Goal: Task Accomplishment & Management: Manage account settings

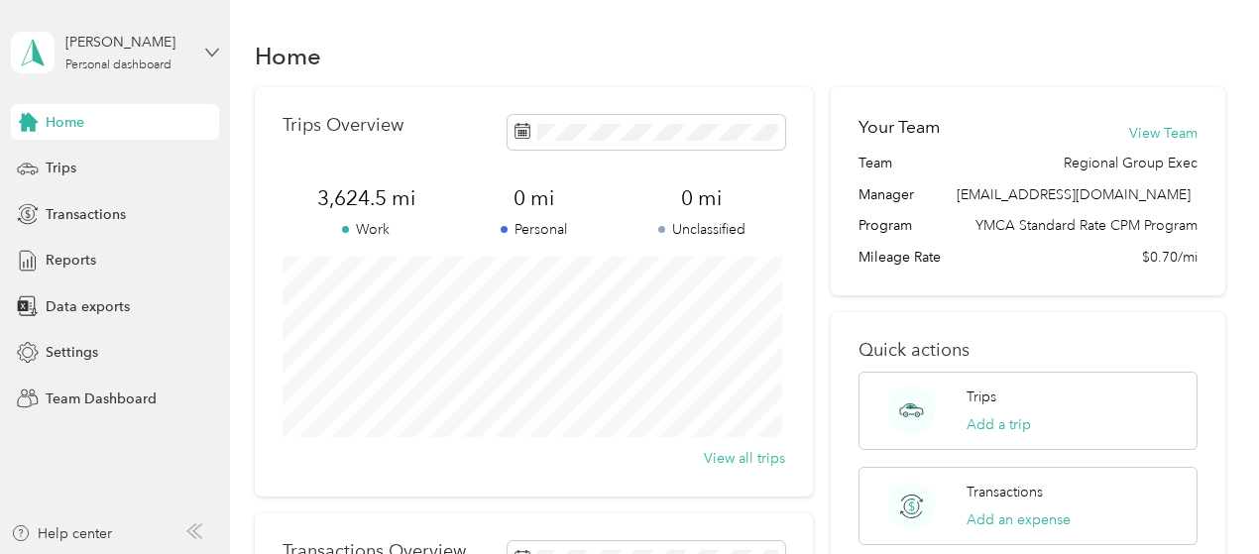
click at [211, 49] on icon at bounding box center [212, 53] width 14 height 14
click at [89, 166] on div "Team dashboard" at bounding box center [220, 163] width 390 height 35
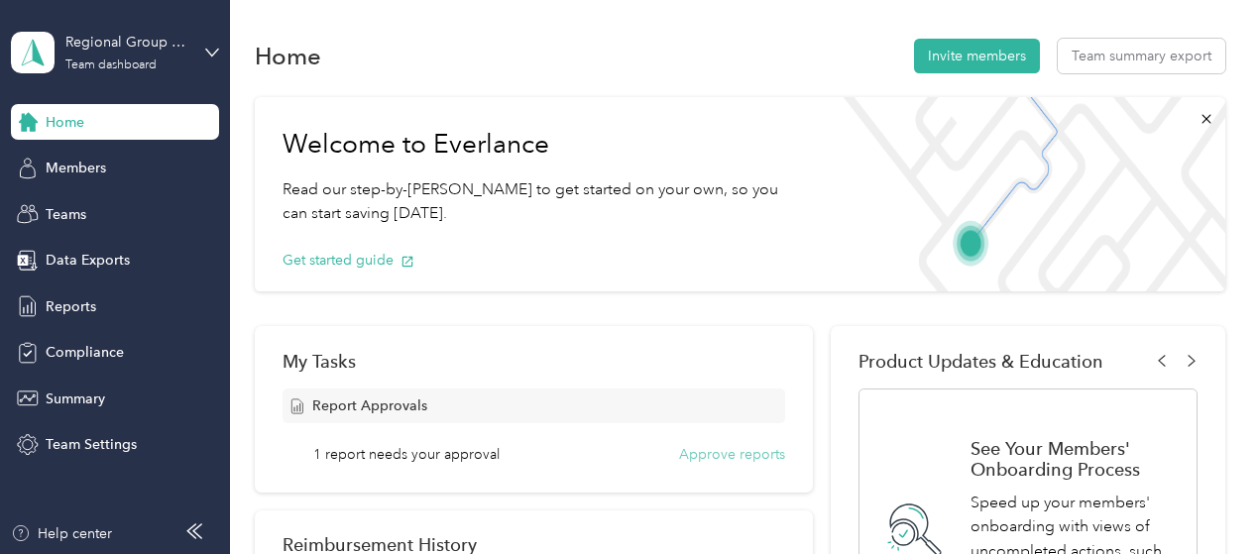
click at [707, 454] on button "Approve reports" at bounding box center [732, 454] width 106 height 21
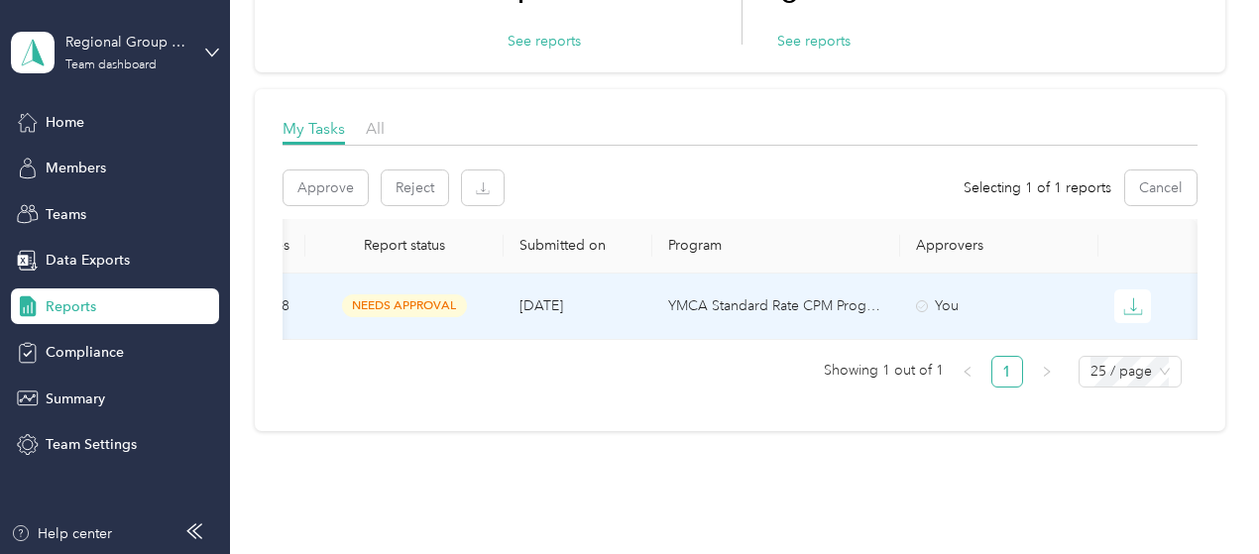
scroll to position [0, 738]
click at [1136, 304] on icon "button" at bounding box center [1134, 306] width 20 height 20
click at [1126, 345] on div "PDF" at bounding box center [1144, 341] width 42 height 21
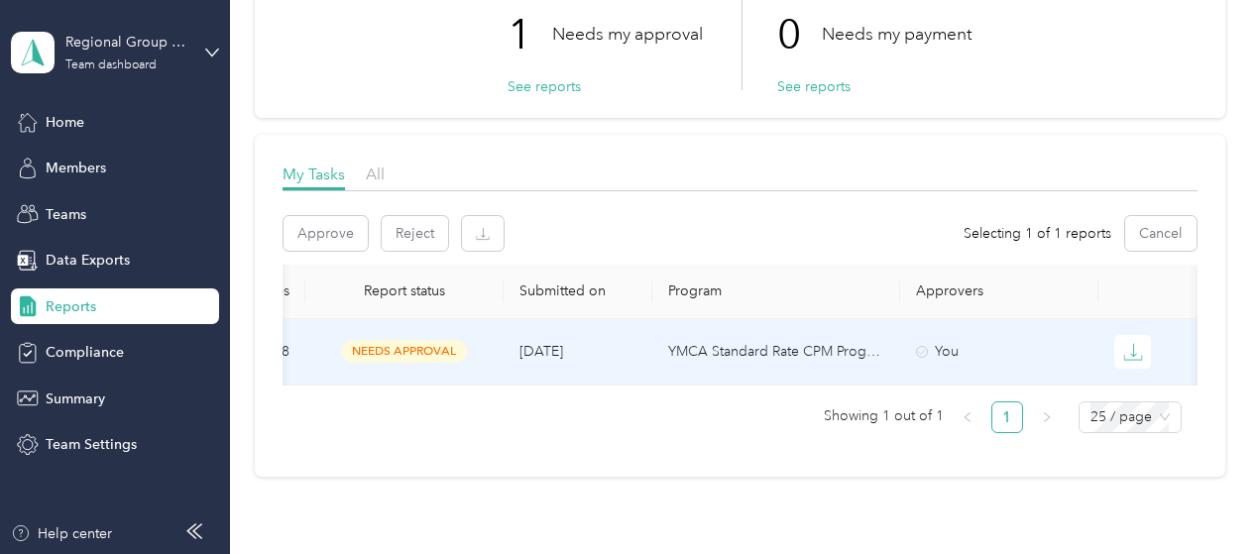
scroll to position [95, 0]
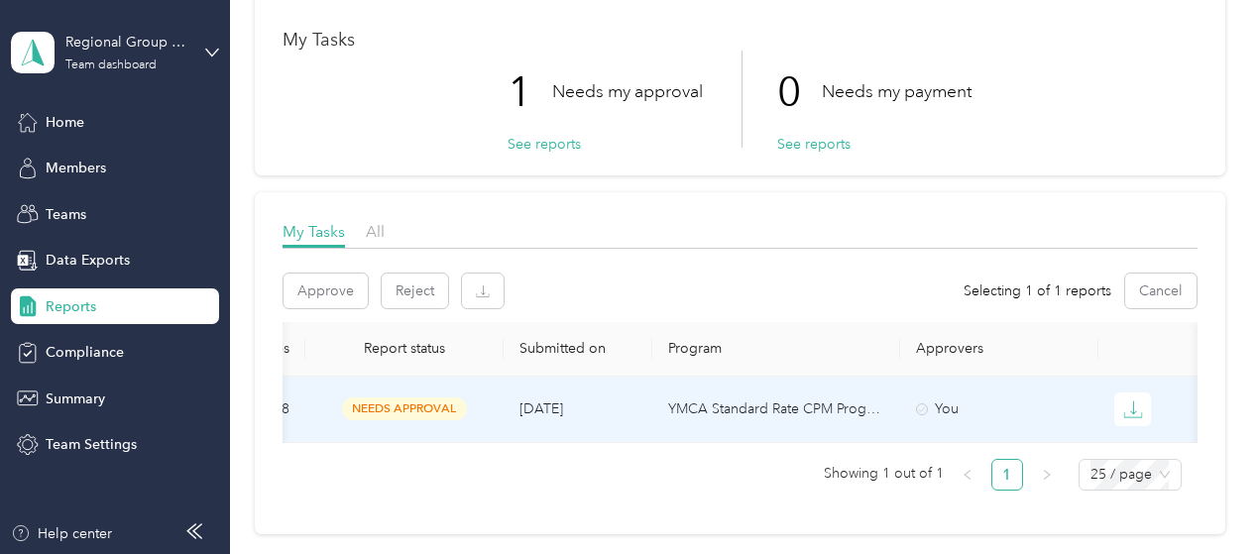
click at [800, 406] on p "YMCA Standard Rate CPM Program" at bounding box center [776, 410] width 216 height 22
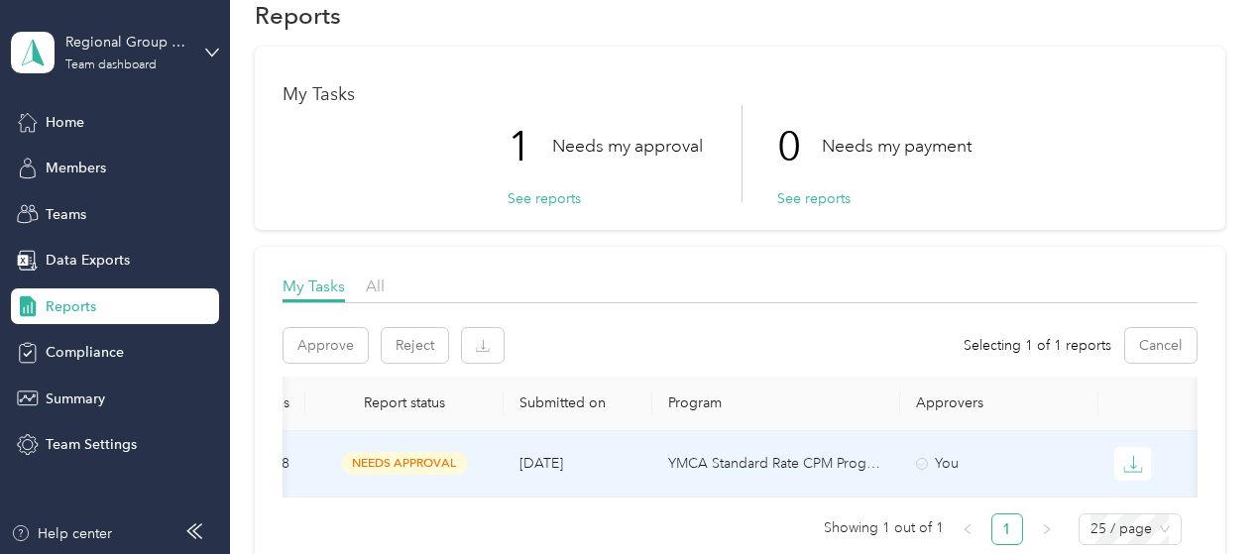
scroll to position [0, 0]
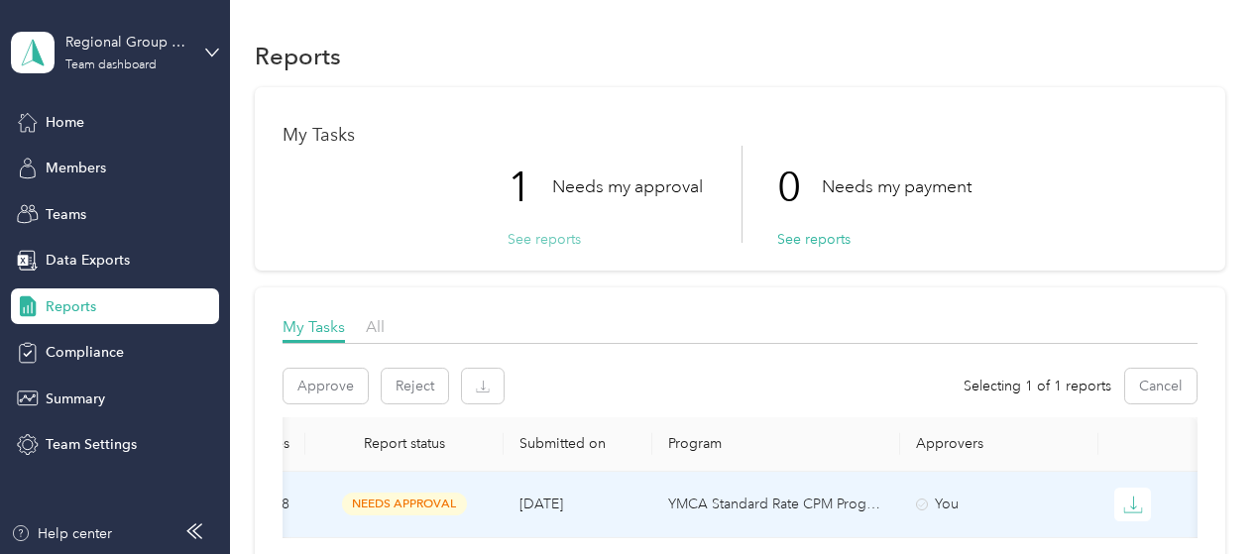
click at [545, 241] on button "See reports" at bounding box center [544, 239] width 73 height 21
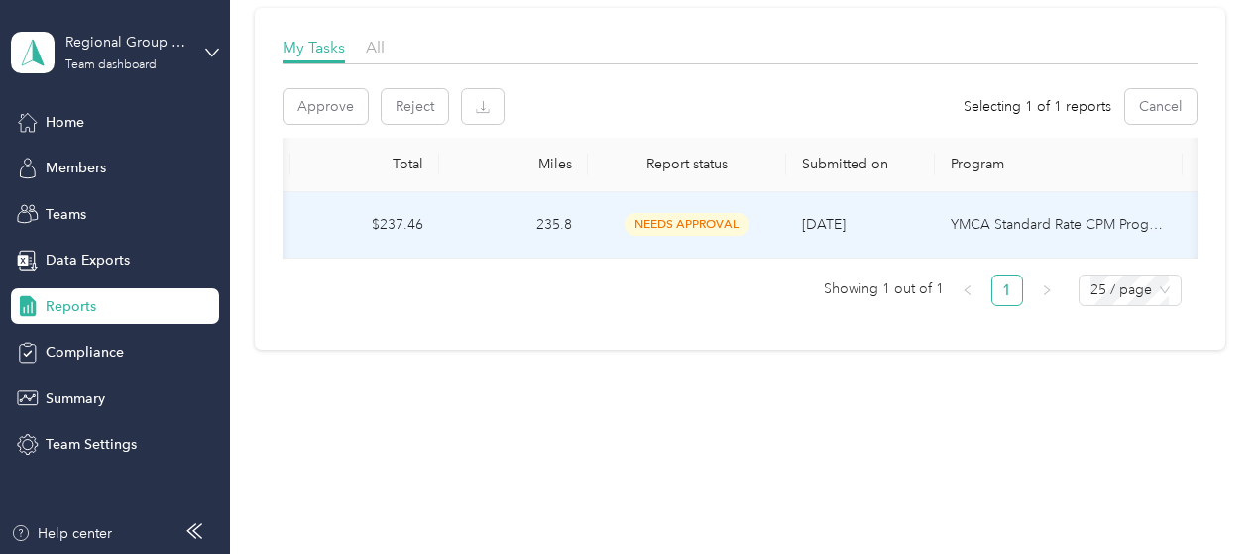
scroll to position [0, 738]
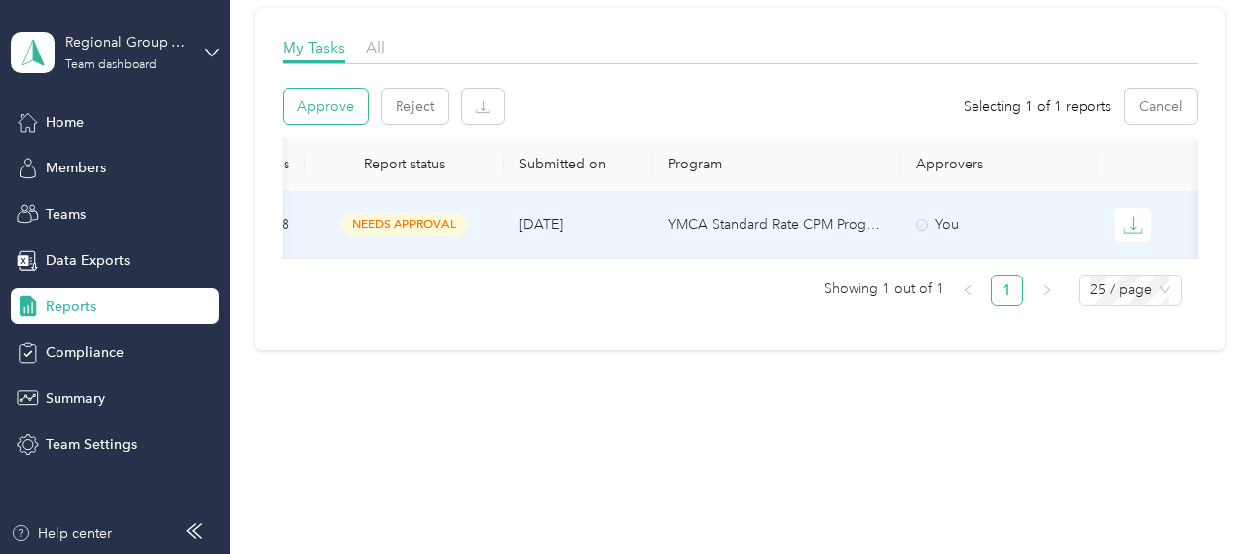
click at [336, 89] on button "Approve" at bounding box center [326, 106] width 84 height 35
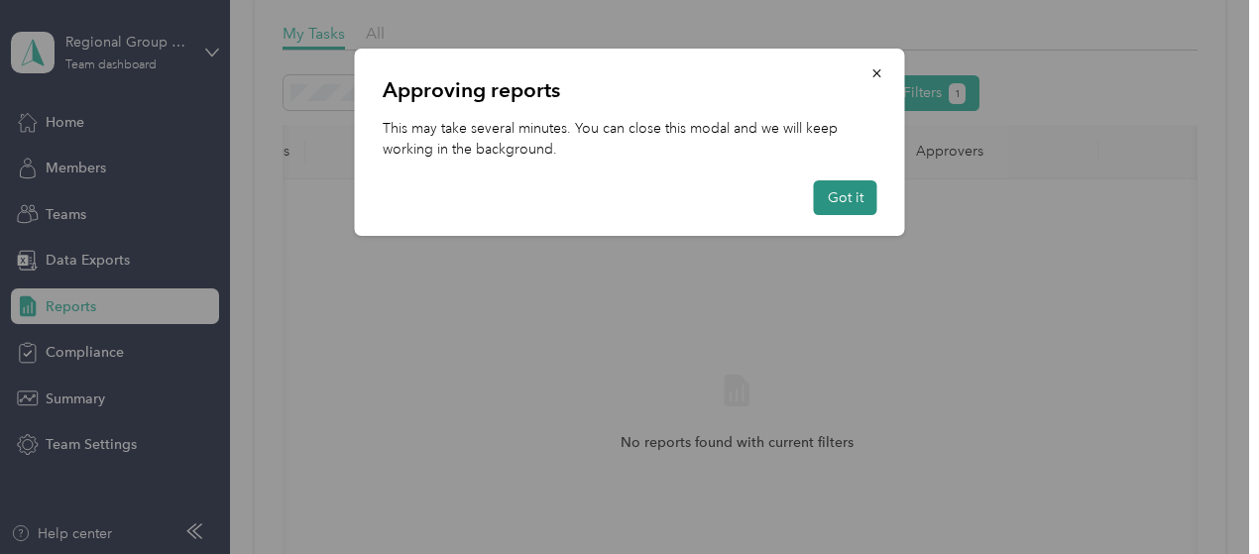
click at [849, 199] on button "Got it" at bounding box center [845, 197] width 63 height 35
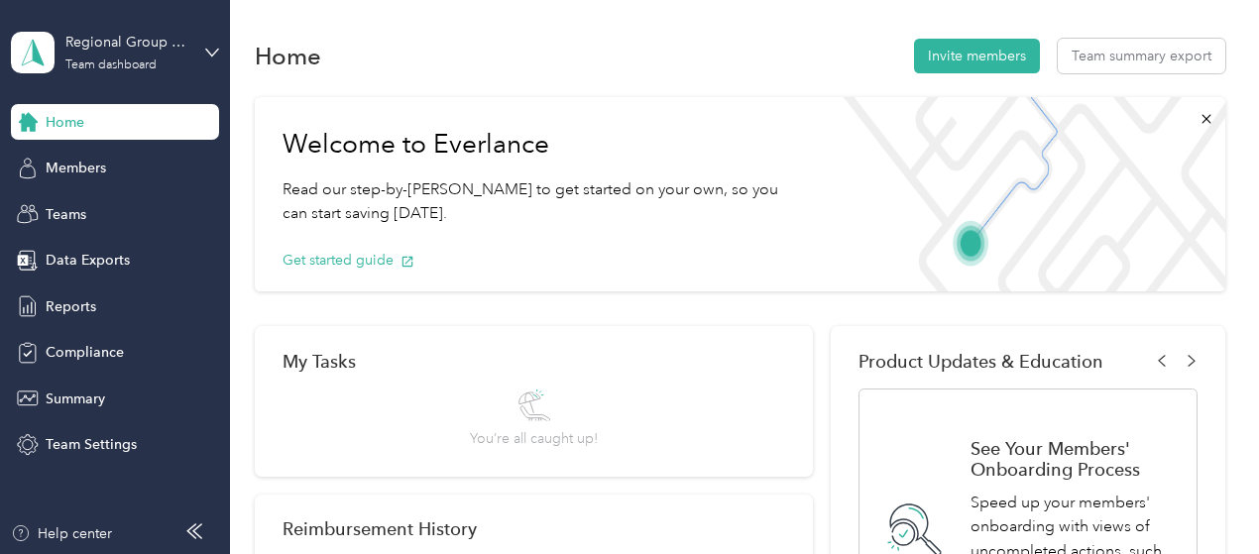
click at [200, 46] on div "Regional Group Exec Team dashboard" at bounding box center [115, 52] width 208 height 69
click at [99, 211] on div "Personal dashboard" at bounding box center [220, 205] width 390 height 35
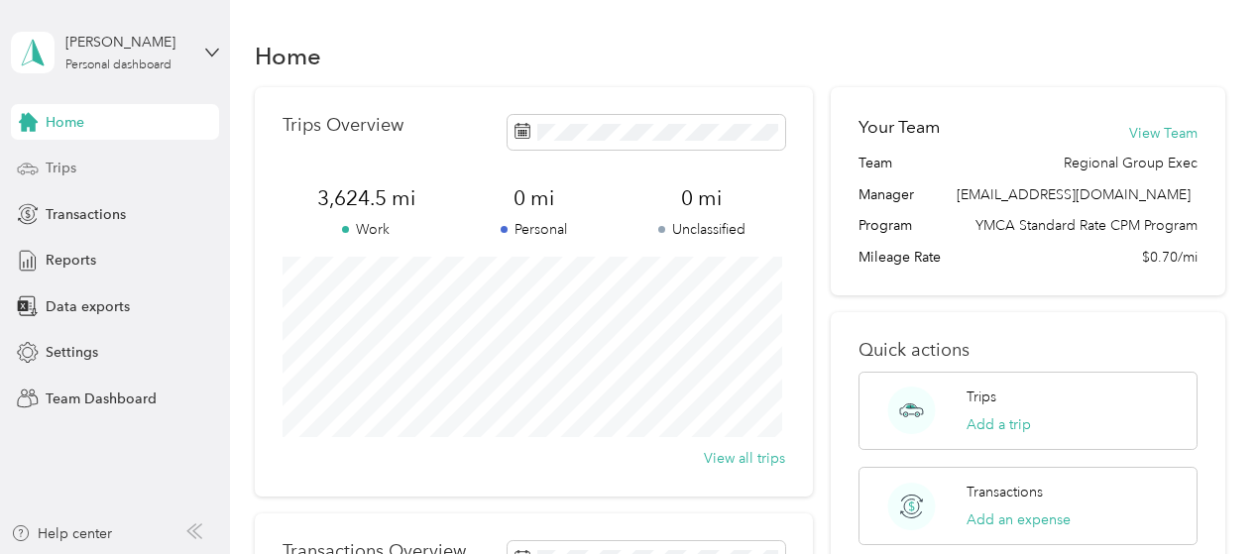
click at [68, 169] on span "Trips" at bounding box center [61, 168] width 31 height 21
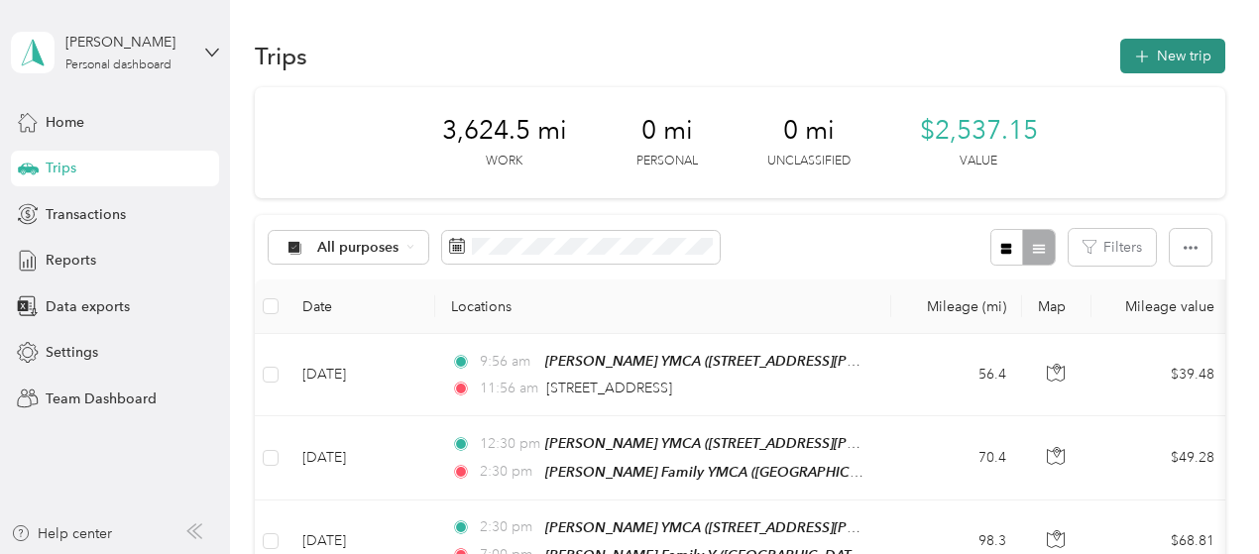
click at [1170, 53] on button "New trip" at bounding box center [1173, 56] width 105 height 35
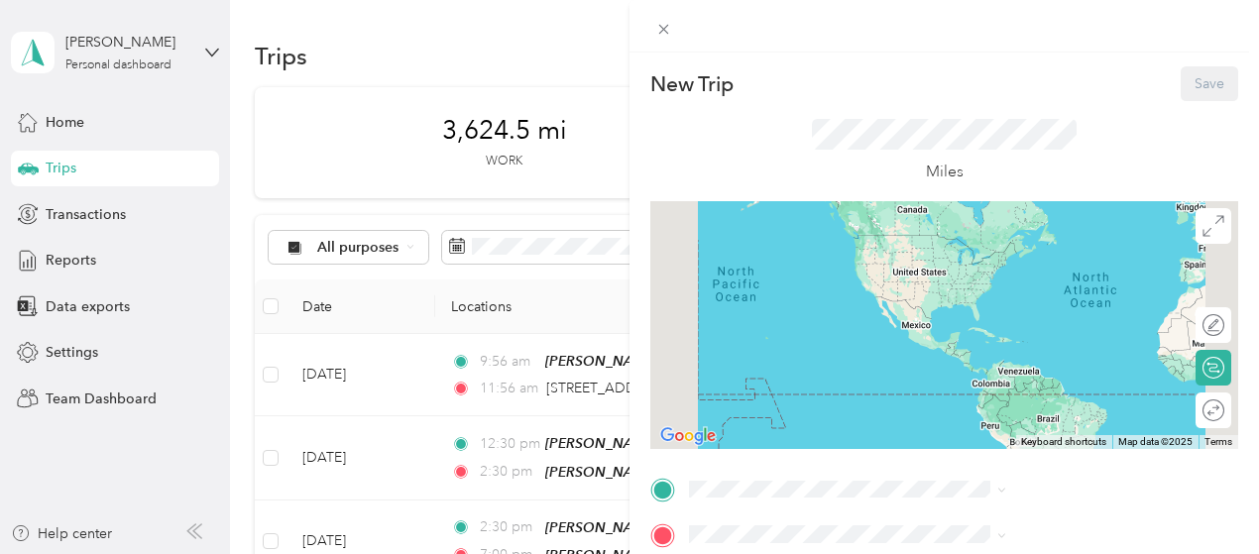
click at [968, 274] on span "715 South Schumaker Drive, Salisbury S Schumaker Dr, 21804, Salisbury, MD, Unit…" at bounding box center [1054, 286] width 236 height 38
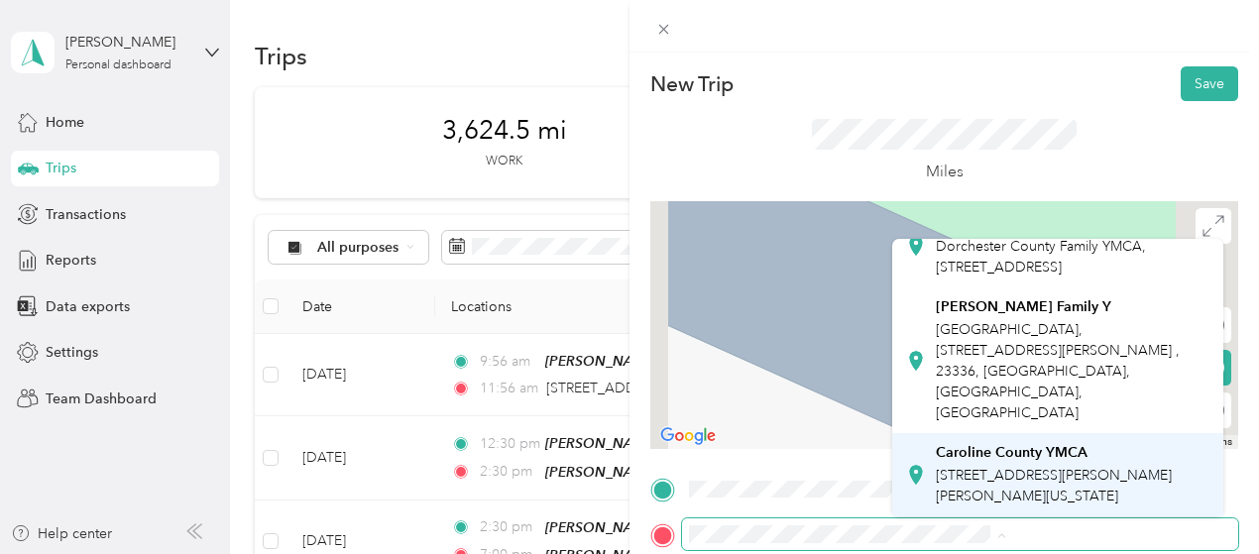
scroll to position [783, 0]
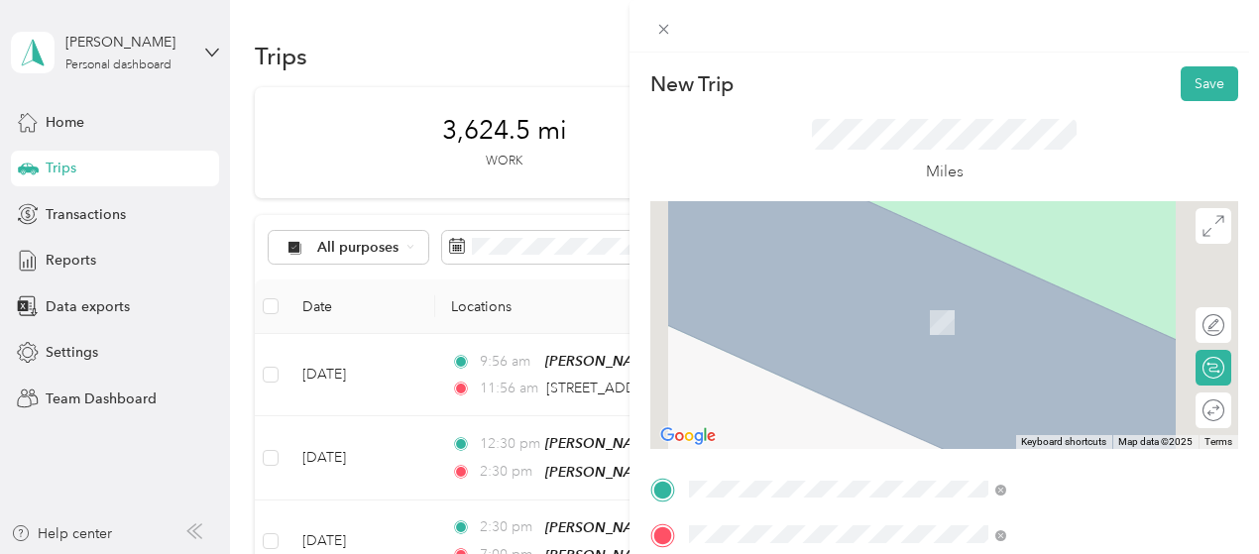
click at [972, 394] on span "210 Vincit Street, Centreville, 21617, Centreville, Maryland, United States" at bounding box center [1035, 385] width 198 height 17
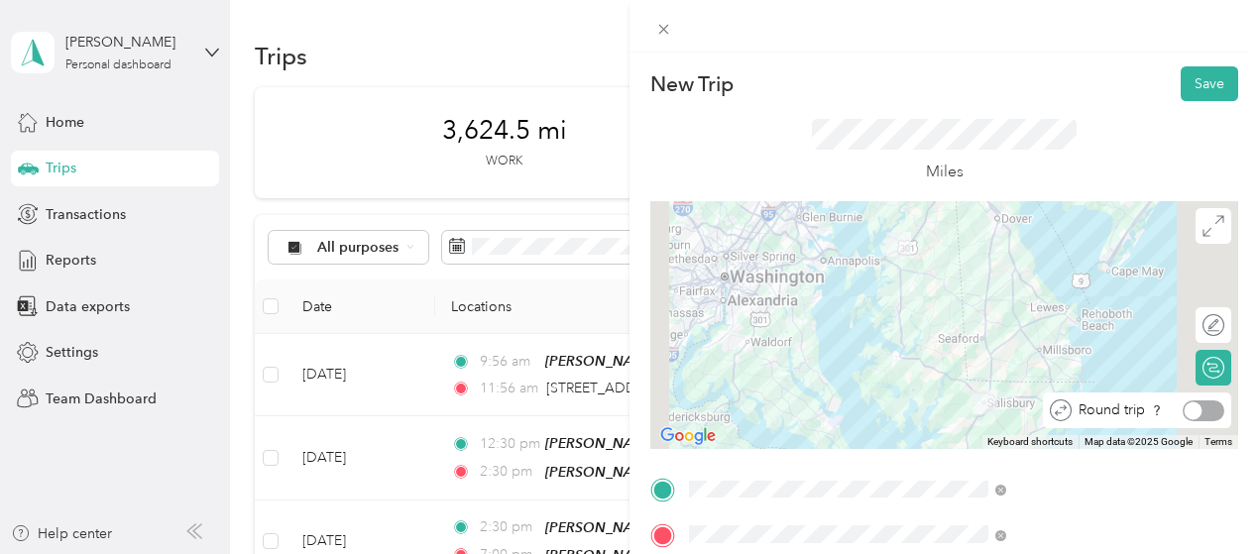
click at [1198, 413] on div at bounding box center [1204, 411] width 42 height 21
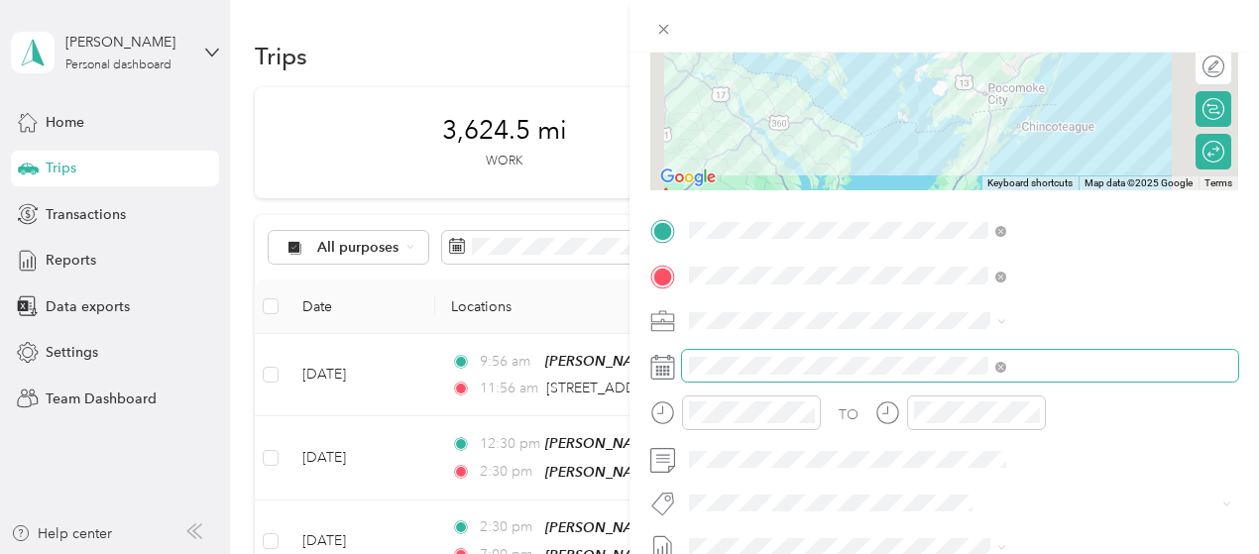
scroll to position [260, 0]
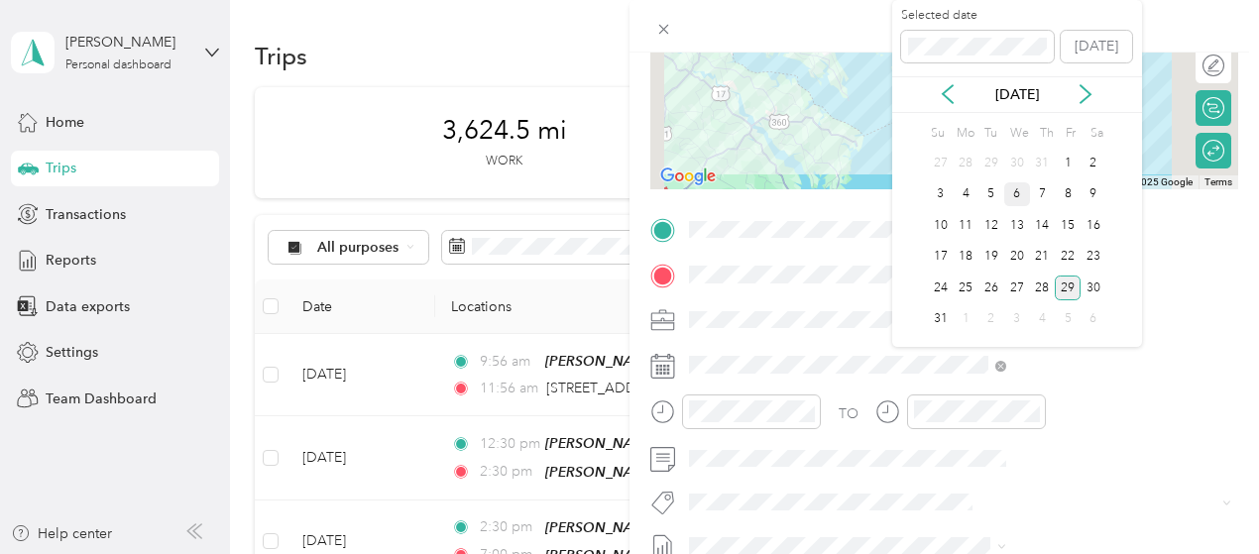
click at [1016, 195] on div "6" at bounding box center [1018, 194] width 26 height 25
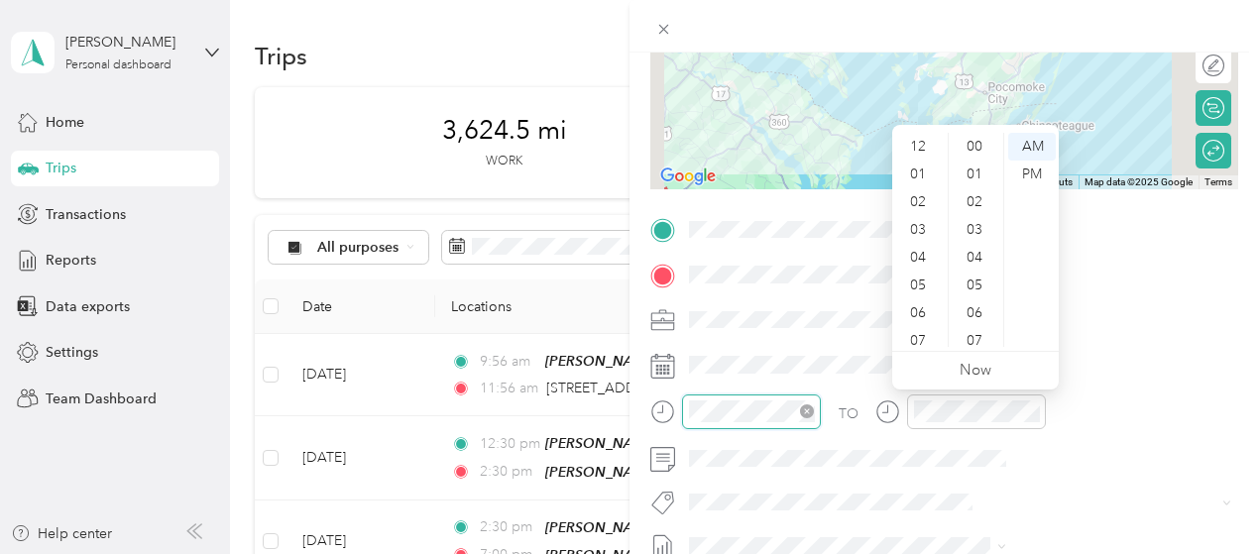
scroll to position [119, 0]
drag, startPoint x: 913, startPoint y: 320, endPoint x: 906, endPoint y: 286, distance: 35.4
click at [906, 286] on ul "12 01 02 03 04 05 06 07 08 09 10 11" at bounding box center [920, 240] width 56 height 214
click at [920, 142] on div "12" at bounding box center [920, 147] width 48 height 28
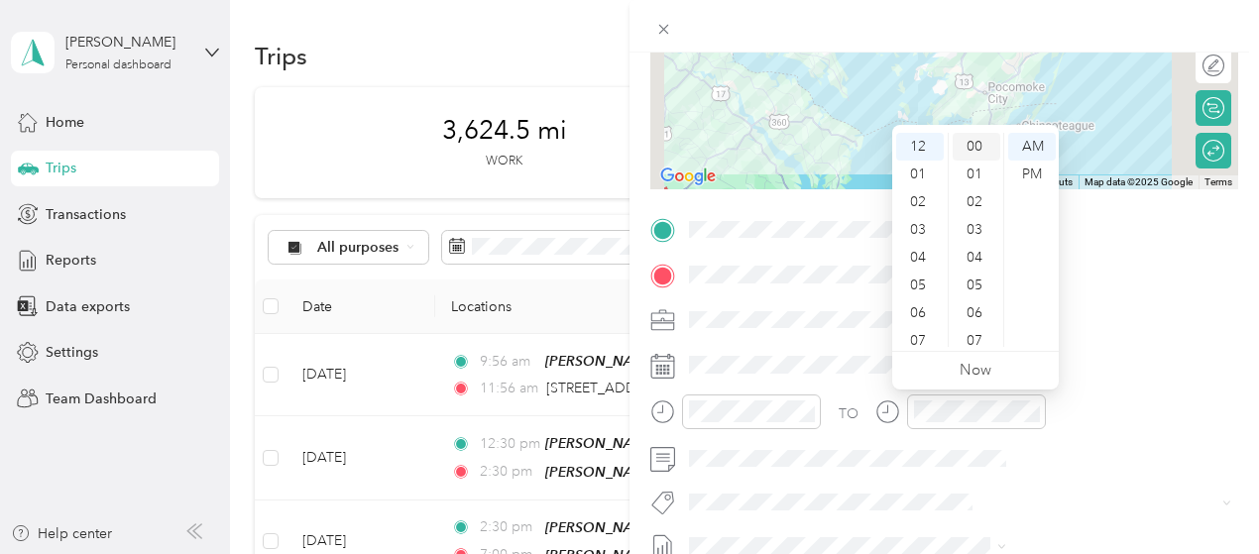
click at [972, 147] on div "00" at bounding box center [977, 147] width 48 height 28
click at [1035, 172] on div "PM" at bounding box center [1032, 175] width 48 height 28
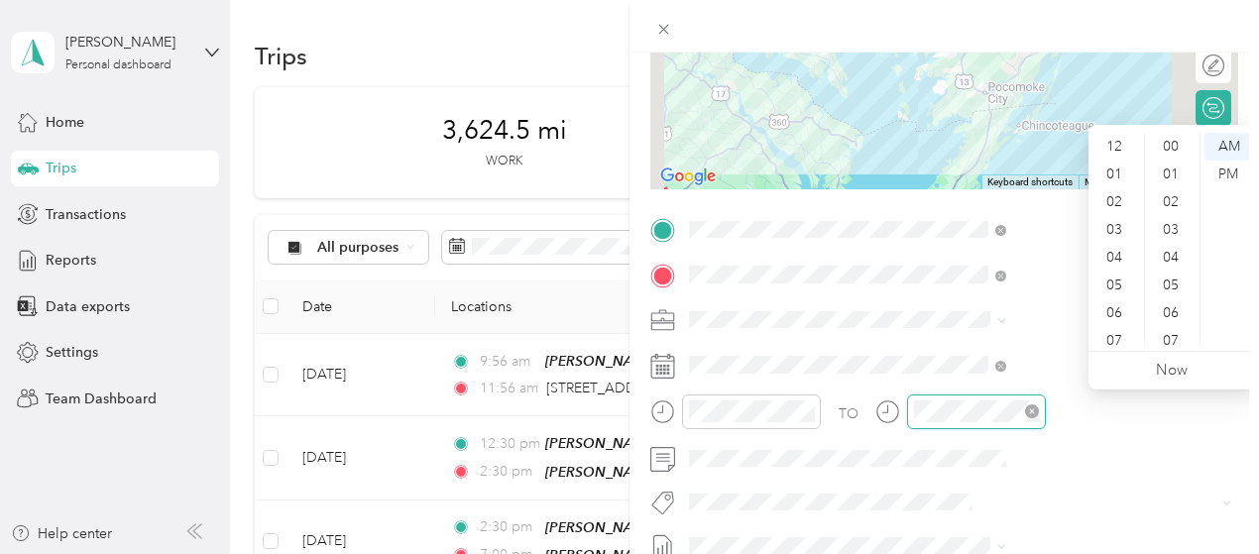
scroll to position [119, 0]
click at [1115, 221] on div "07" at bounding box center [1117, 222] width 48 height 28
click at [1171, 141] on div "00" at bounding box center [1173, 147] width 48 height 28
click at [1232, 172] on div "PM" at bounding box center [1229, 175] width 48 height 28
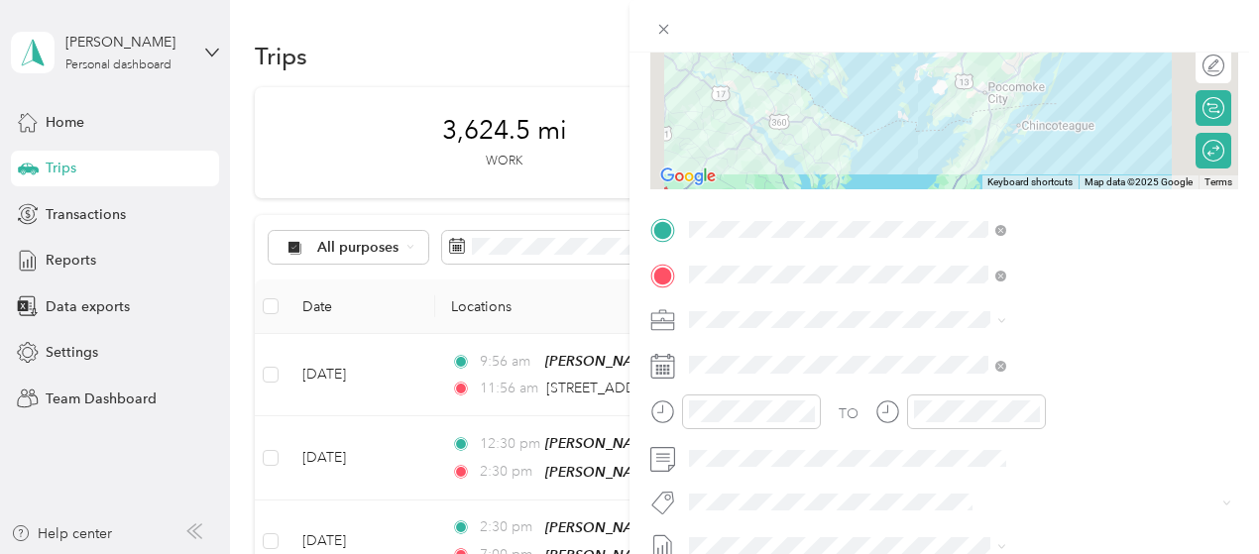
click at [958, 466] on button "3235 - Mileage" at bounding box center [961, 461] width 111 height 25
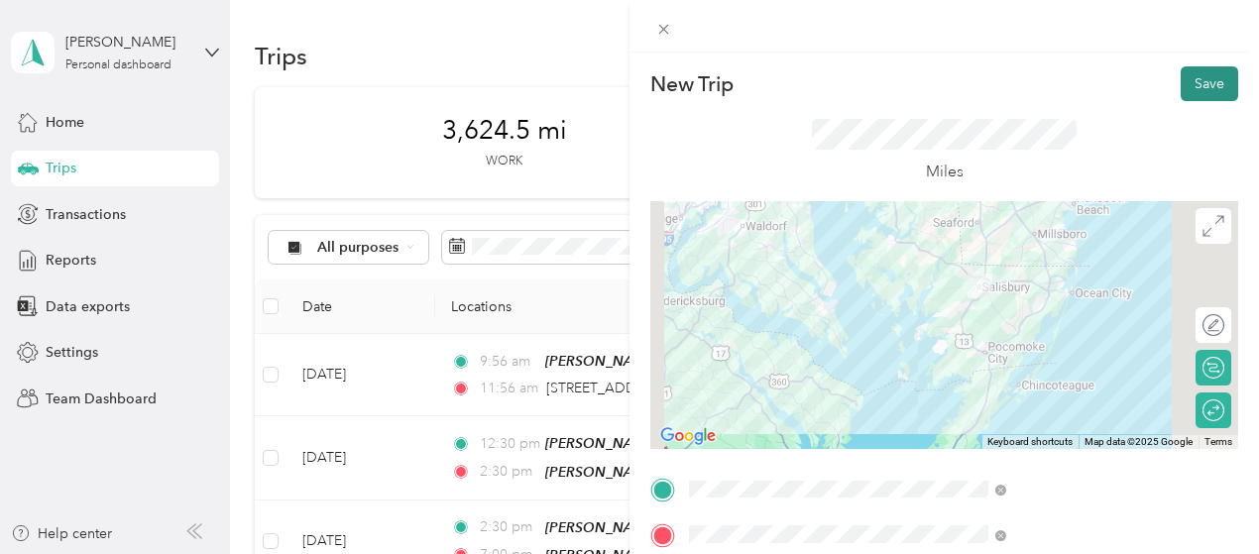
click at [1202, 85] on button "Save" at bounding box center [1210, 83] width 58 height 35
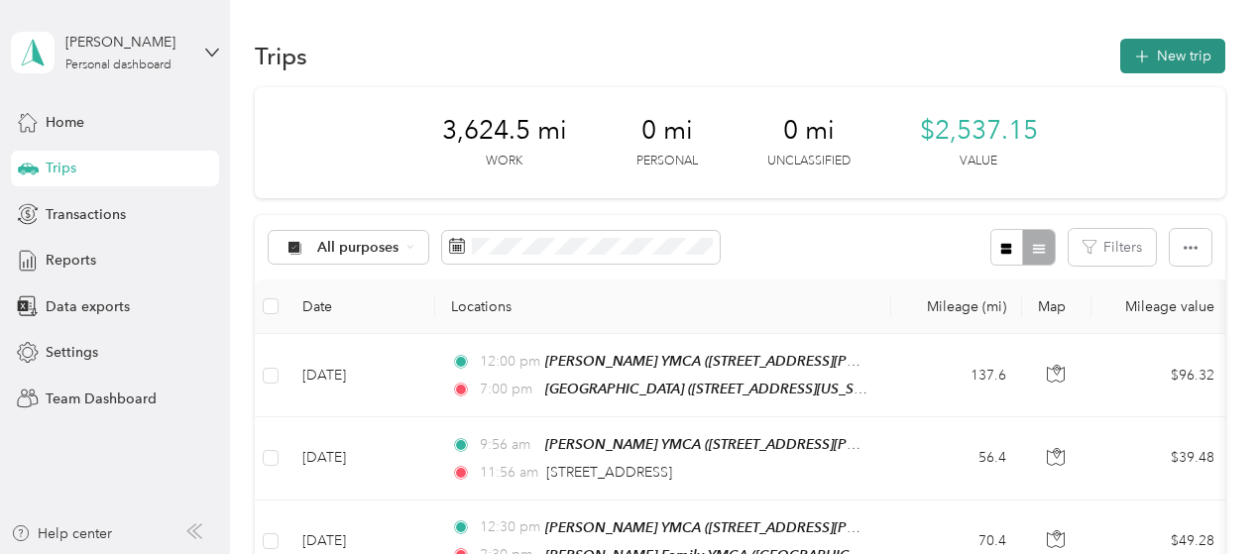
click at [1183, 57] on button "New trip" at bounding box center [1173, 56] width 105 height 35
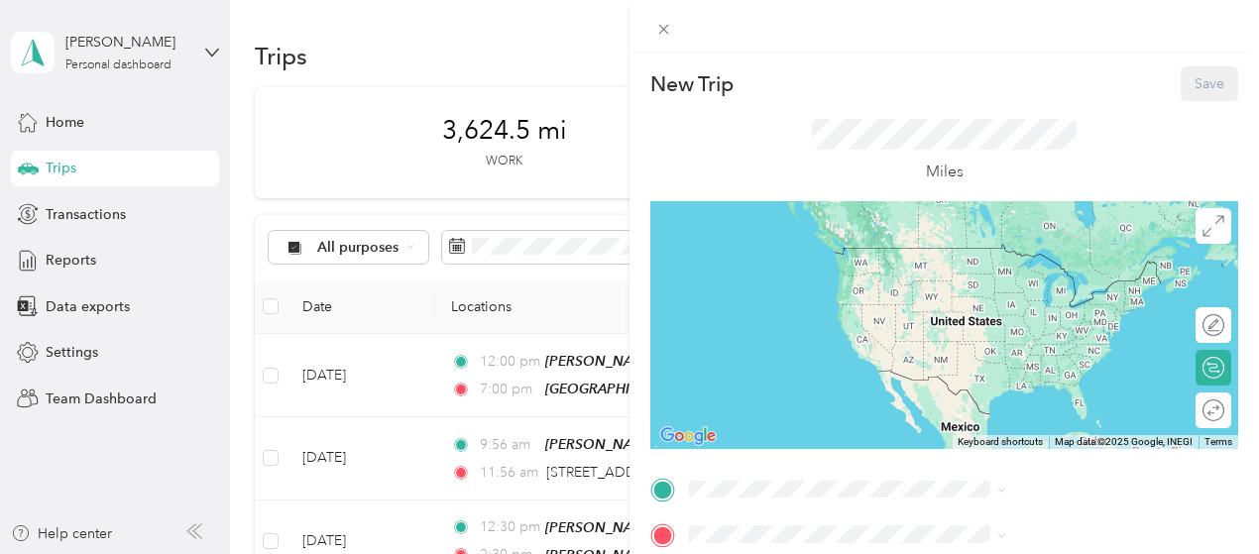
click at [961, 279] on span "715 South Schumaker Drive, Salisbury S Schumaker Dr, 21804, Salisbury, MD, Unit…" at bounding box center [1054, 284] width 236 height 38
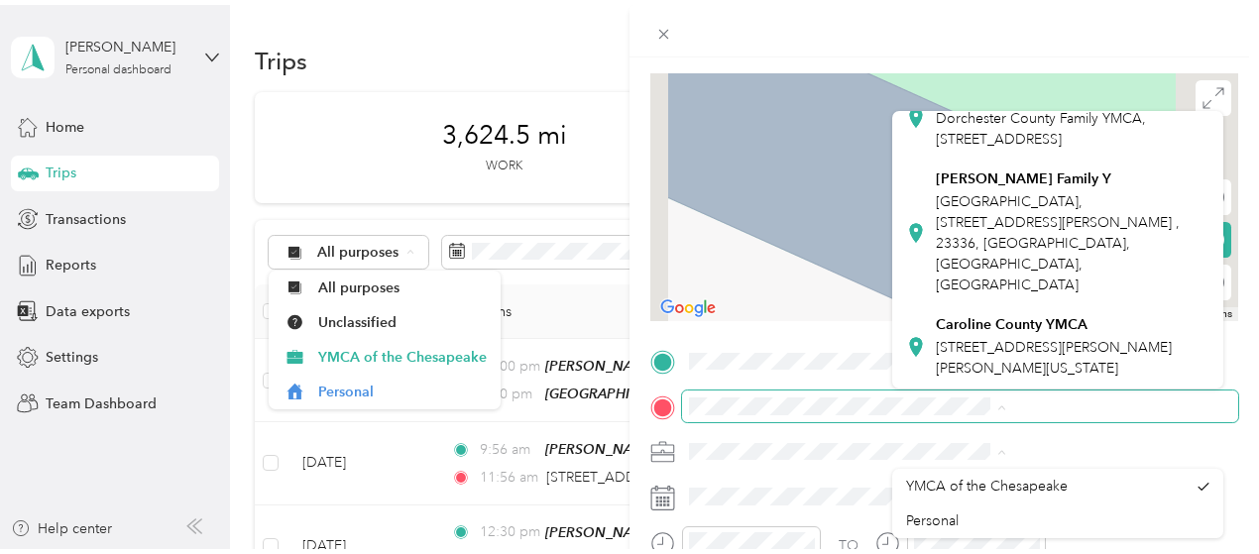
scroll to position [727, 0]
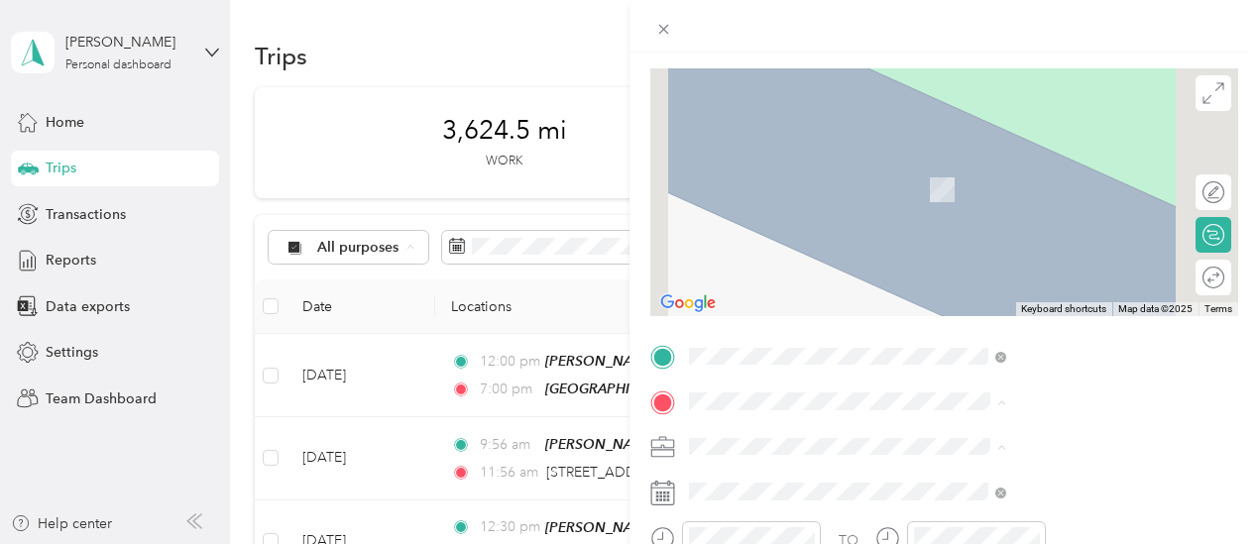
click at [1027, 143] on span "Dorchester County Family YMCA, 201 Talbot Ave, Cambridge, MD 21613, United Stat…" at bounding box center [1041, 124] width 210 height 38
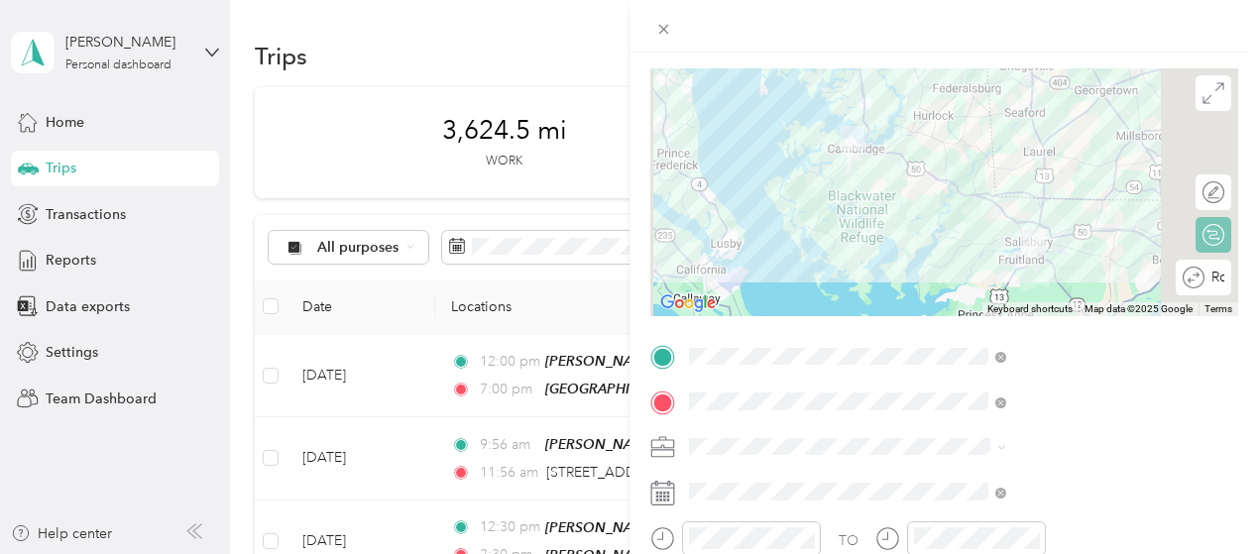
click at [1205, 283] on div "Round trip" at bounding box center [1215, 278] width 20 height 21
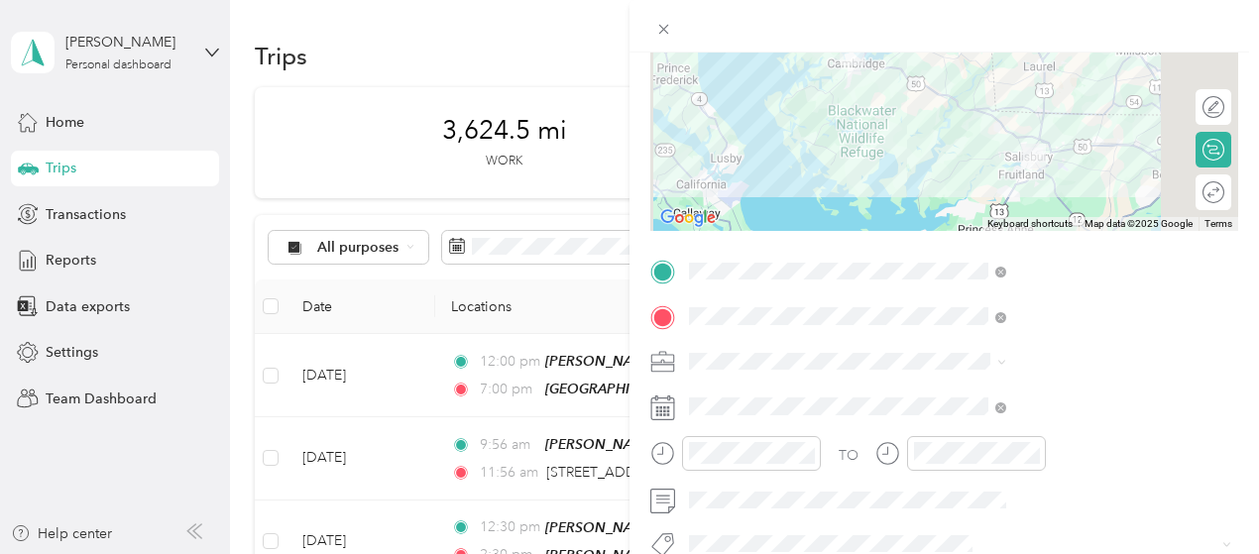
scroll to position [295, 0]
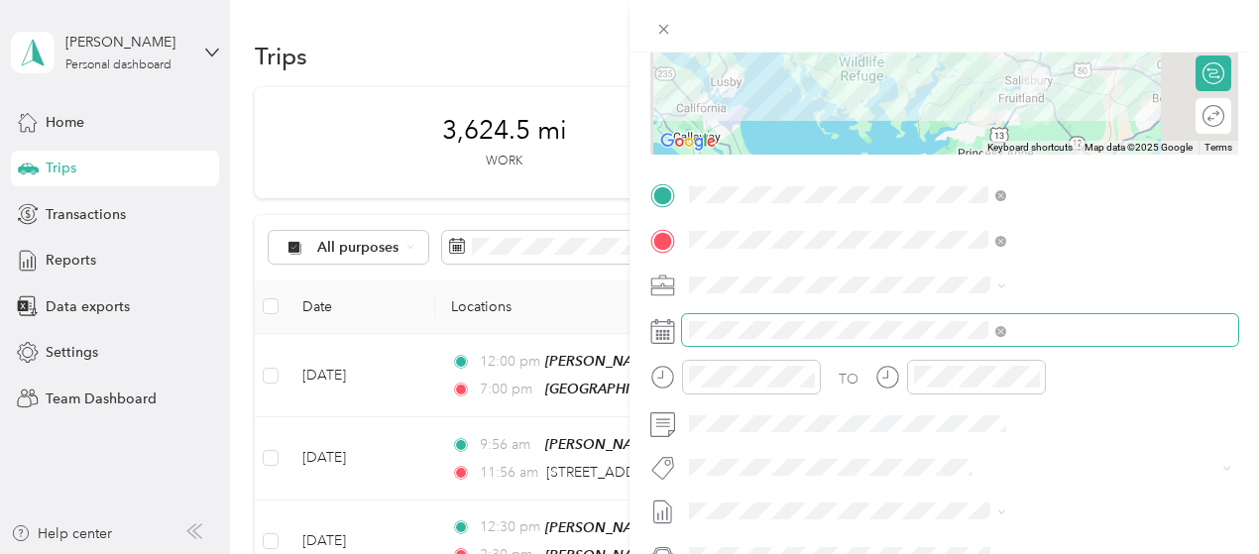
click at [974, 339] on span at bounding box center [960, 330] width 556 height 32
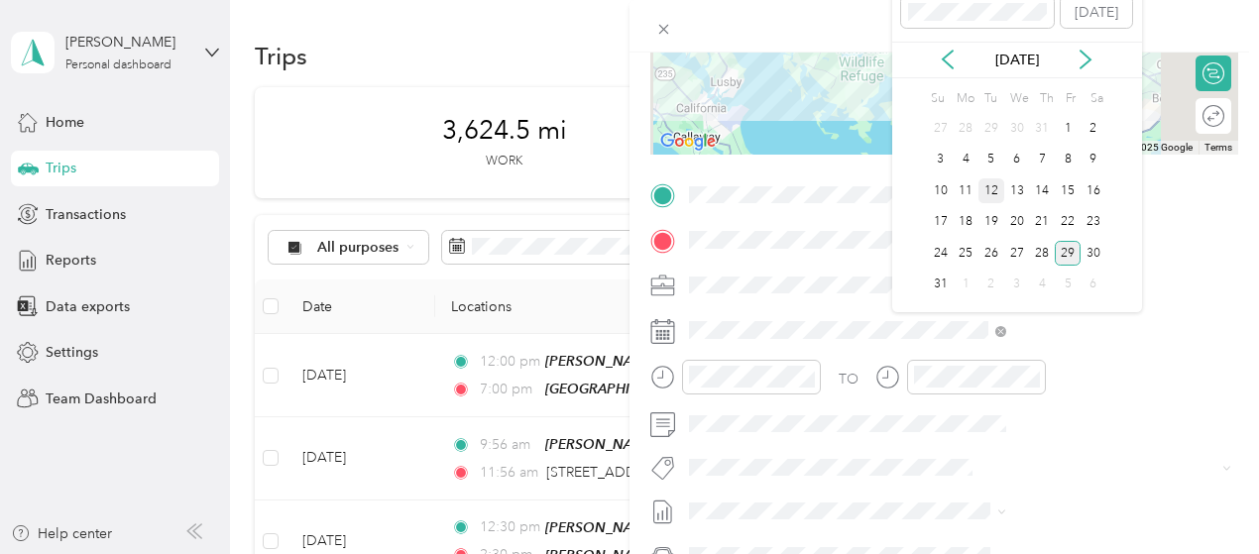
click at [989, 188] on div "12" at bounding box center [992, 190] width 26 height 25
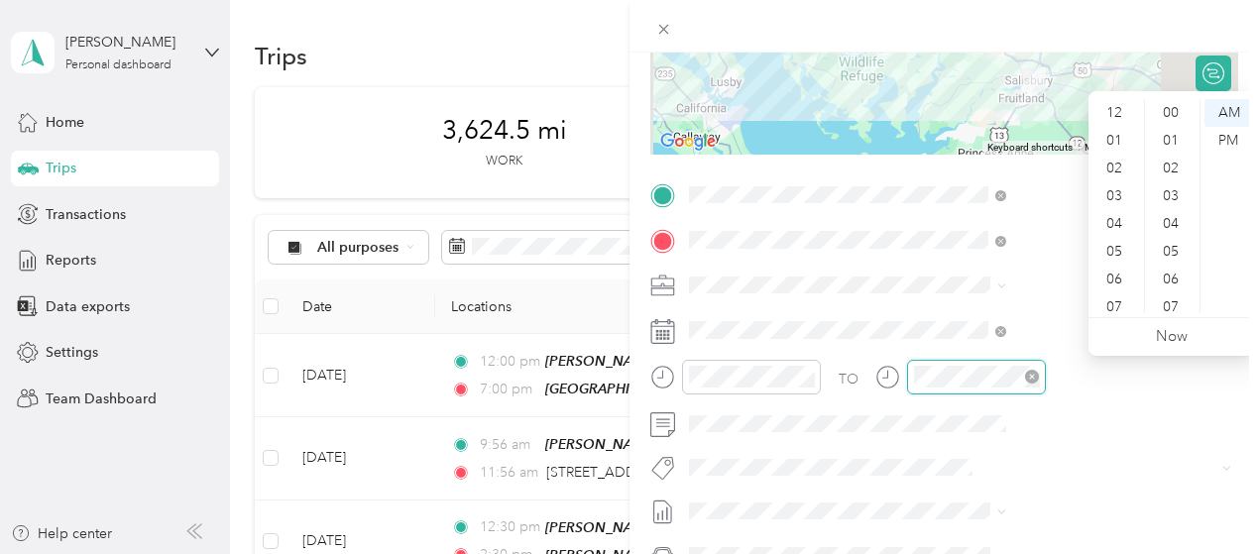
scroll to position [119, 0]
click at [1119, 298] on div "11" at bounding box center [1117, 300] width 48 height 28
click at [1172, 118] on div "00" at bounding box center [1173, 113] width 48 height 28
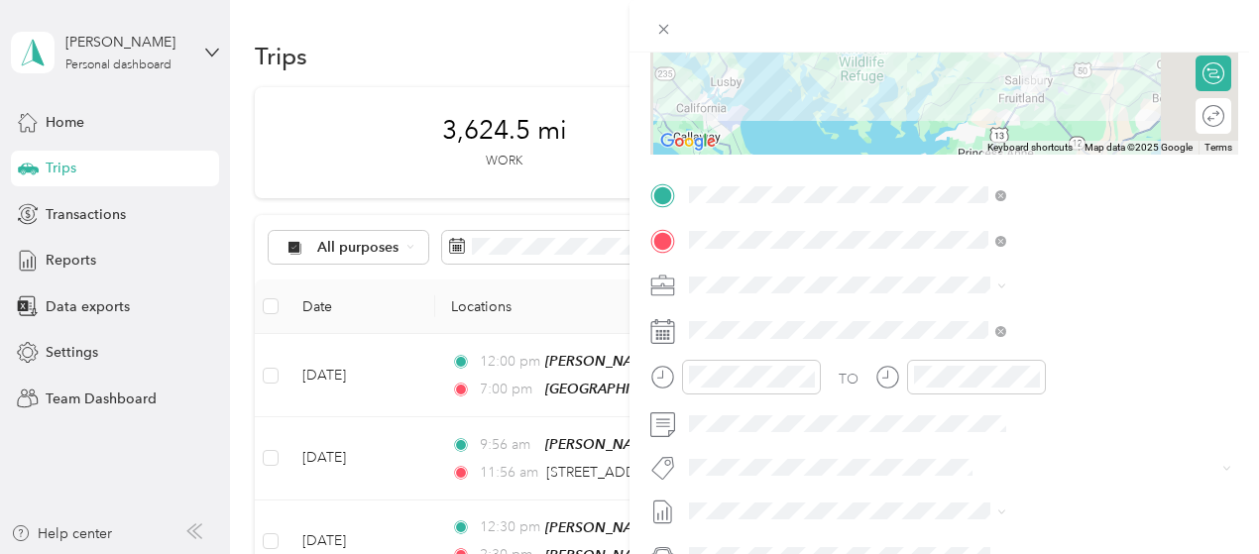
click at [990, 435] on li "3235 - Mileage" at bounding box center [1057, 422] width 331 height 39
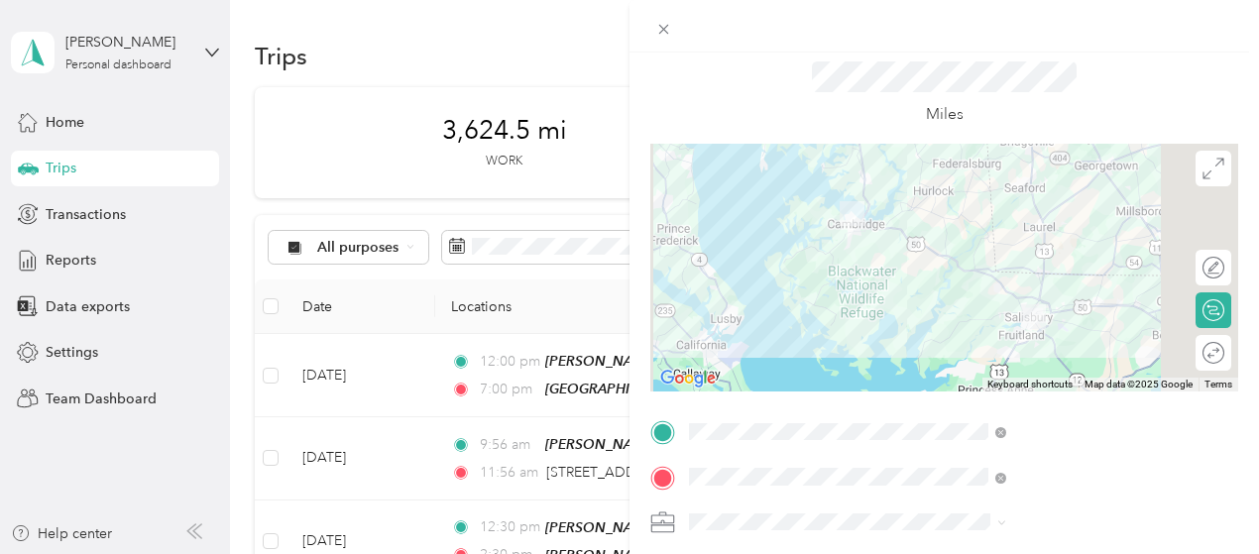
scroll to position [46, 0]
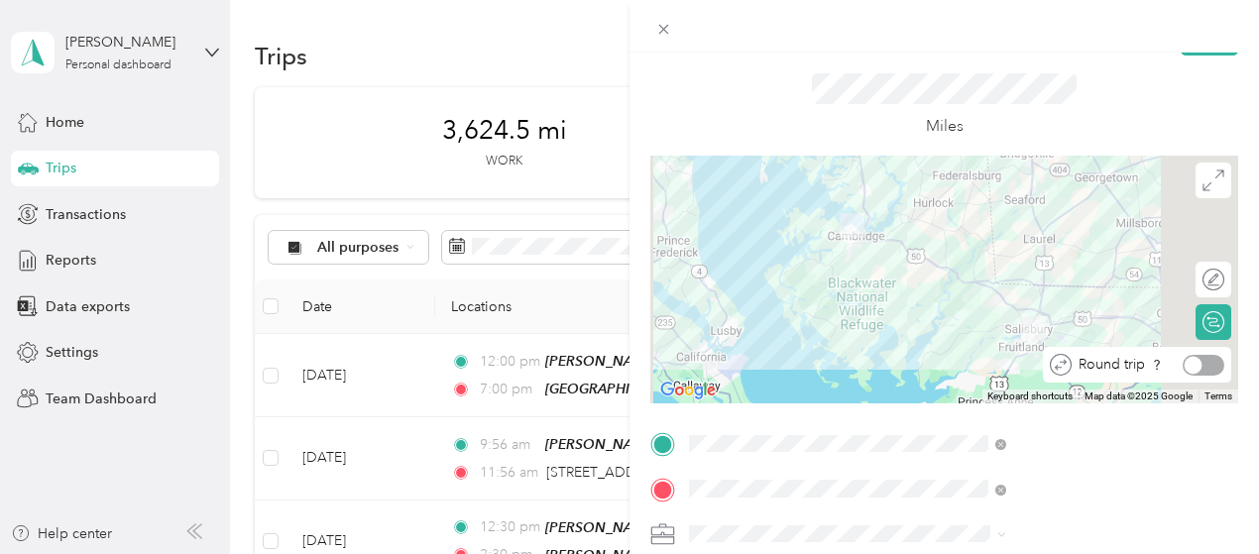
click at [1192, 360] on div at bounding box center [1204, 365] width 42 height 21
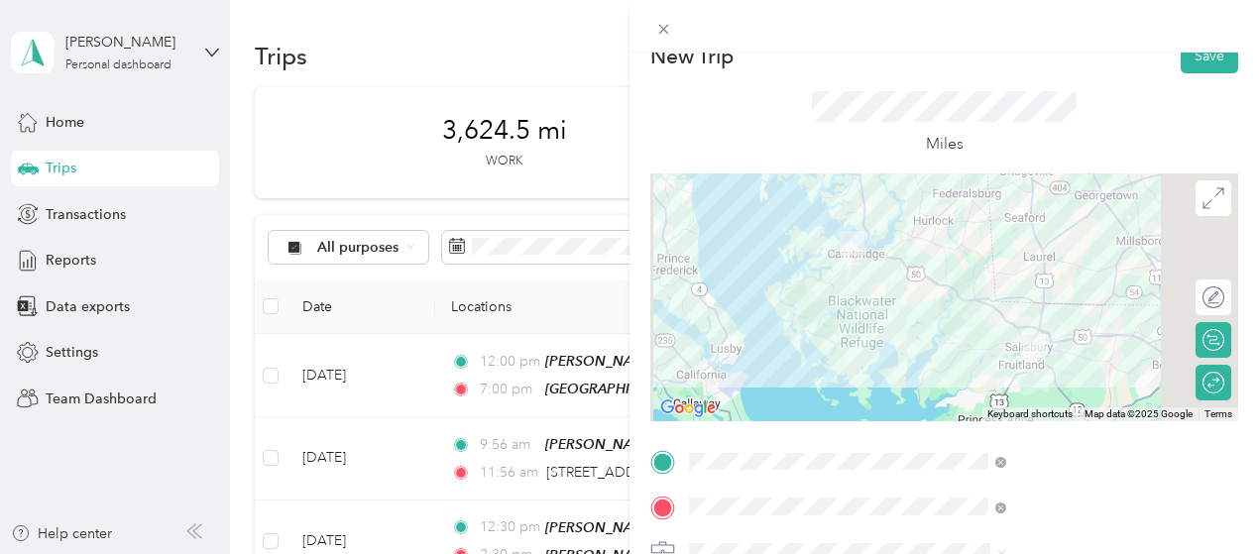
scroll to position [0, 0]
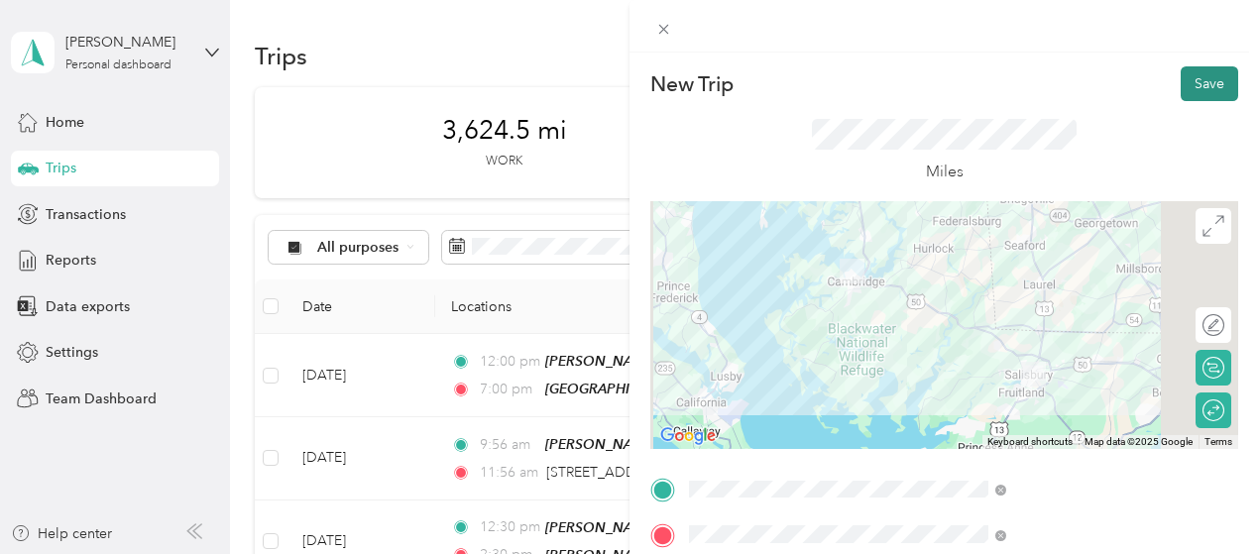
click at [1195, 84] on button "Save" at bounding box center [1210, 83] width 58 height 35
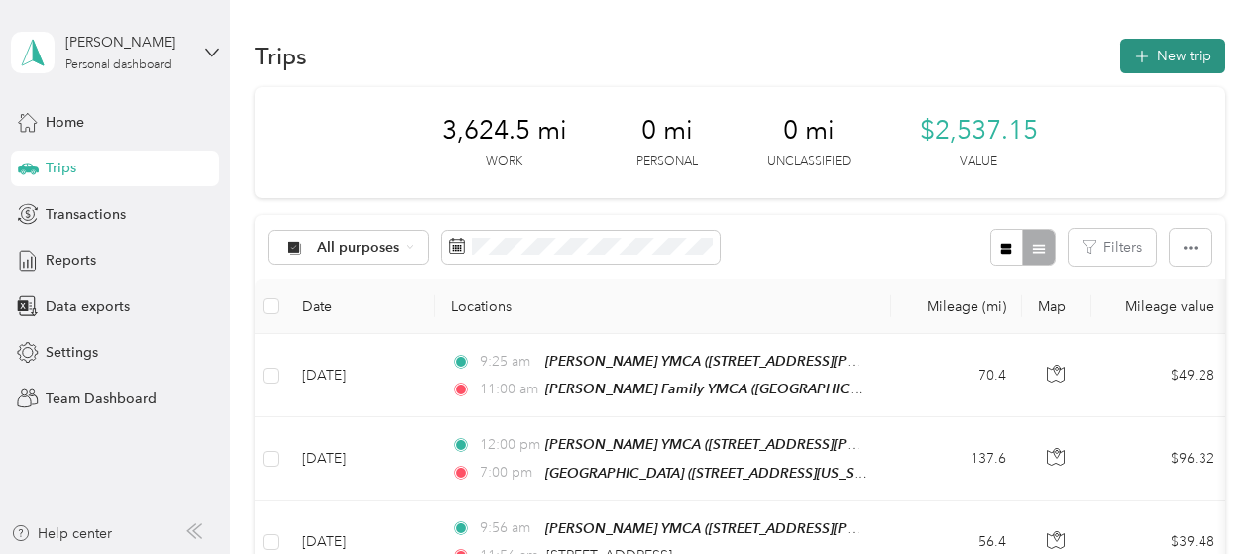
click at [1128, 64] on button "New trip" at bounding box center [1173, 56] width 105 height 35
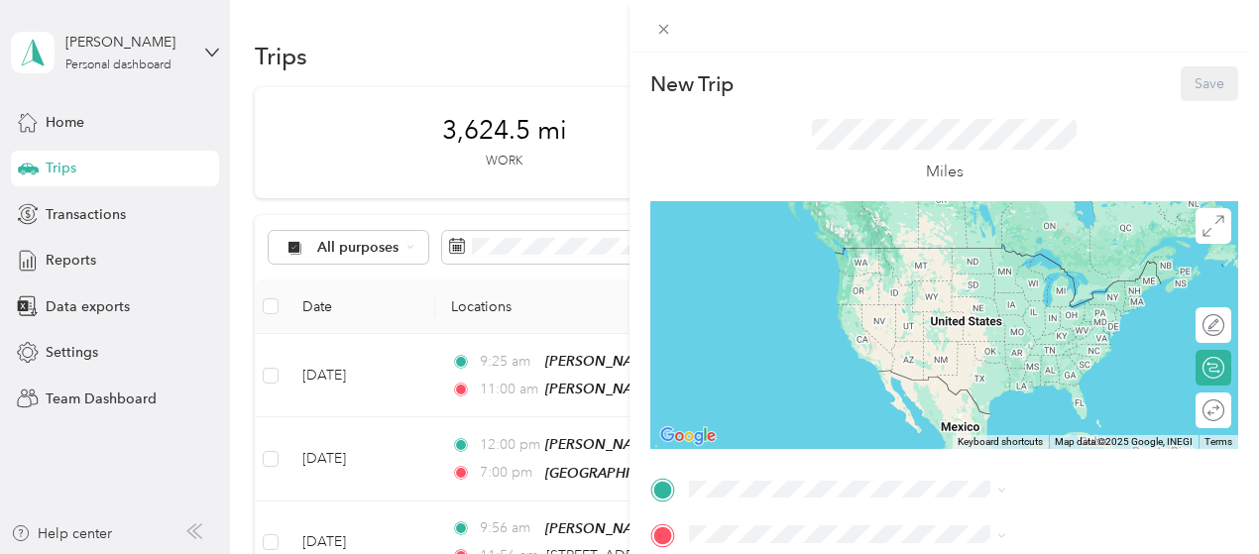
click at [976, 285] on span "715 South Schumaker Drive, Salisbury S Schumaker Dr, 21804, Salisbury, MD, Unit…" at bounding box center [1054, 288] width 236 height 38
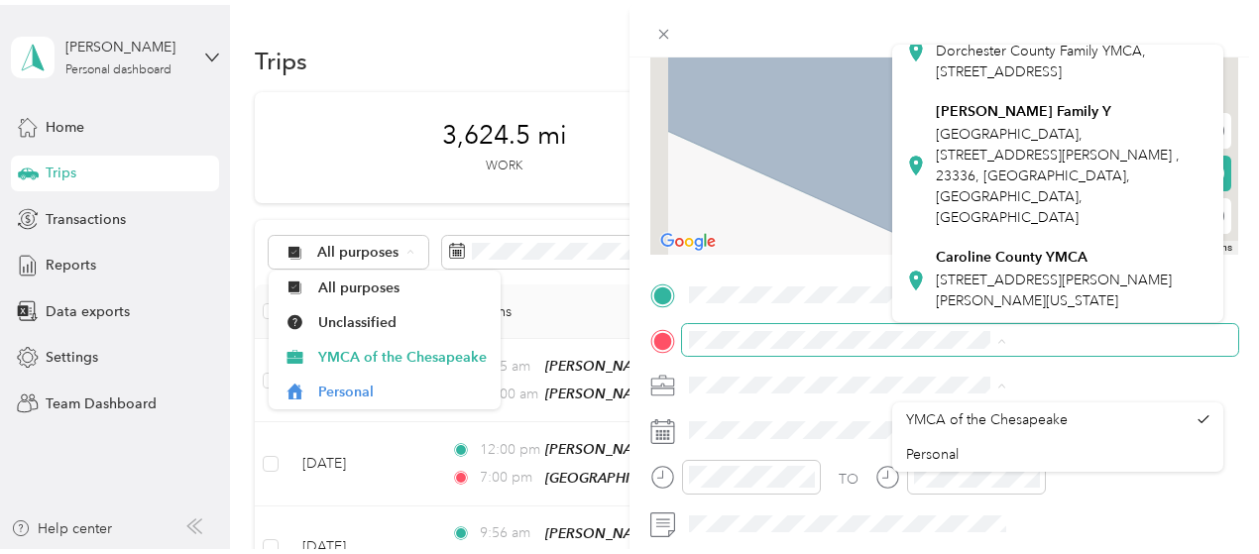
scroll to position [635, 0]
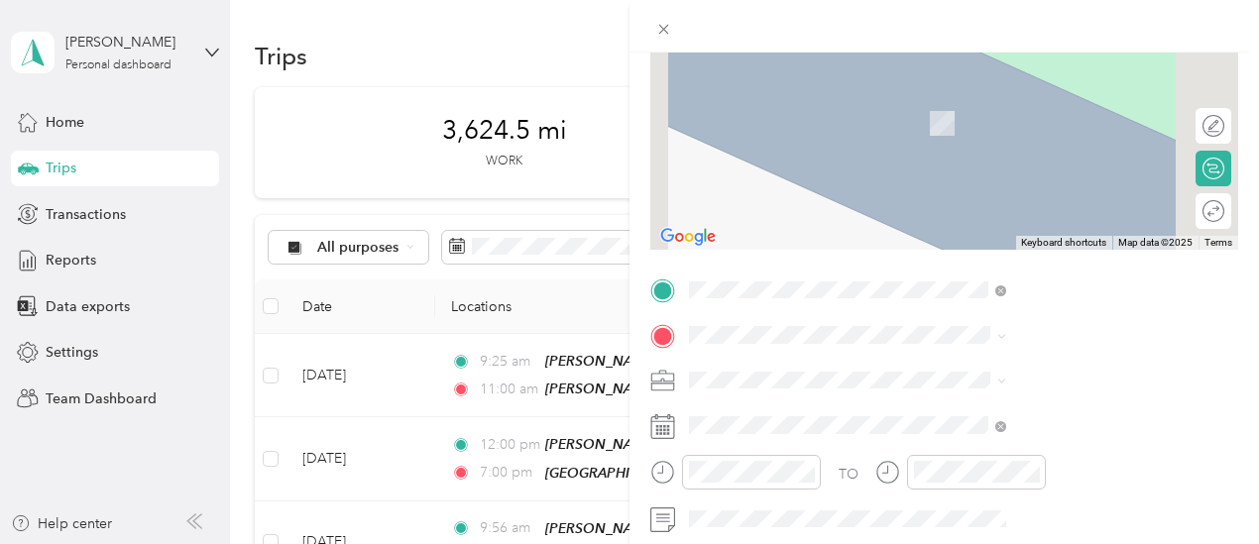
click at [1006, 72] on span "Dorchester County Family YMCA, 201 Talbot Ave, Cambridge, MD 21613, United Stat…" at bounding box center [1041, 54] width 210 height 38
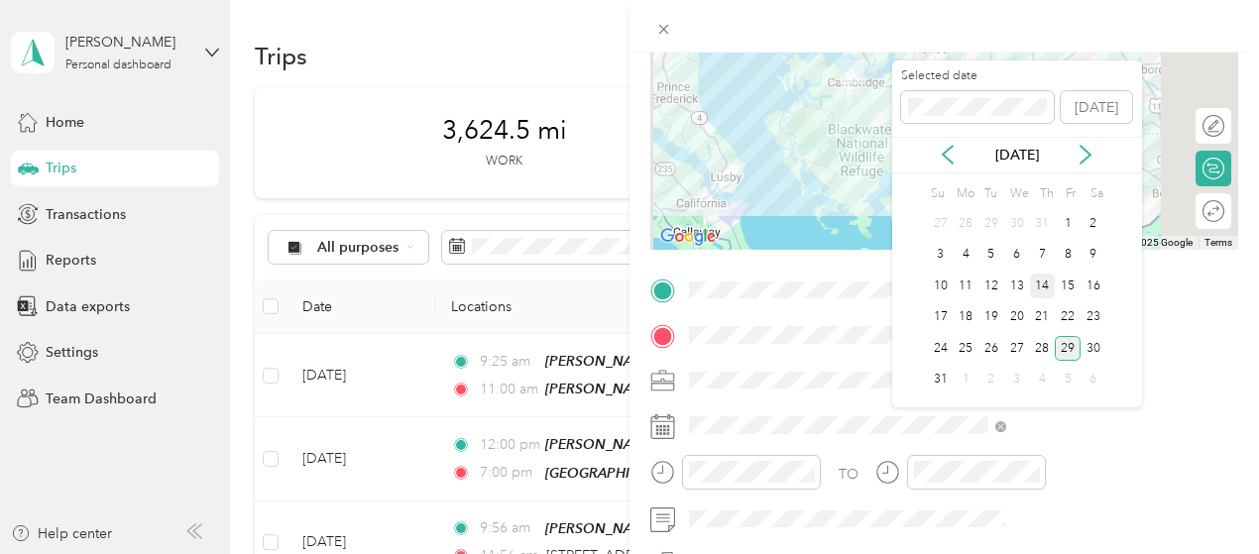
click at [1046, 290] on div "14" at bounding box center [1043, 286] width 26 height 25
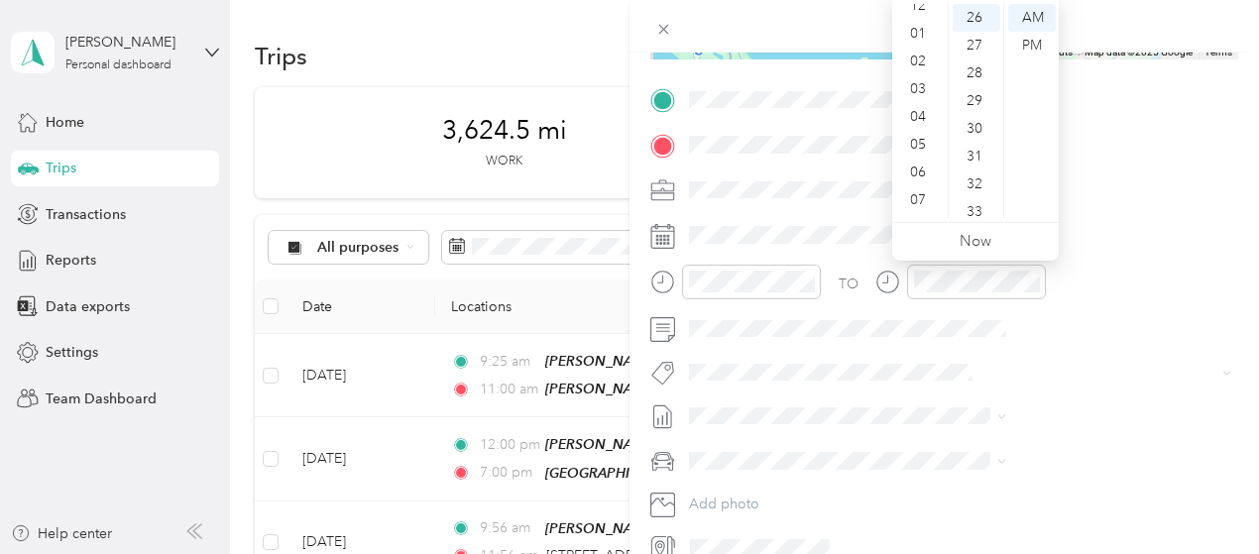
scroll to position [0, 0]
click at [918, 71] on div "02" at bounding box center [920, 73] width 48 height 28
click at [1025, 47] on div "PM" at bounding box center [1032, 46] width 48 height 28
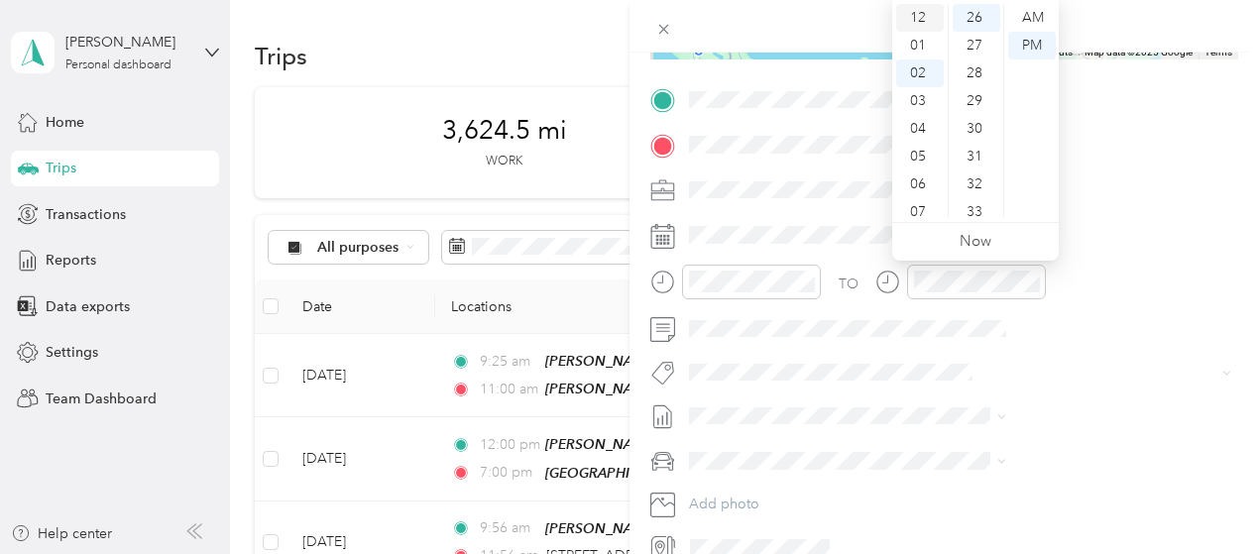
click at [923, 21] on div "12" at bounding box center [920, 18] width 48 height 28
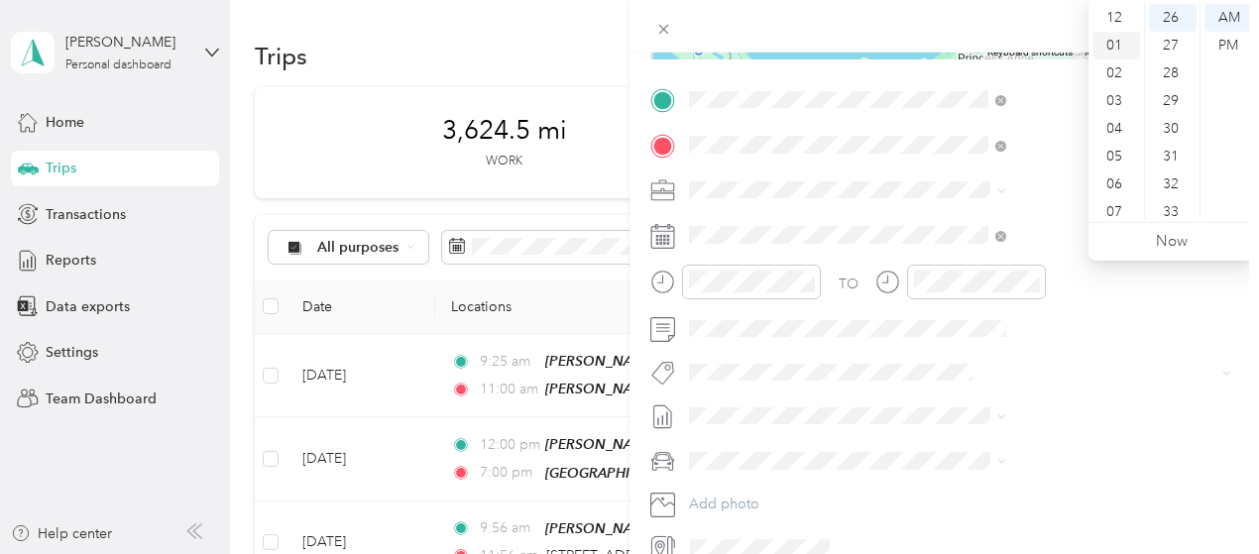
click at [1111, 47] on div "01" at bounding box center [1117, 46] width 48 height 28
click at [1169, 211] on div "45" at bounding box center [1173, 219] width 48 height 28
click at [1224, 41] on div "PM" at bounding box center [1229, 46] width 48 height 28
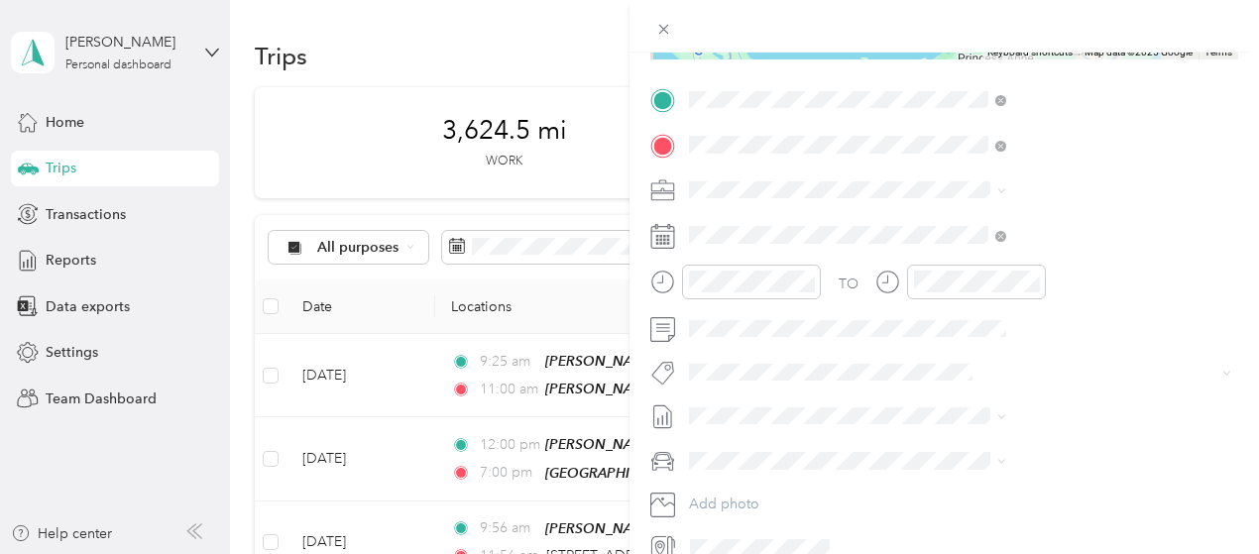
click at [986, 338] on button "3235 - Mileage" at bounding box center [961, 334] width 111 height 25
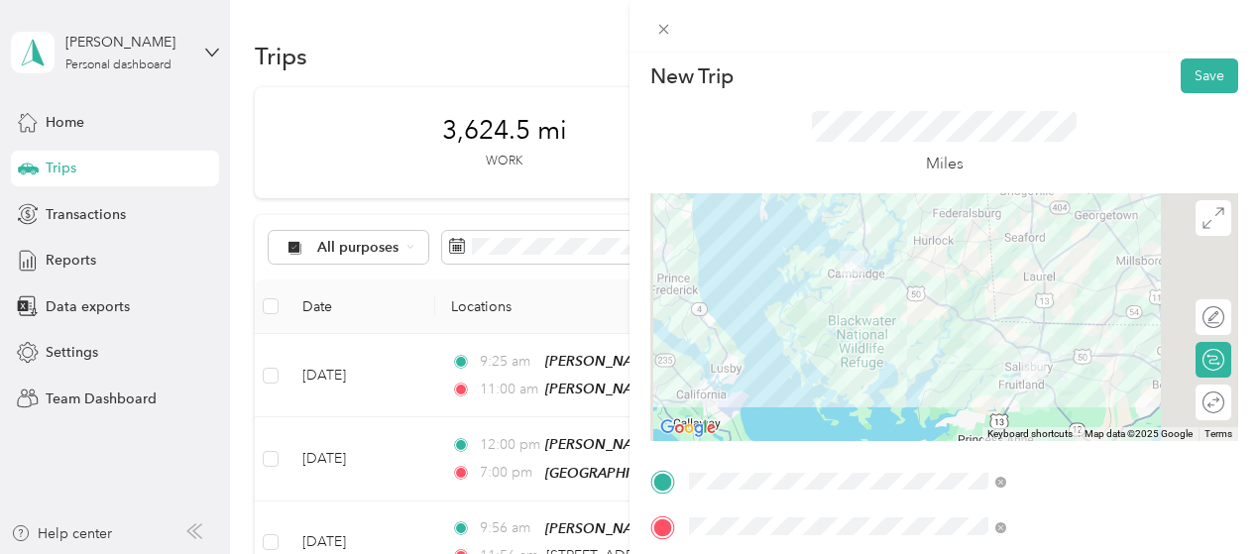
scroll to position [0, 0]
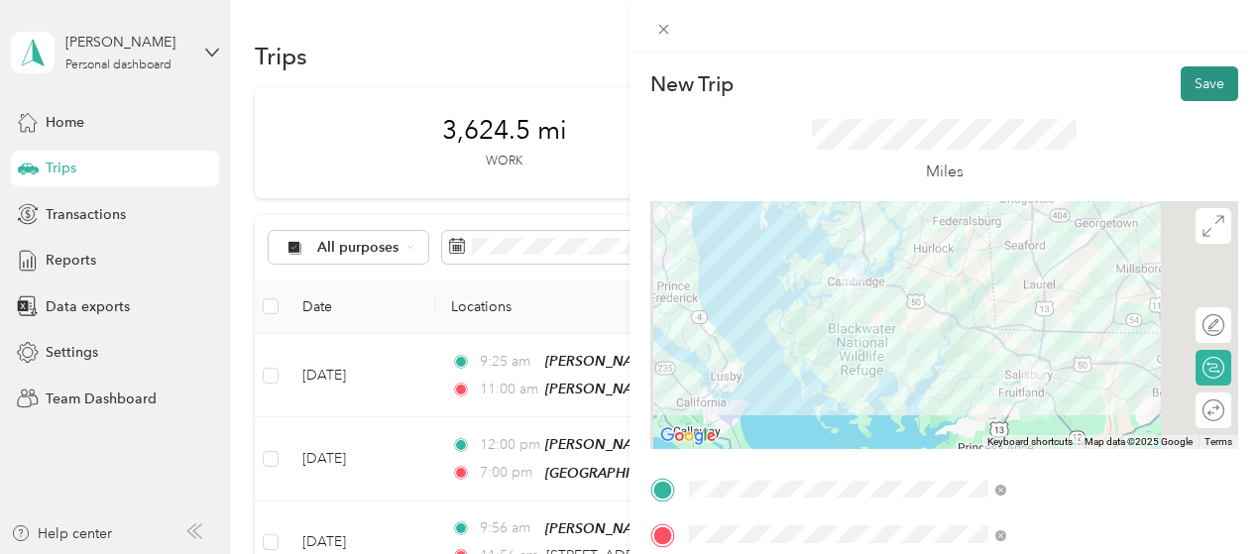
click at [1198, 89] on button "Save" at bounding box center [1210, 83] width 58 height 35
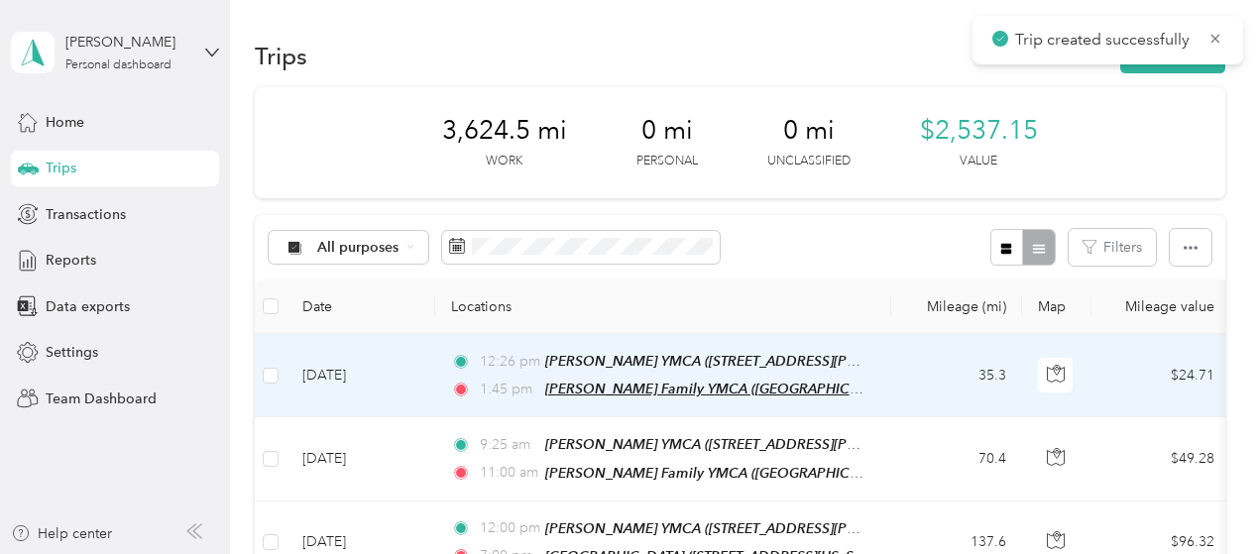
click at [793, 384] on span "Robbins Family YMCA (Dorchester County Family YMCA, 201 Talbot Ave, Cambridge, …" at bounding box center [788, 389] width 486 height 17
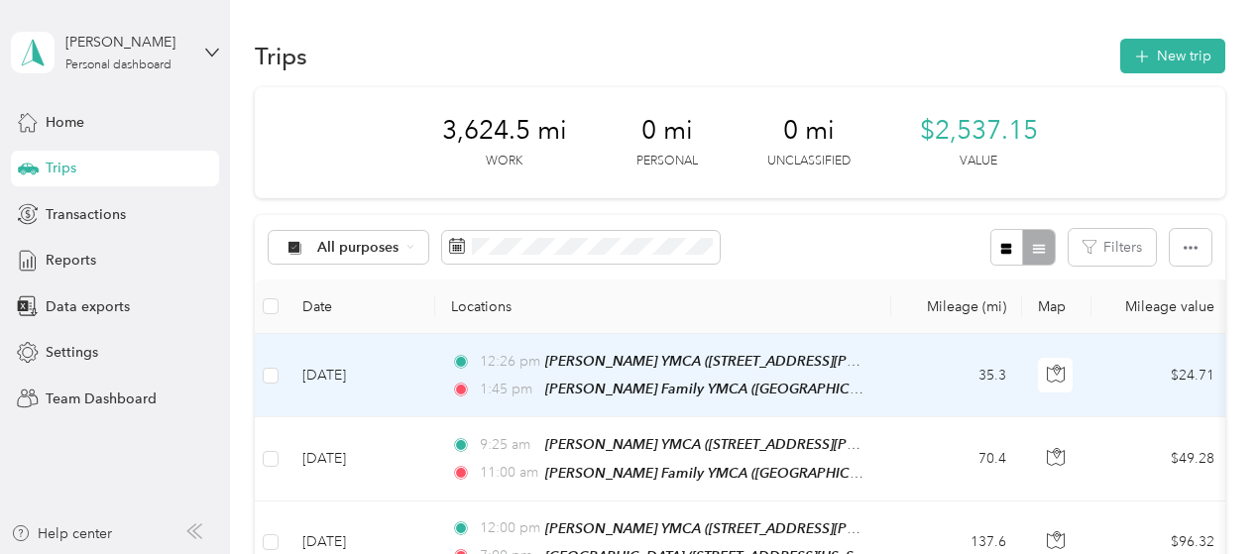
click at [812, 287] on div "Robbins Family YMCA (Dorchester County Family YMCA, 201 Talbot Ave, Cambridge, …" at bounding box center [685, 309] width 507 height 118
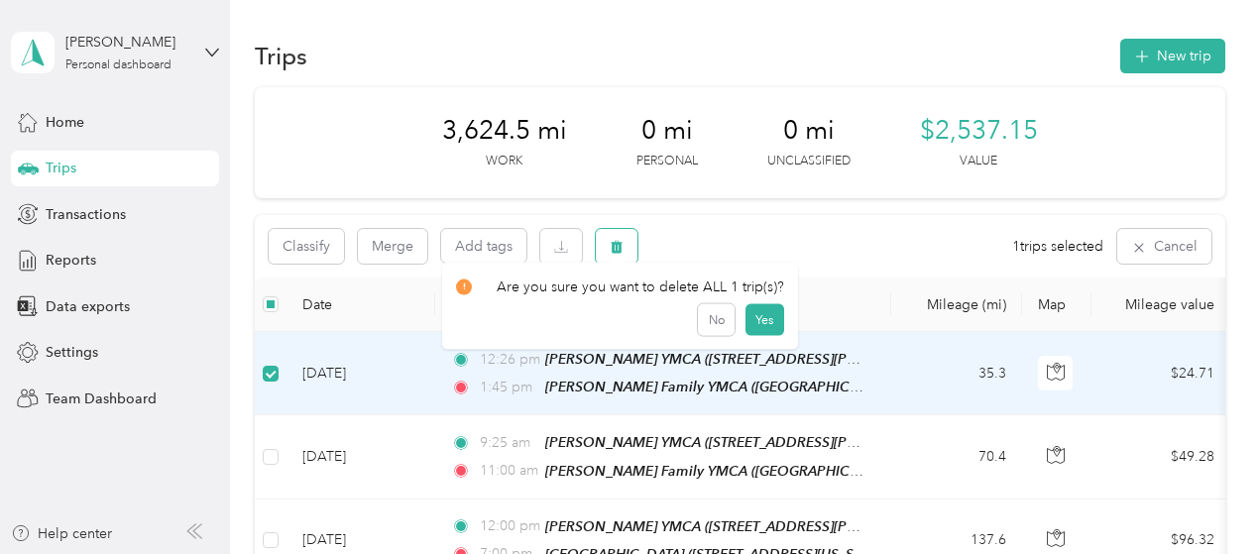
click at [610, 239] on button "button" at bounding box center [617, 246] width 42 height 35
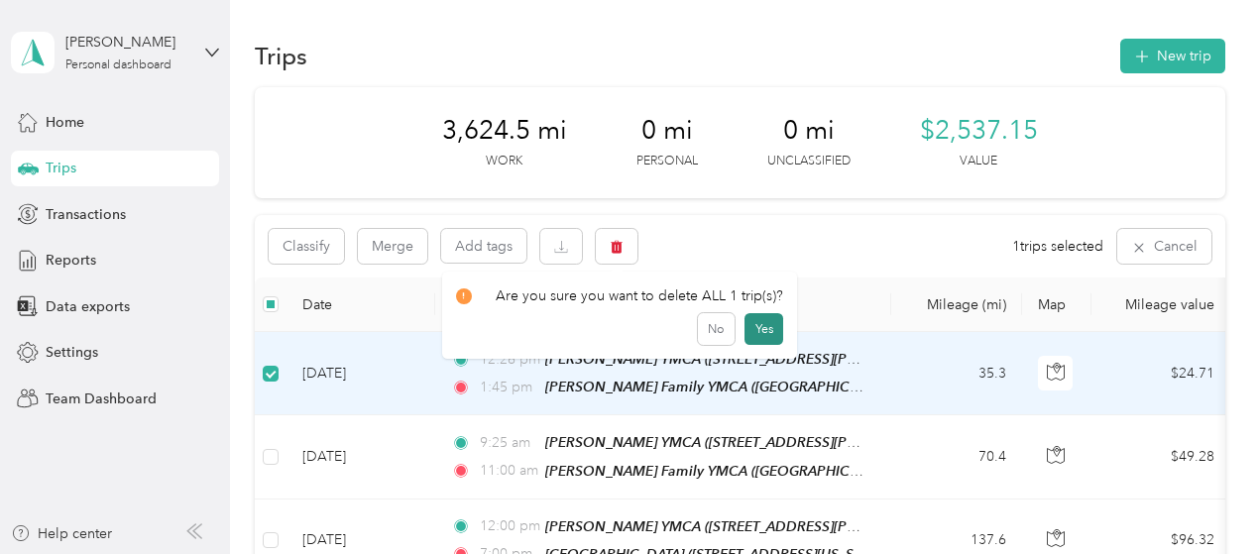
click at [766, 326] on button "Yes" at bounding box center [764, 329] width 39 height 32
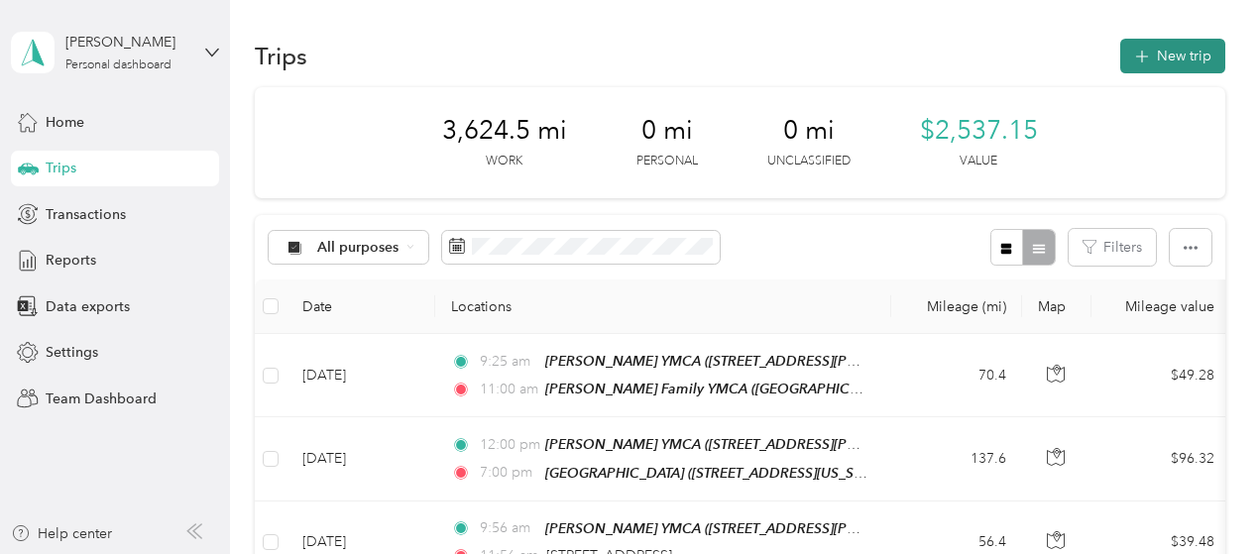
click at [1156, 60] on button "New trip" at bounding box center [1173, 56] width 105 height 35
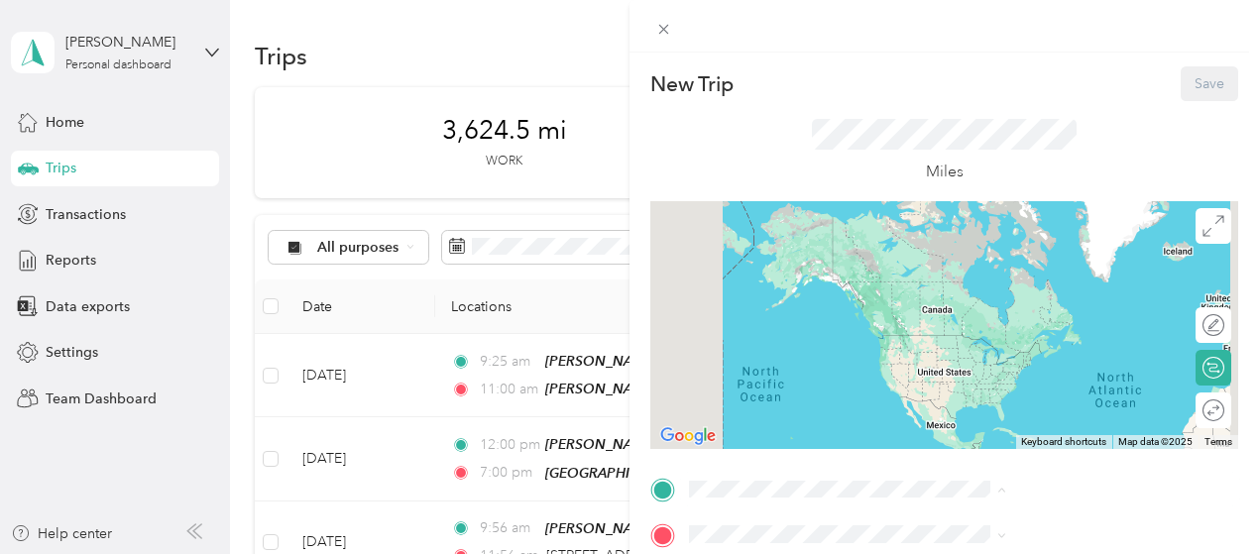
click at [997, 295] on span "715 South Schumaker Drive, Salisbury S Schumaker Dr, 21804, Salisbury, MD, Unit…" at bounding box center [1054, 288] width 236 height 38
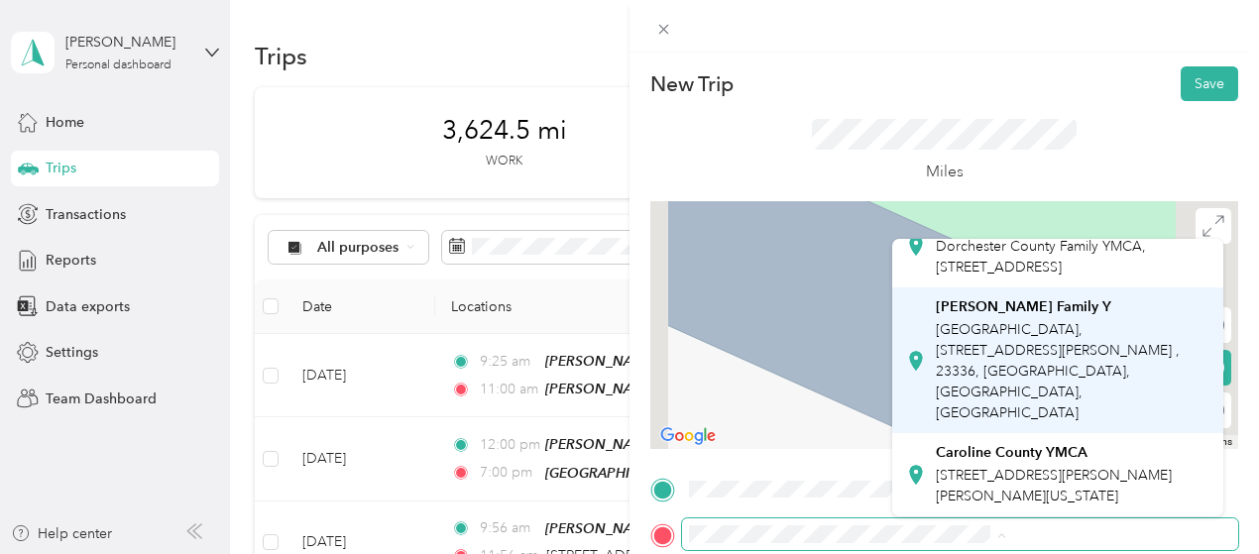
scroll to position [694, 0]
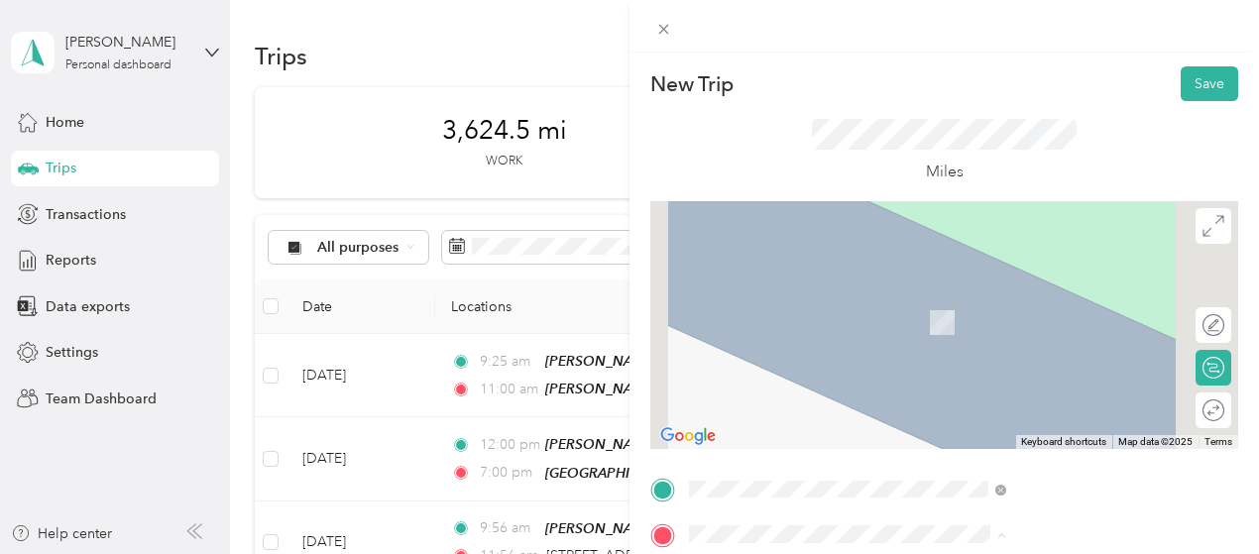
click at [976, 278] on div "Robbins Family YMCA Dorchester County Family YMCA, 201 Talbot Ave, Cambridge, M…" at bounding box center [1072, 246] width 273 height 62
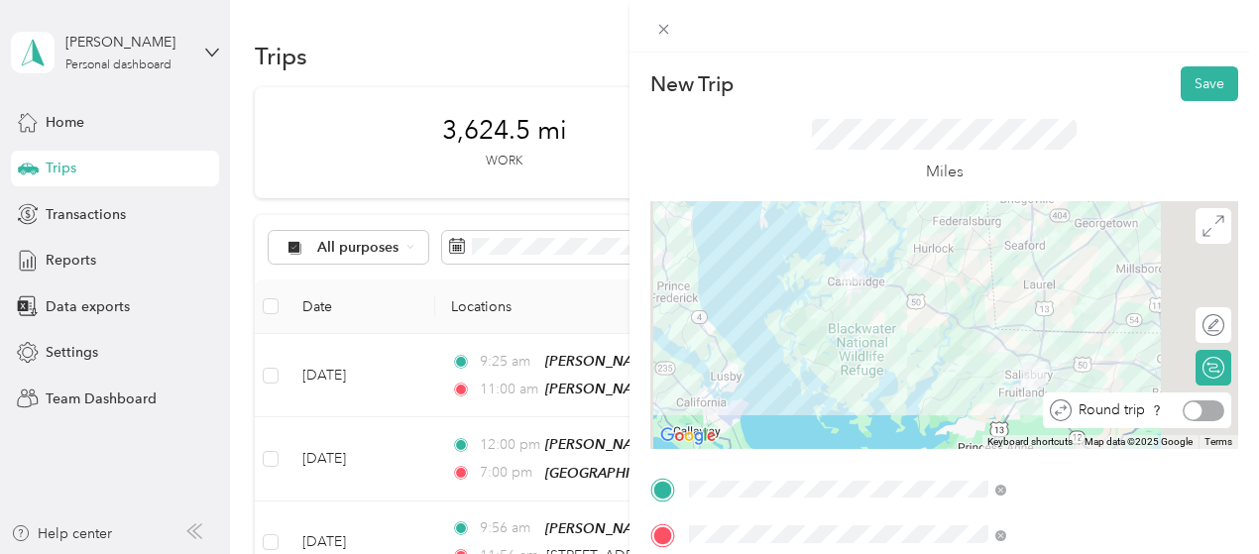
click at [1198, 410] on div at bounding box center [1204, 411] width 42 height 21
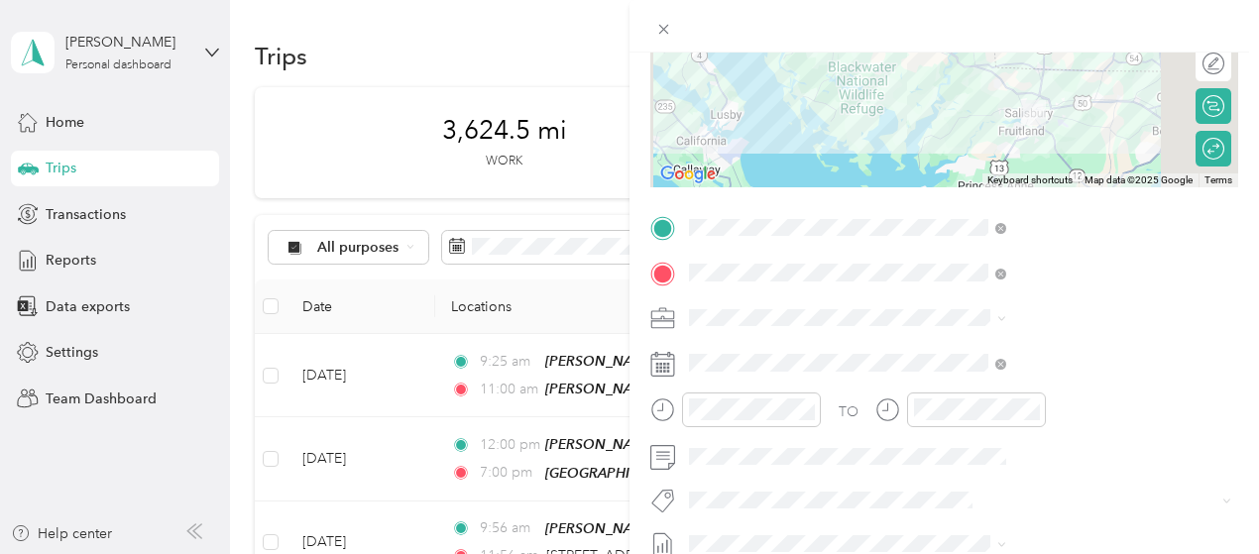
scroll to position [270, 0]
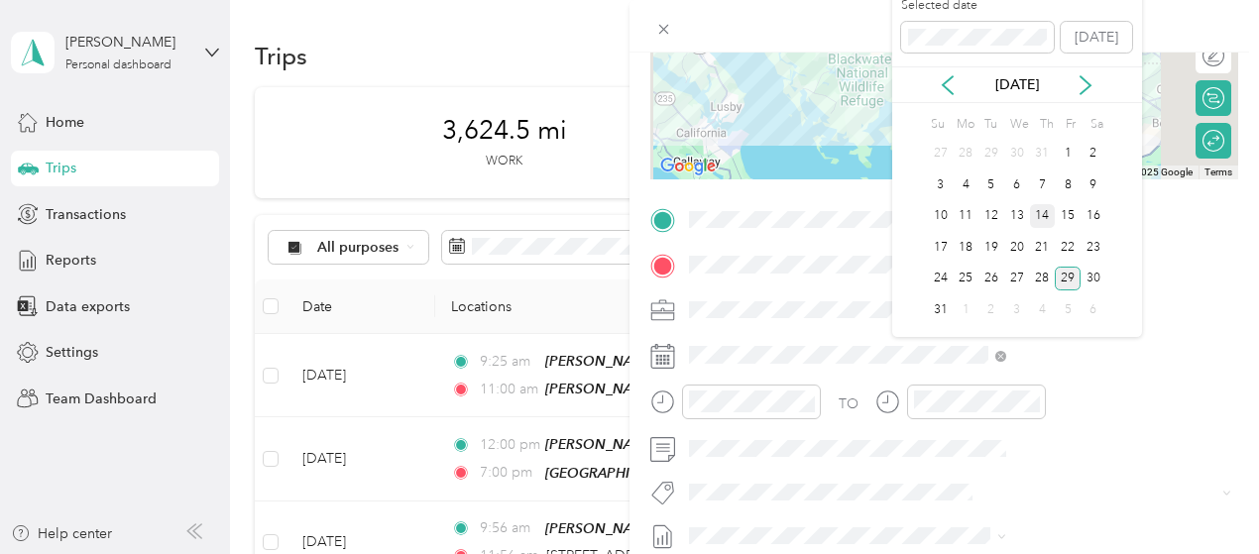
click at [1050, 217] on div "14" at bounding box center [1043, 216] width 26 height 25
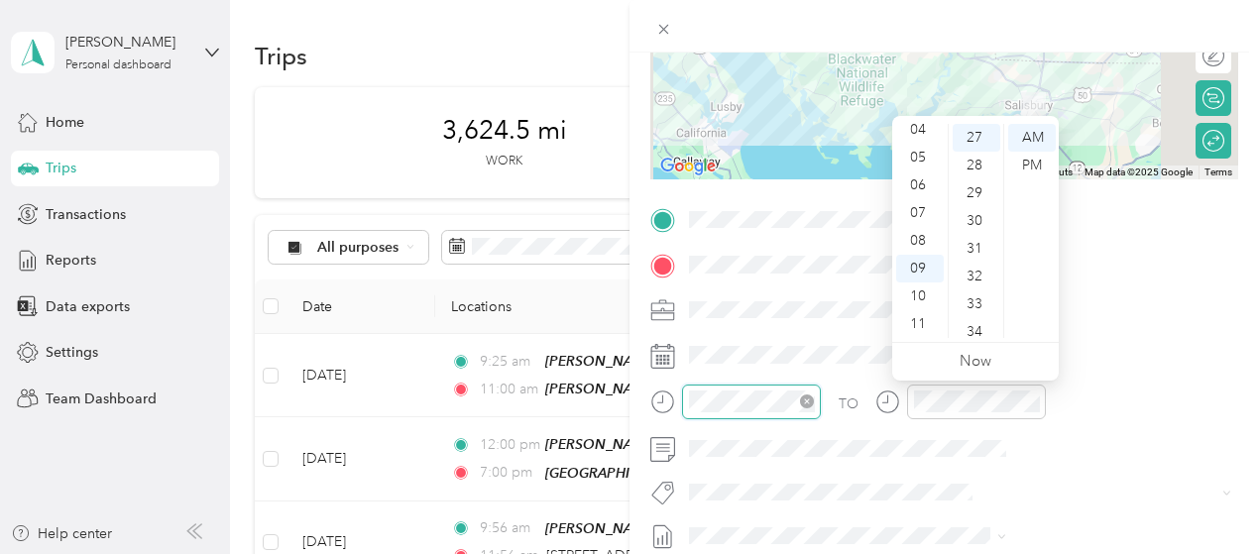
scroll to position [750, 0]
drag, startPoint x: 924, startPoint y: 243, endPoint x: 923, endPoint y: 271, distance: 27.8
click at [923, 271] on ul "12 01 02 03 04 05 06 07 08 09 10 11" at bounding box center [920, 231] width 56 height 214
click at [920, 138] on div "12" at bounding box center [920, 138] width 48 height 28
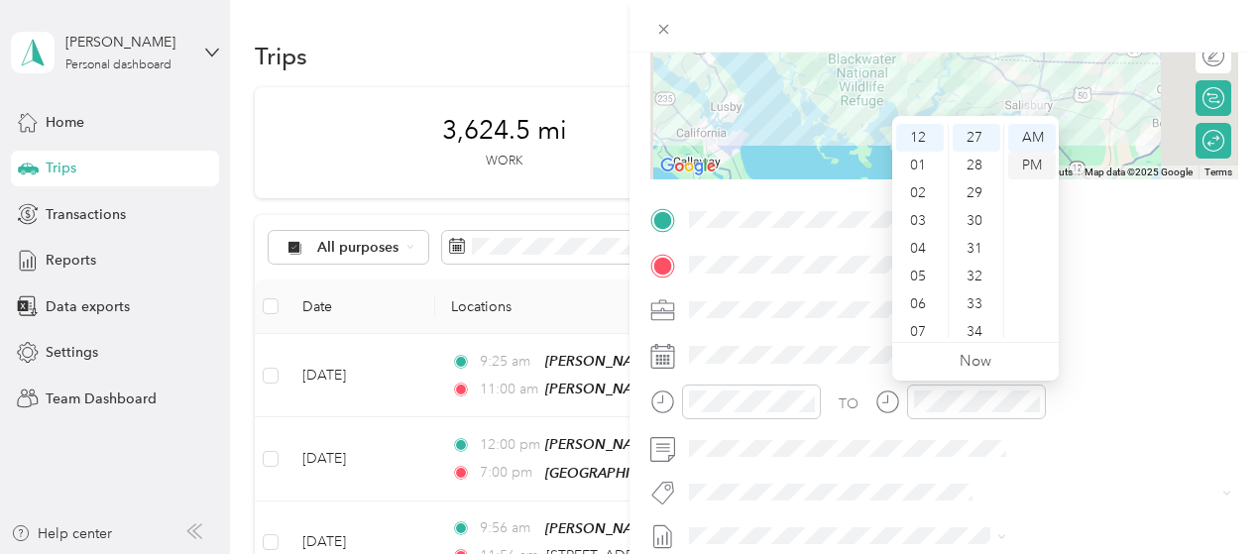
click at [1025, 166] on div "PM" at bounding box center [1032, 166] width 48 height 28
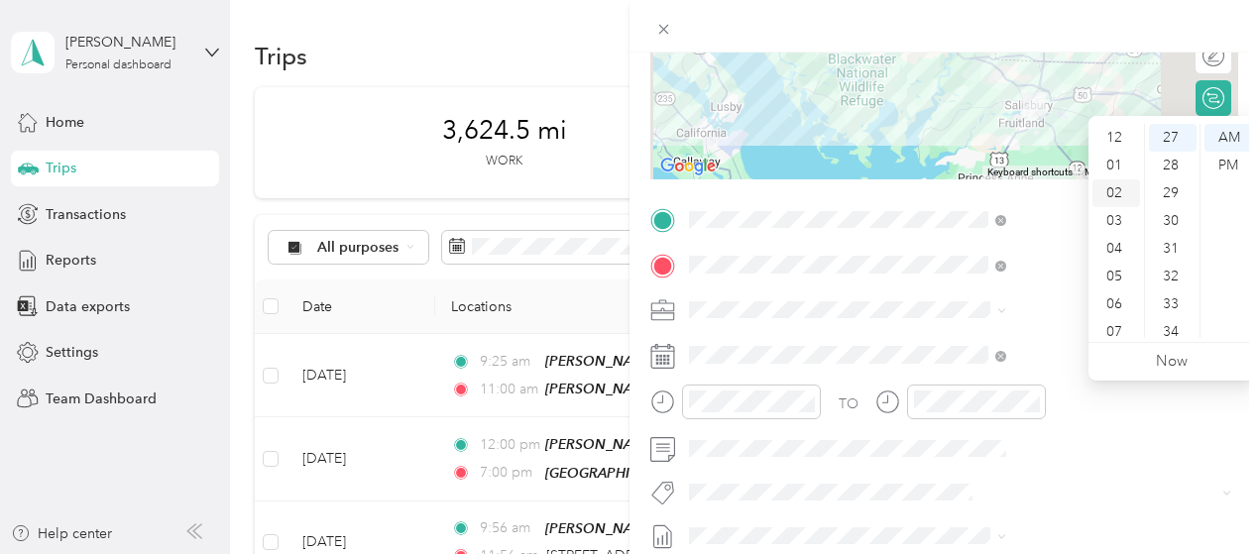
click at [1119, 199] on div "02" at bounding box center [1117, 193] width 48 height 28
click at [1174, 149] on div "02" at bounding box center [1173, 147] width 48 height 28
click at [1228, 163] on div "PM" at bounding box center [1229, 166] width 48 height 28
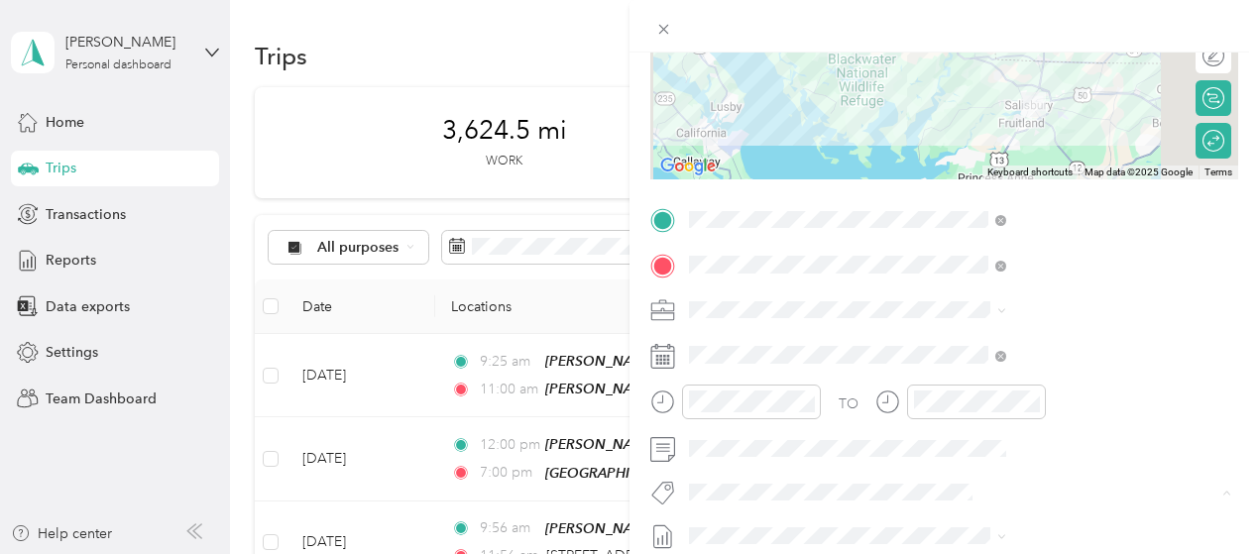
click at [973, 449] on span "3235 - Mileage" at bounding box center [961, 457] width 83 height 18
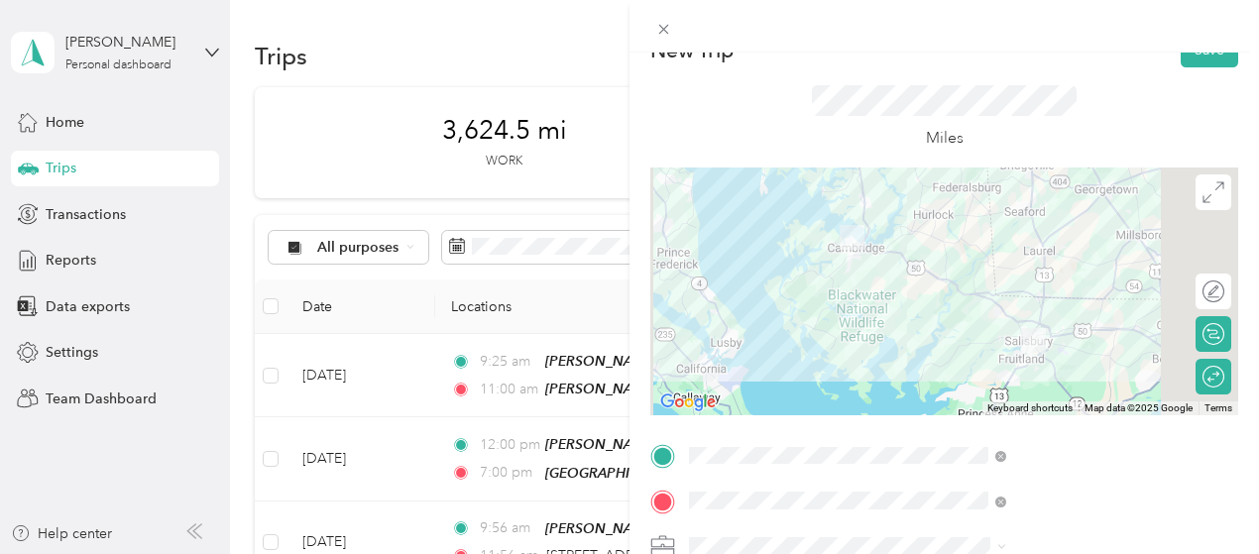
scroll to position [0, 0]
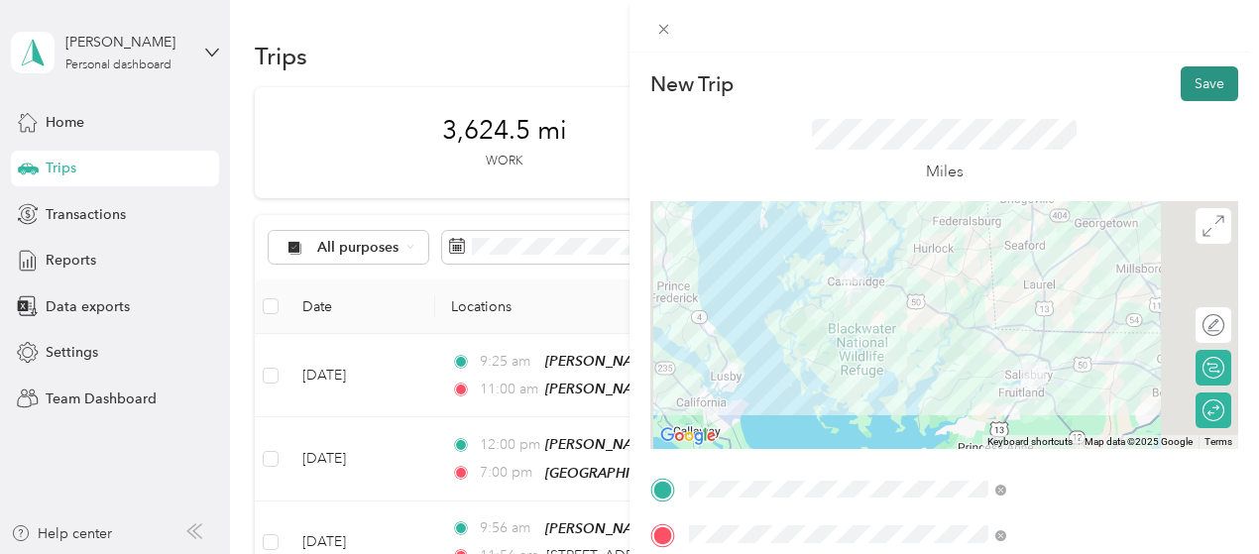
click at [1202, 78] on button "Save" at bounding box center [1210, 83] width 58 height 35
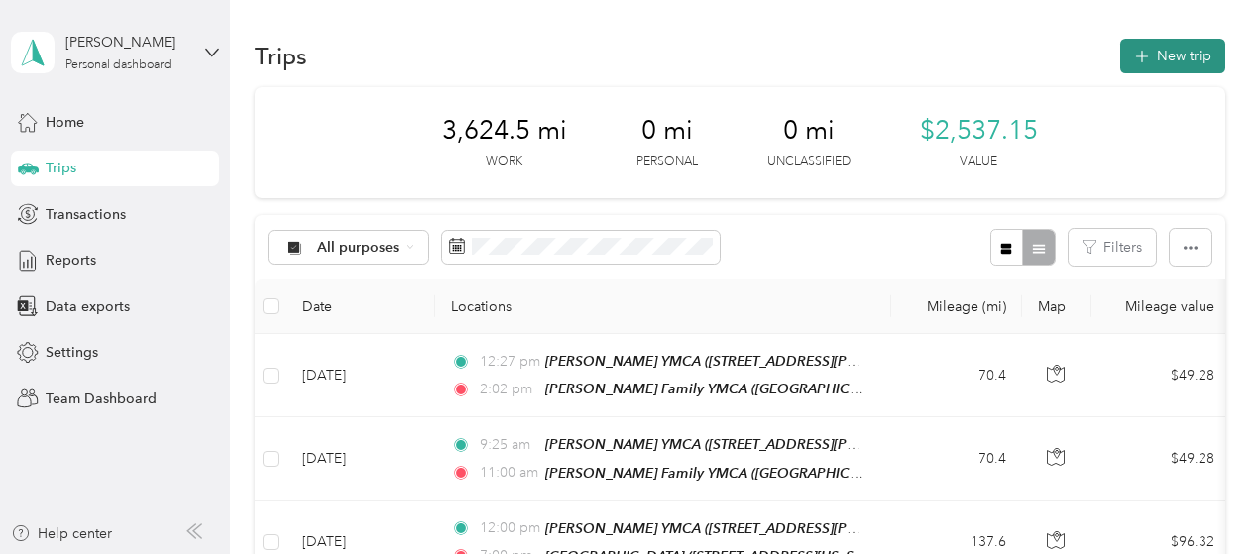
click at [1167, 65] on button "New trip" at bounding box center [1173, 56] width 105 height 35
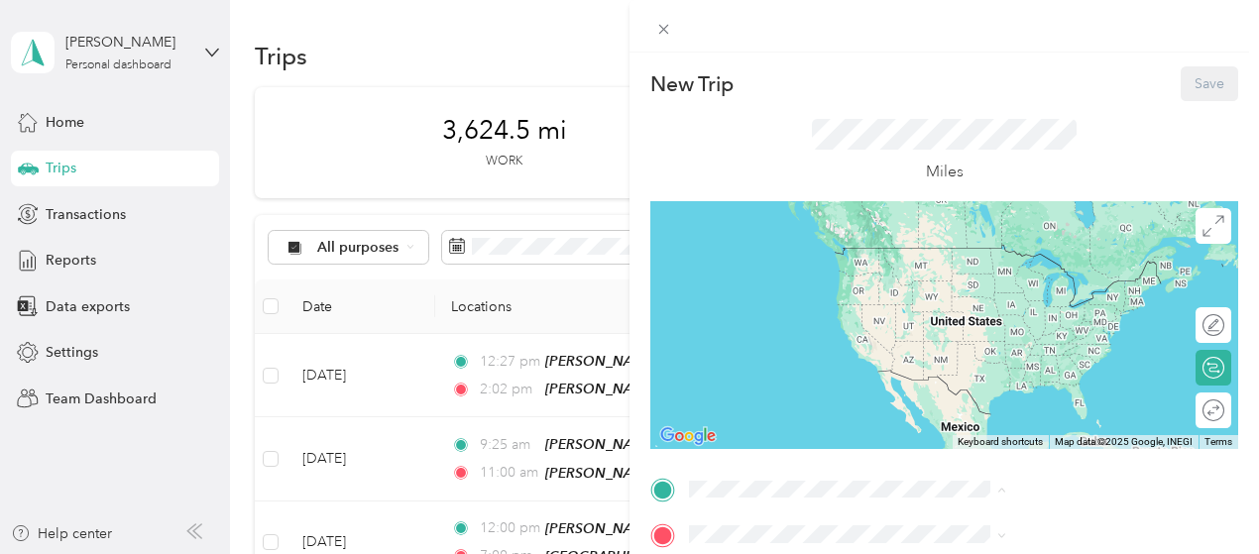
click at [992, 279] on span "715 South Schumaker Drive, Salisbury S Schumaker Dr, 21804, Salisbury, MD, Unit…" at bounding box center [1054, 288] width 236 height 38
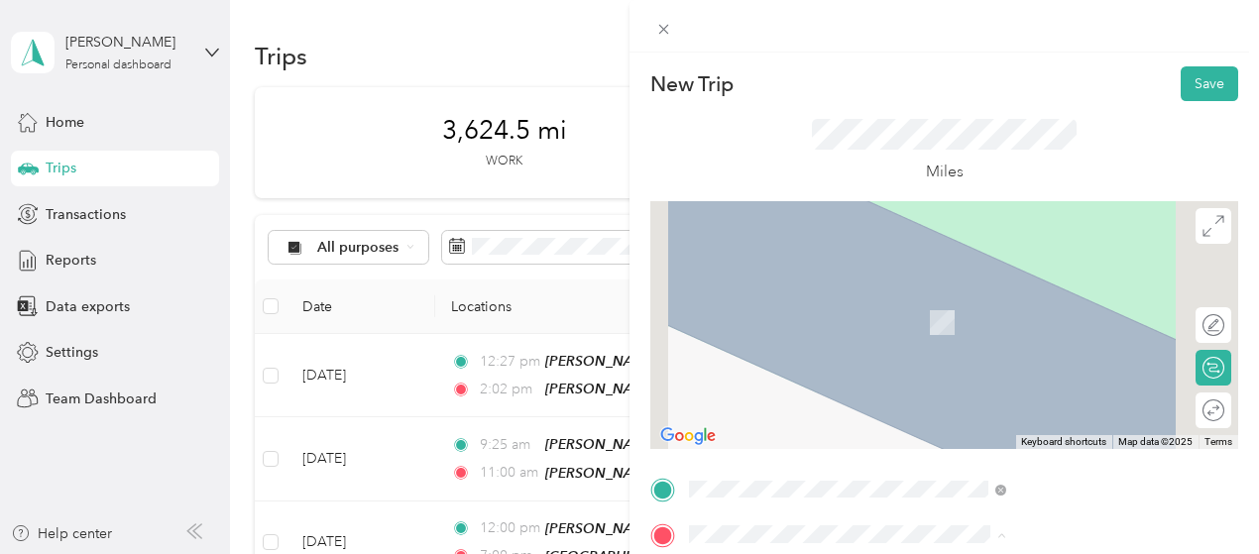
click at [1011, 415] on span "1900 Worcester Highway, Pocomoke City, 21851, Pocomoke City, Maryland, United S…" at bounding box center [1035, 406] width 198 height 17
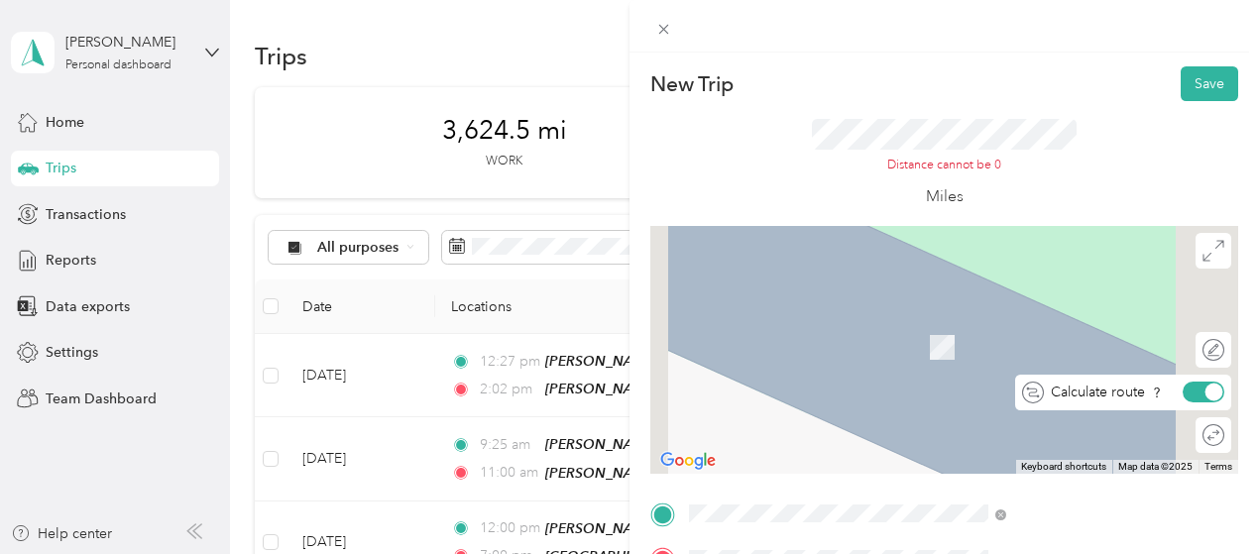
drag, startPoint x: 1201, startPoint y: 399, endPoint x: 1178, endPoint y: 398, distance: 22.8
click at [1183, 398] on div at bounding box center [1204, 392] width 42 height 21
click at [1077, 339] on div "To navigate the map with touch gestures double-tap and hold your finger on the …" at bounding box center [945, 350] width 588 height 248
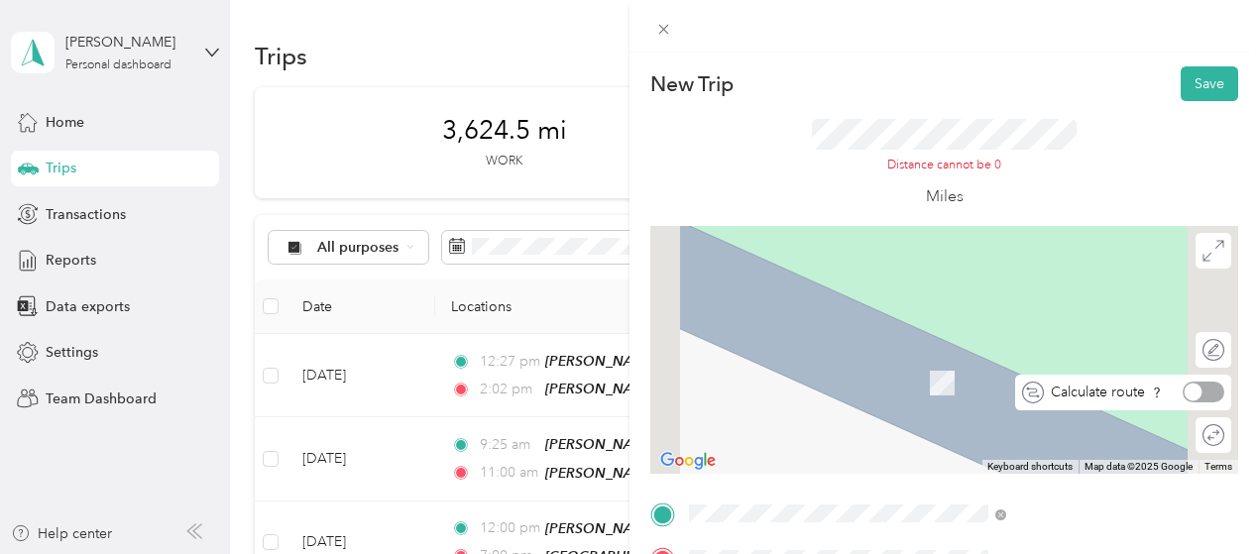
click at [1193, 388] on div at bounding box center [1204, 392] width 42 height 21
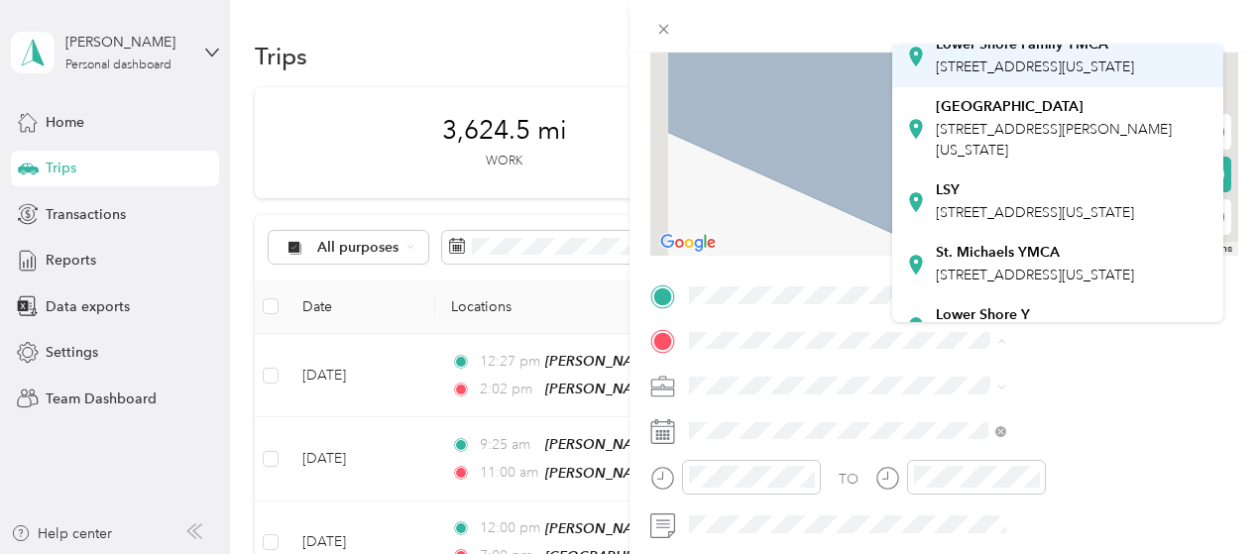
scroll to position [198, 0]
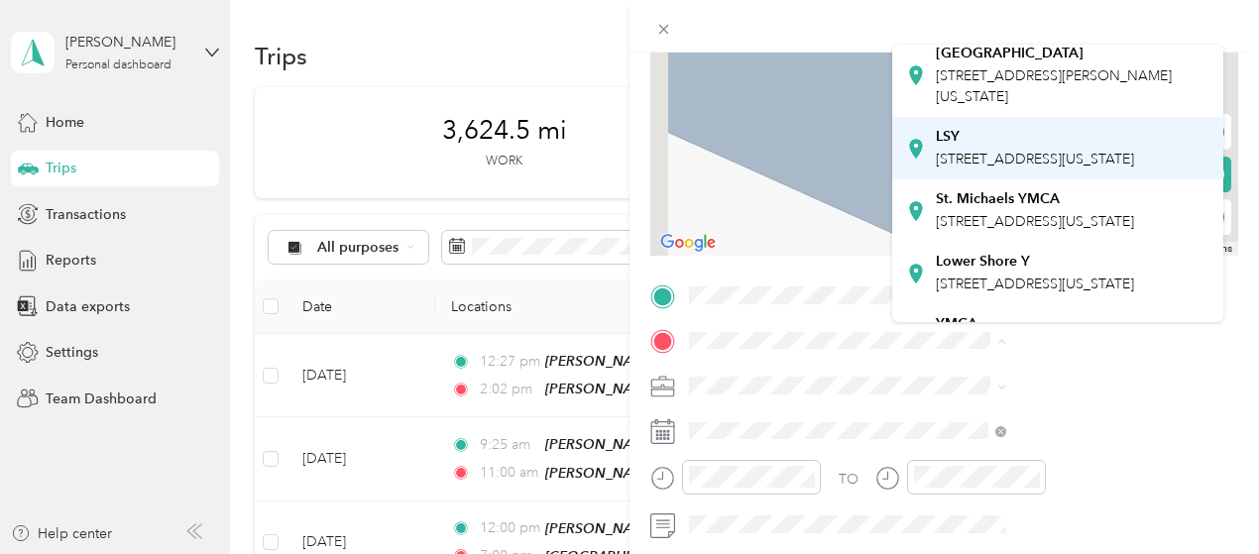
click at [1013, 168] on span "1900 Worcester Highway, Pocomoke City, 21851, Pocomoke City, Maryland, United S…" at bounding box center [1035, 159] width 198 height 17
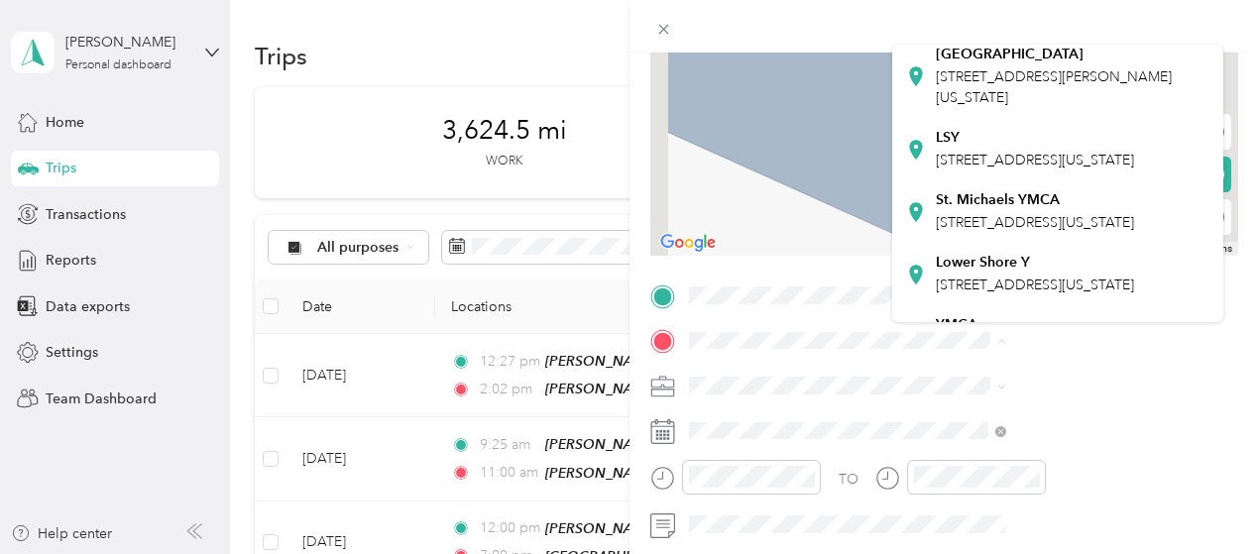
scroll to position [297, 0]
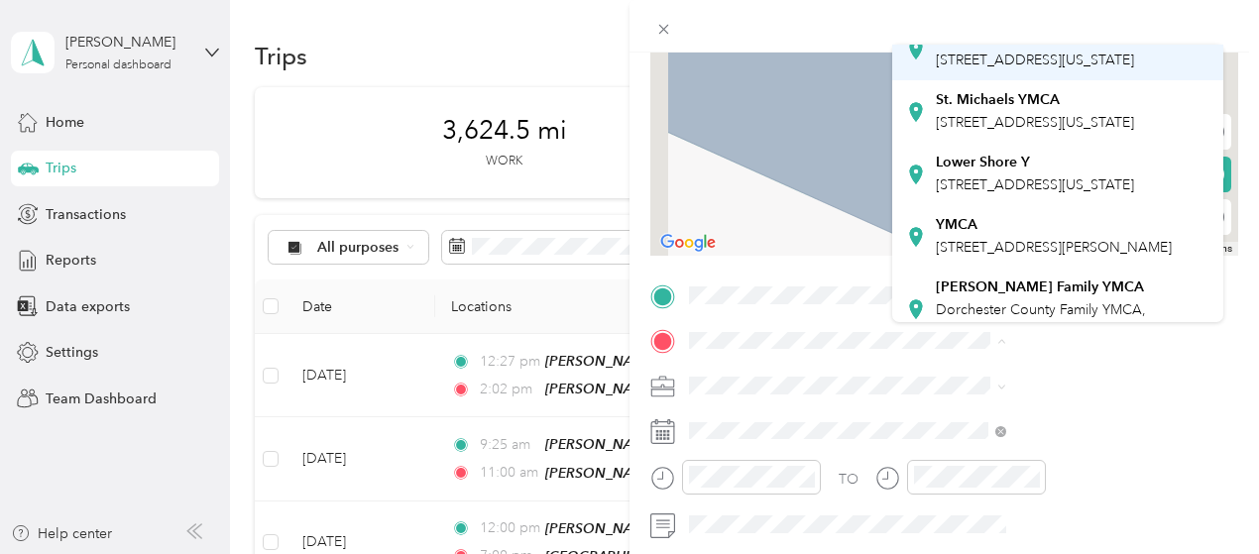
click at [996, 70] on div "LSY 1900 Worcester Highway, Pocomoke City, 21851, Pocomoke City, Maryland, Unit…" at bounding box center [1035, 50] width 198 height 42
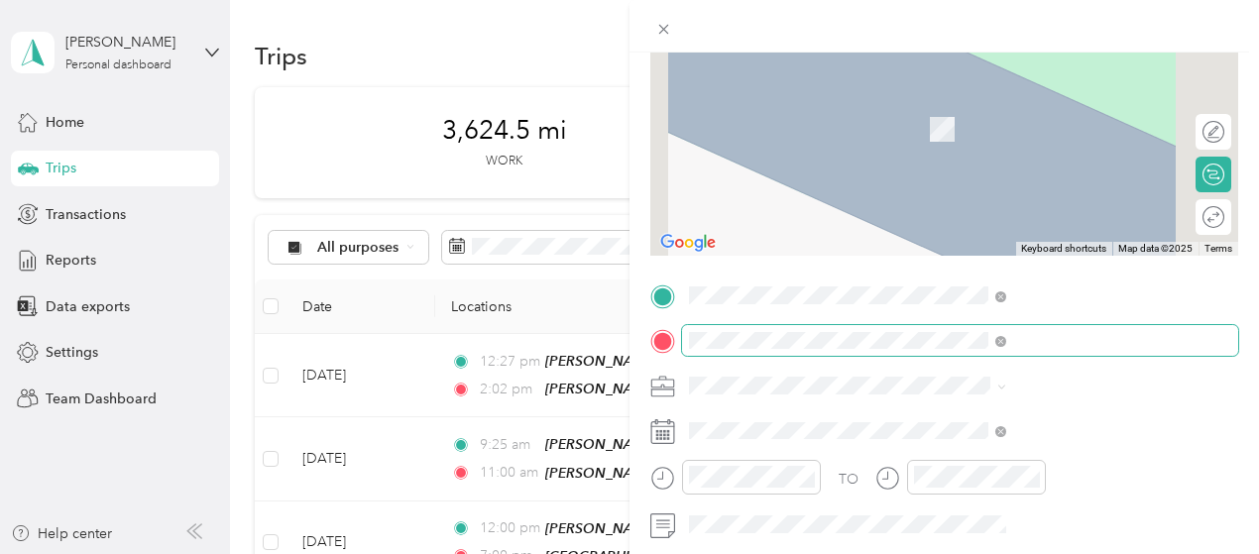
click at [1007, 336] on span at bounding box center [998, 341] width 18 height 14
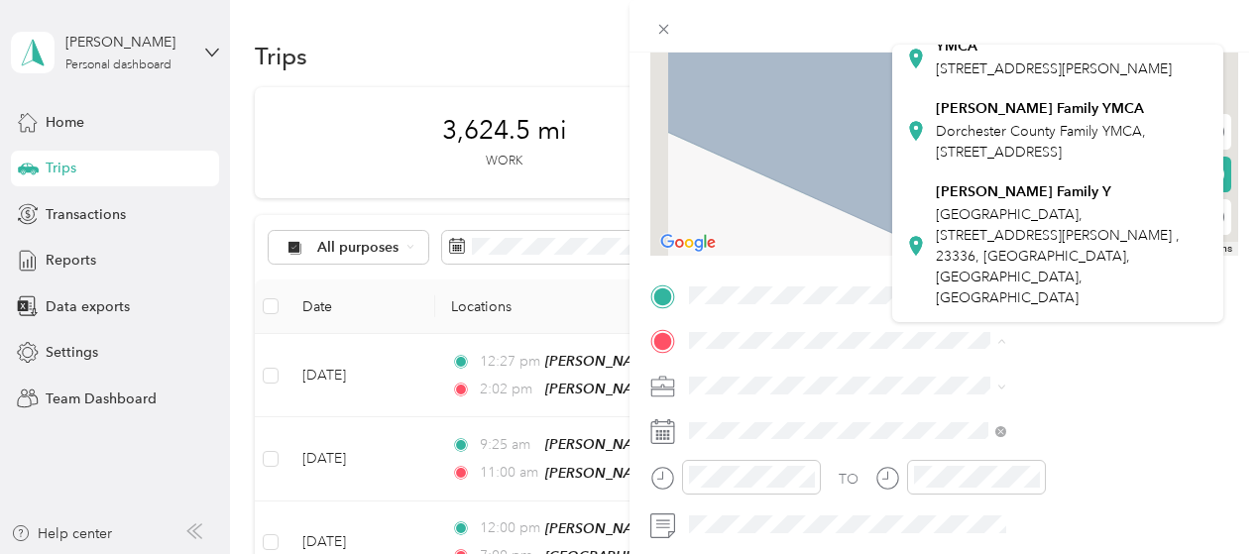
scroll to position [496, 0]
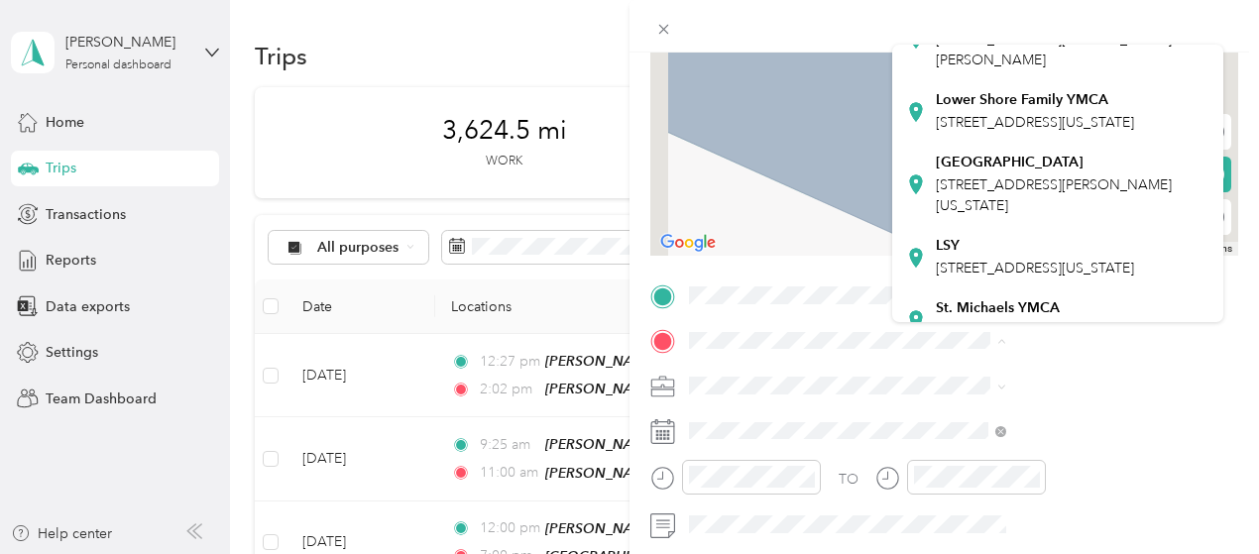
scroll to position [0, 0]
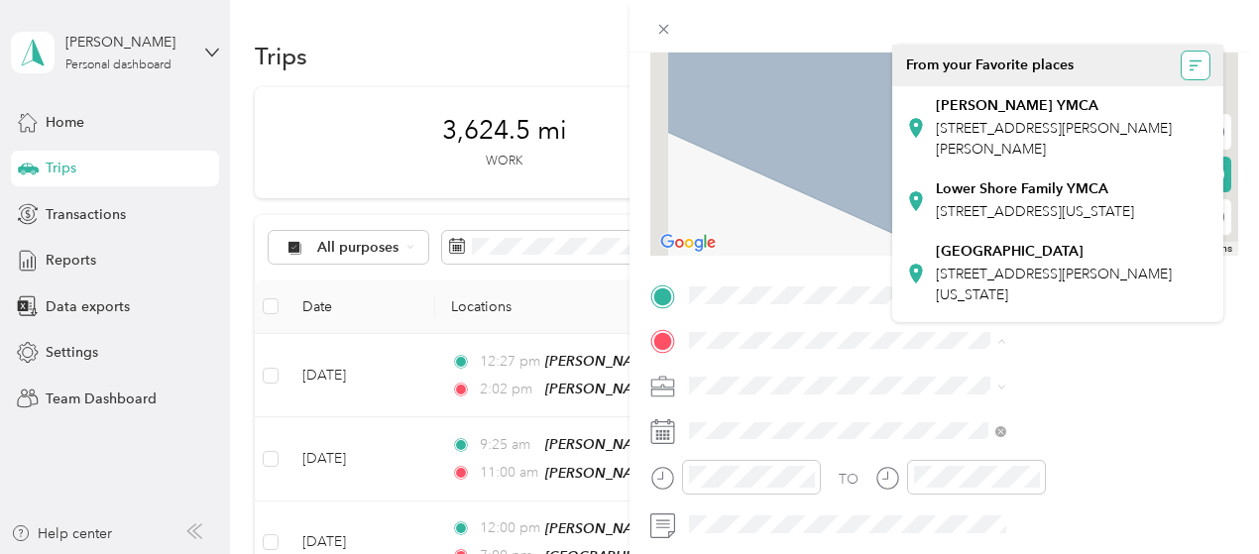
click at [1189, 62] on icon "button" at bounding box center [1196, 66] width 14 height 14
click at [1008, 68] on span "From your Favorite places" at bounding box center [990, 66] width 168 height 18
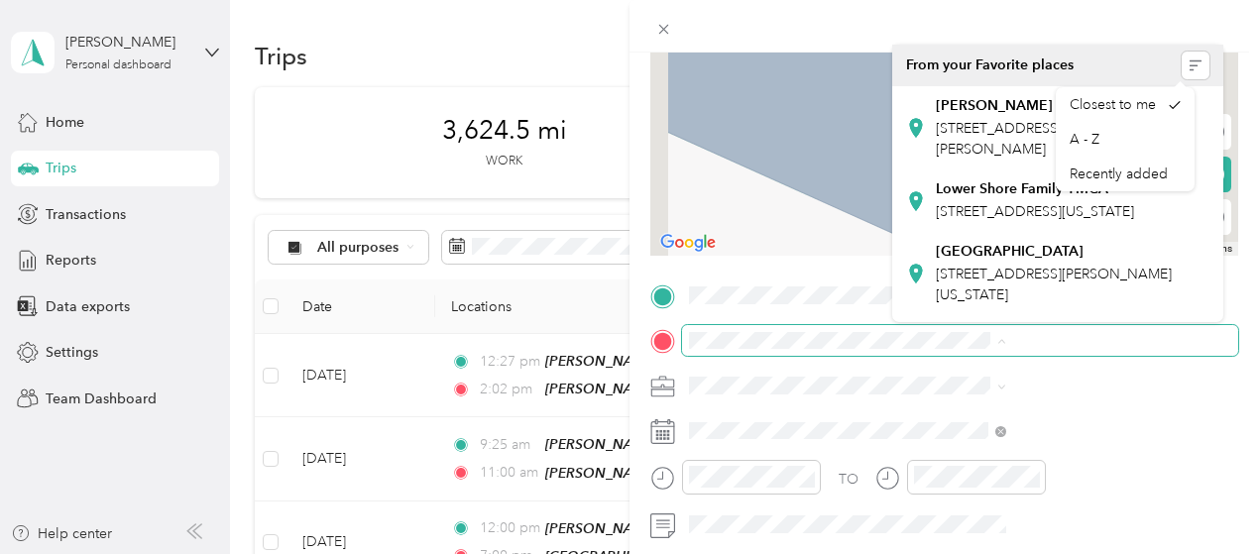
click at [956, 348] on span at bounding box center [960, 341] width 556 height 32
click at [1007, 332] on span at bounding box center [1002, 340] width 9 height 17
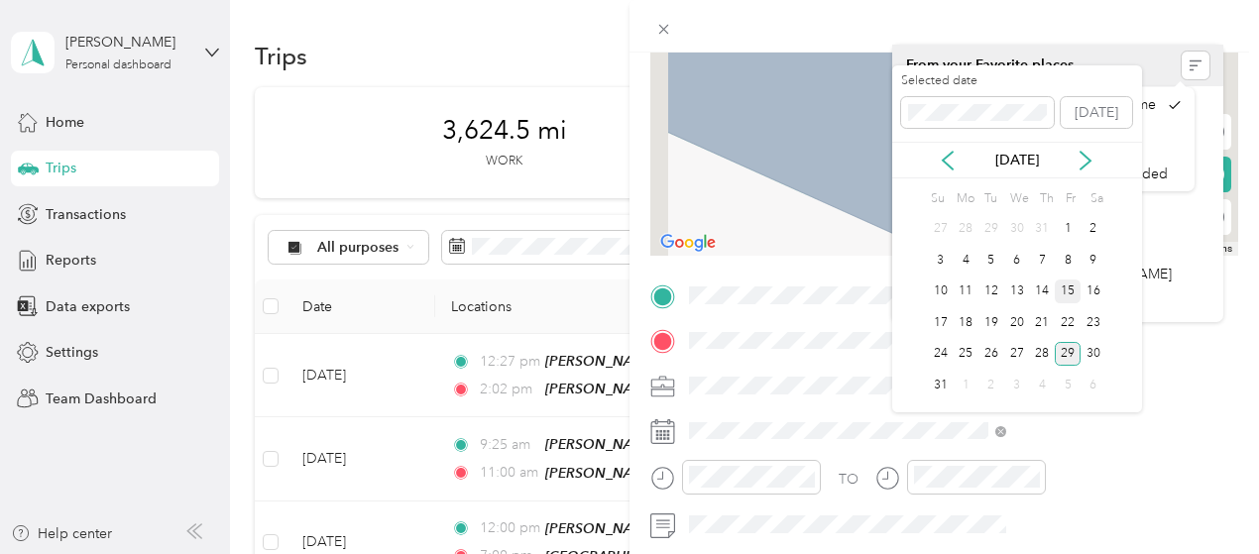
click at [1064, 287] on div "15" at bounding box center [1068, 292] width 26 height 25
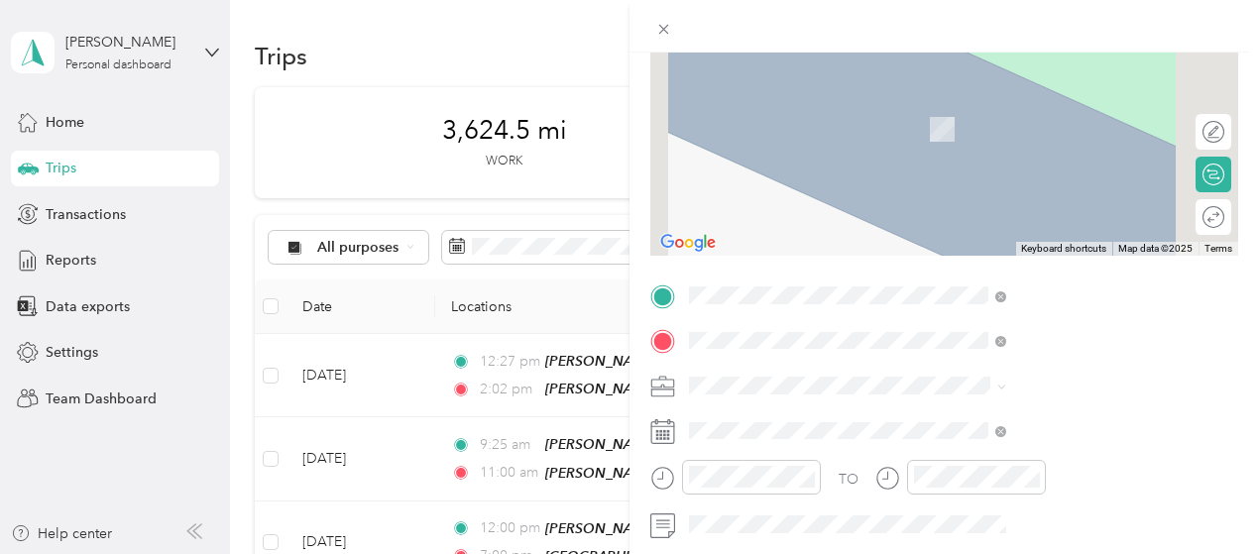
click at [1021, 167] on span "1900 Worcester Highway Pocomoke City, Maryland 21851, United States" at bounding box center [1035, 158] width 198 height 18
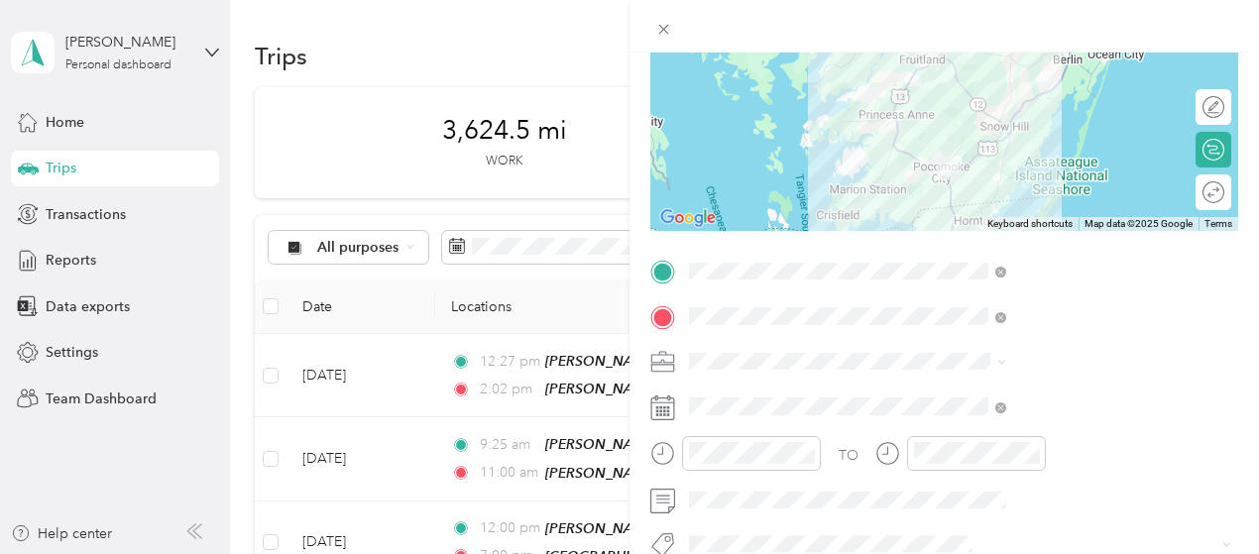
scroll to position [194, 0]
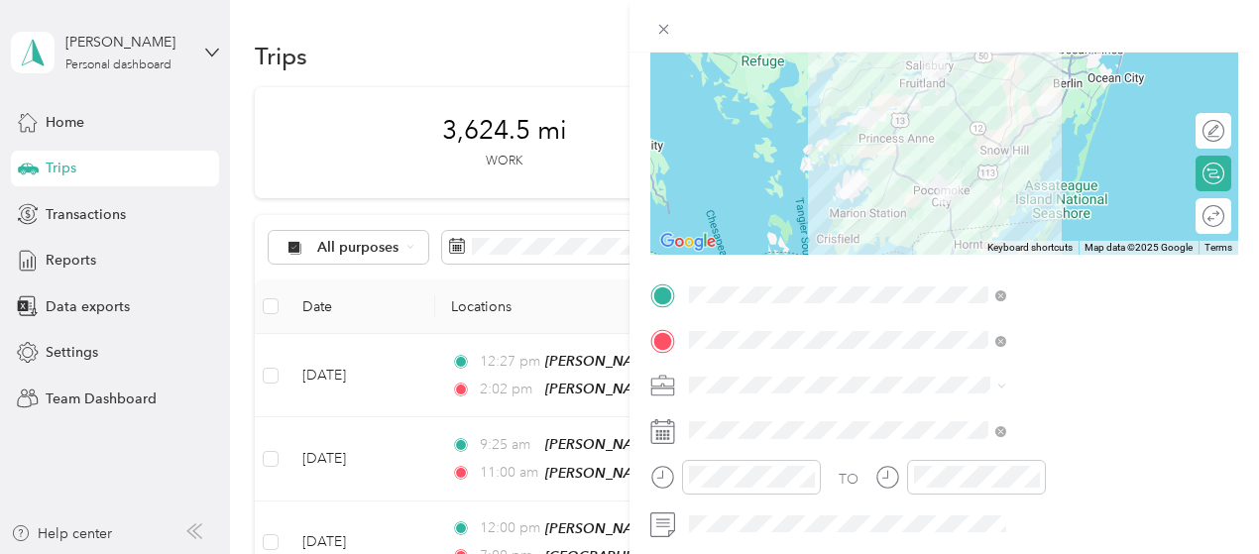
click at [992, 160] on div at bounding box center [945, 131] width 588 height 248
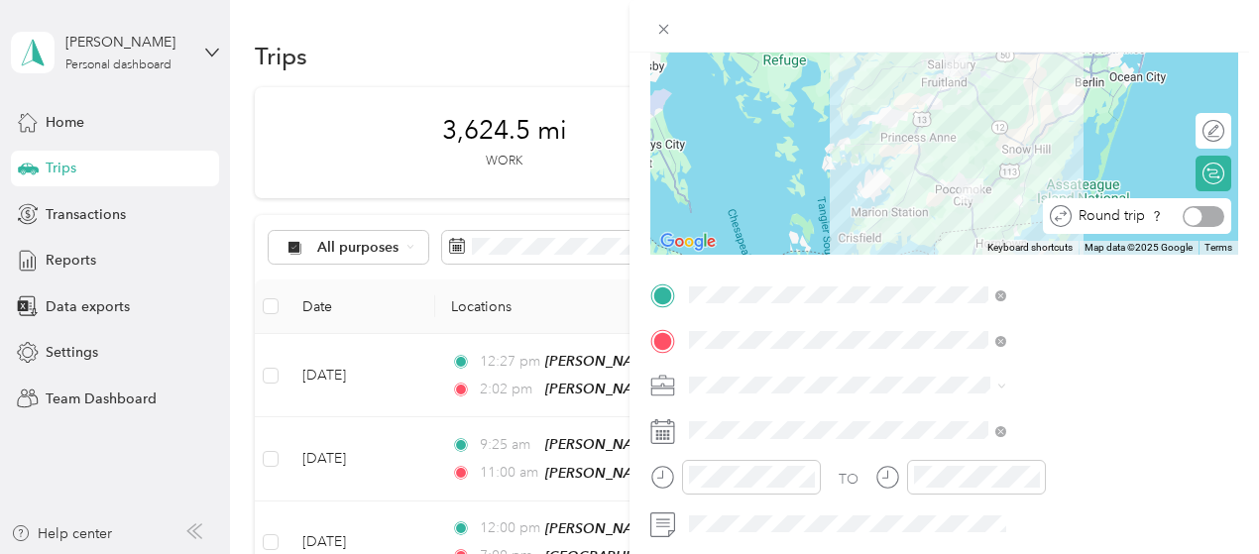
click at [1194, 218] on div at bounding box center [1204, 216] width 42 height 21
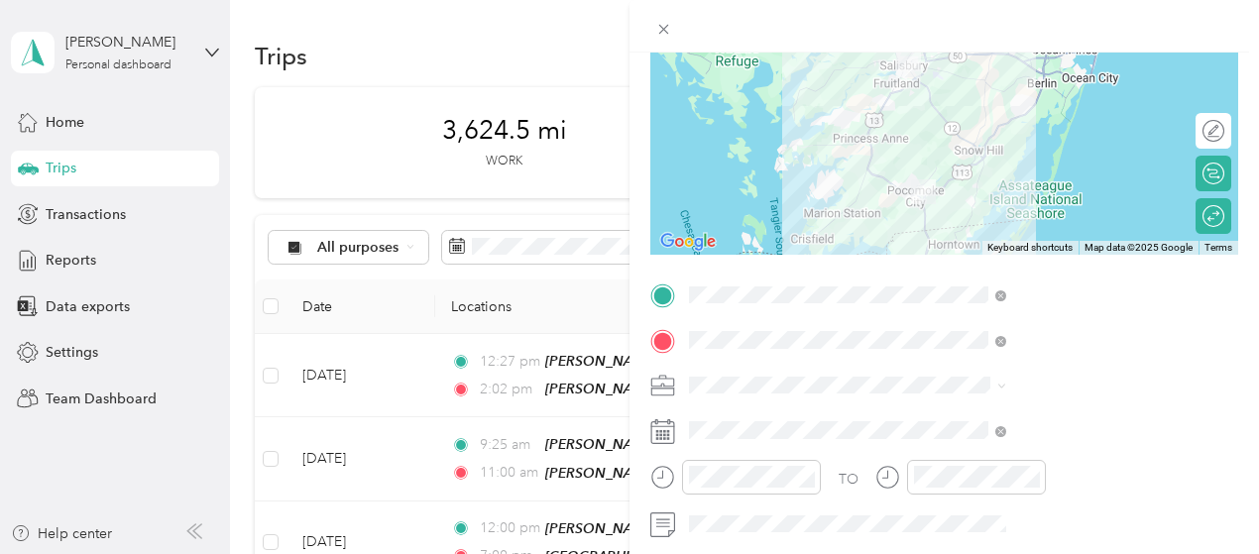
click at [966, 178] on div at bounding box center [945, 131] width 588 height 248
click at [968, 172] on div at bounding box center [945, 131] width 588 height 248
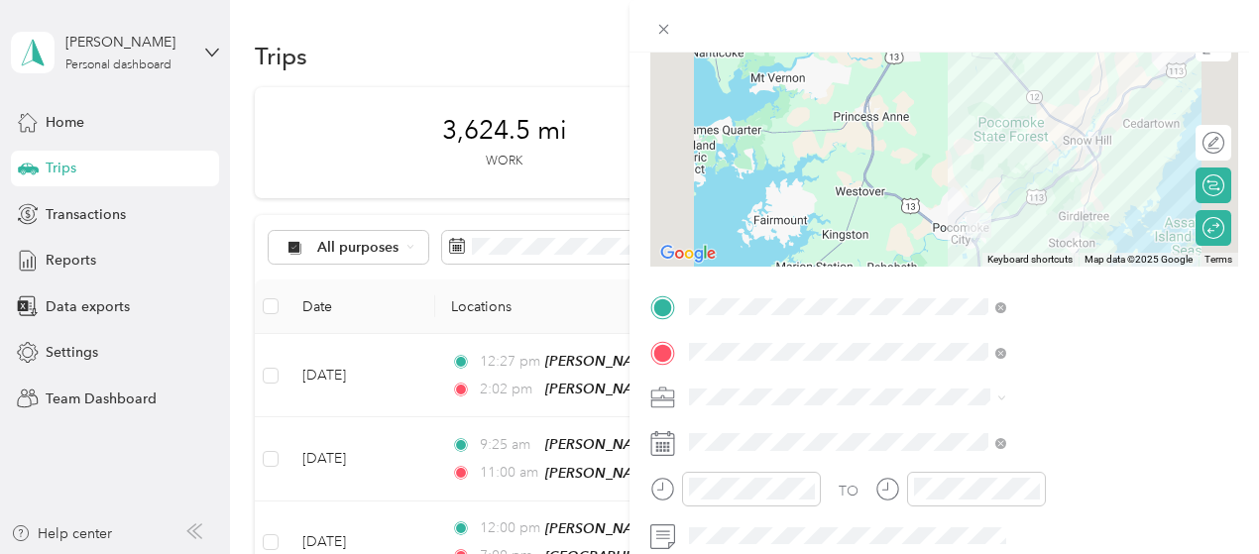
scroll to position [203, 0]
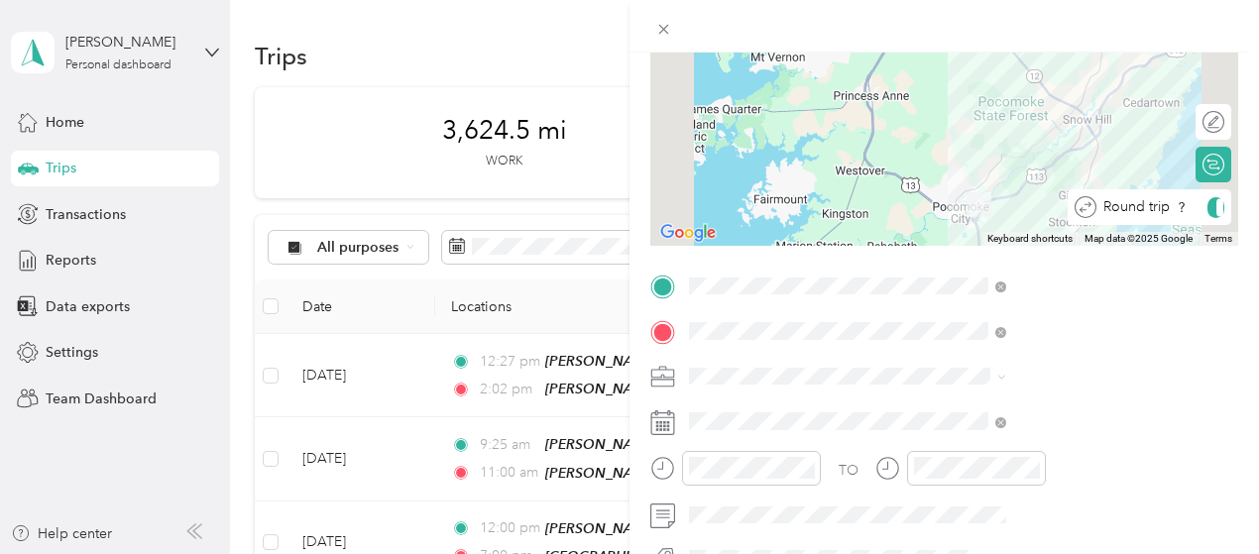
click at [1217, 211] on div at bounding box center [1220, 207] width 7 height 18
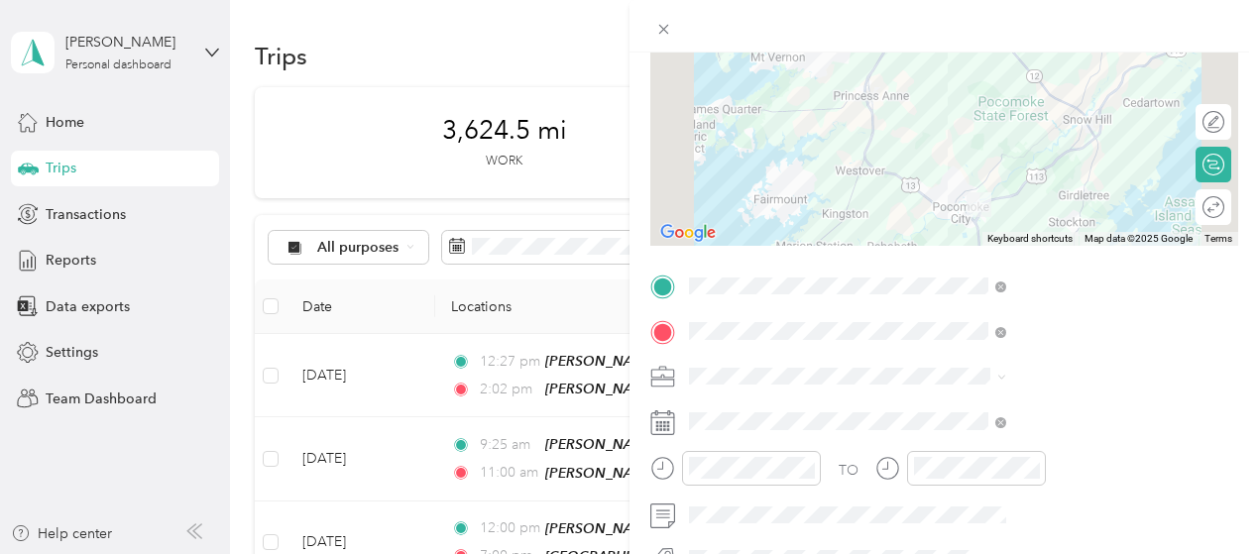
click at [966, 165] on div at bounding box center [945, 122] width 588 height 248
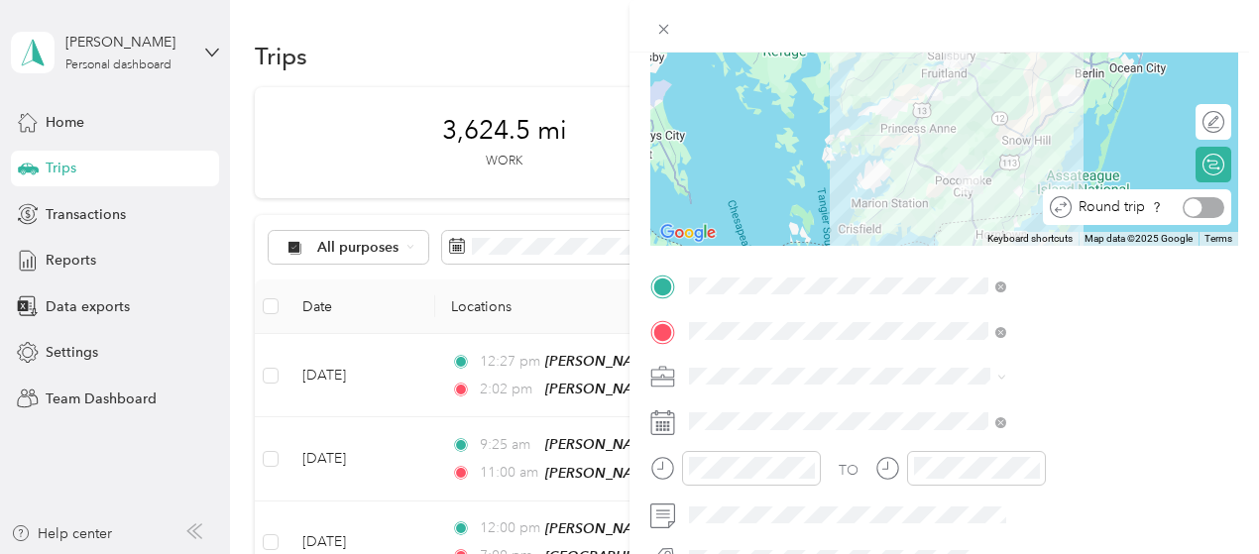
click at [1202, 209] on div at bounding box center [1204, 207] width 42 height 21
click at [1206, 205] on div at bounding box center [1215, 207] width 18 height 18
click at [1014, 166] on div at bounding box center [945, 122] width 588 height 248
click at [1017, 162] on div at bounding box center [945, 122] width 588 height 248
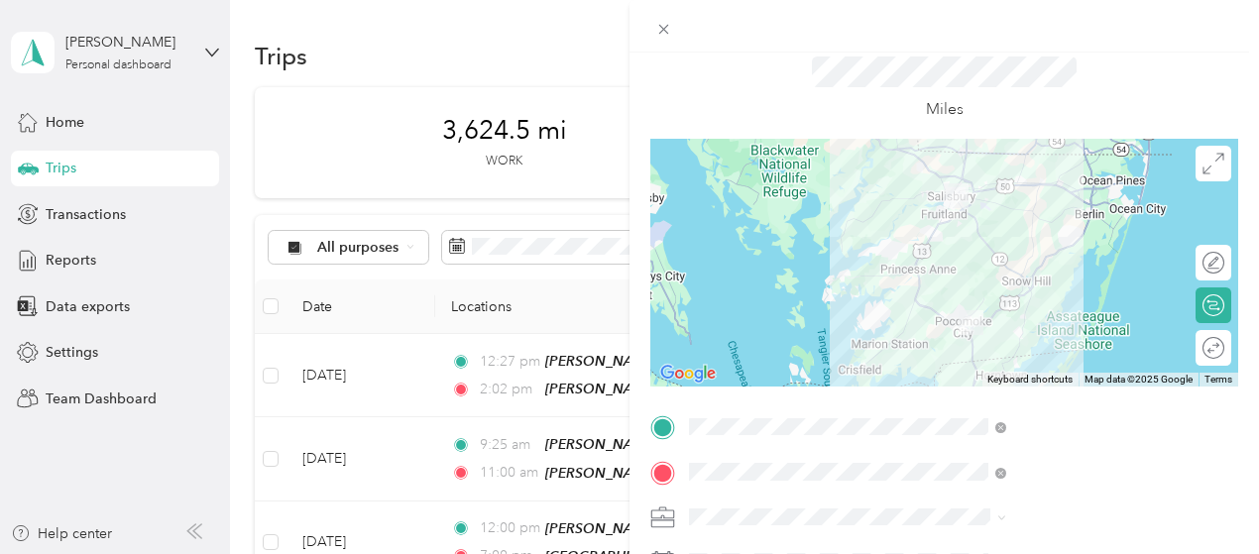
scroll to position [69, 0]
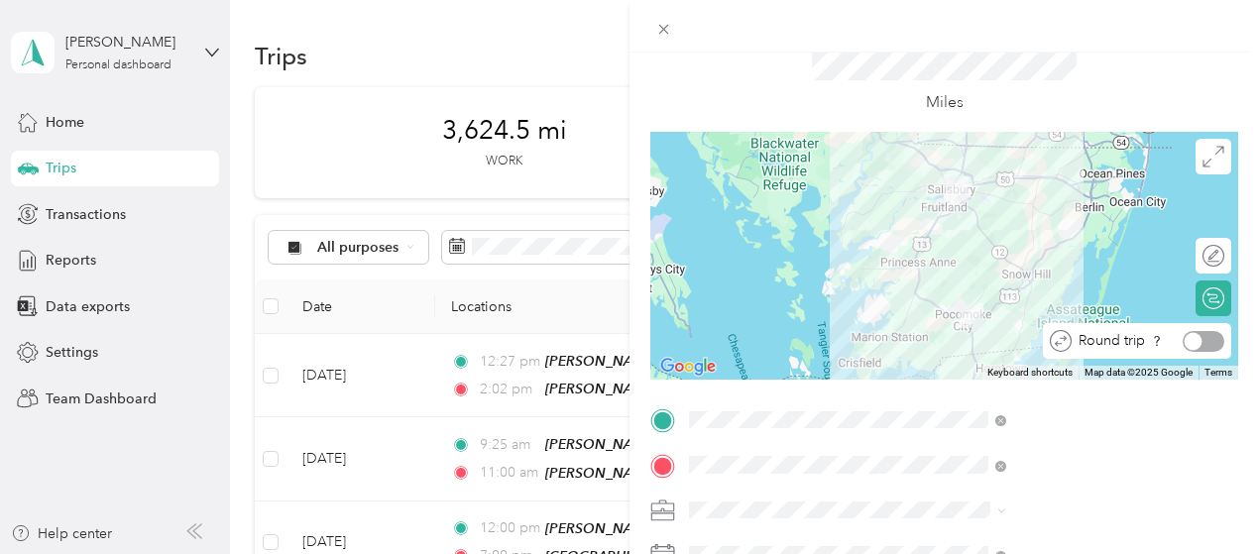
click at [1197, 341] on div at bounding box center [1204, 341] width 42 height 21
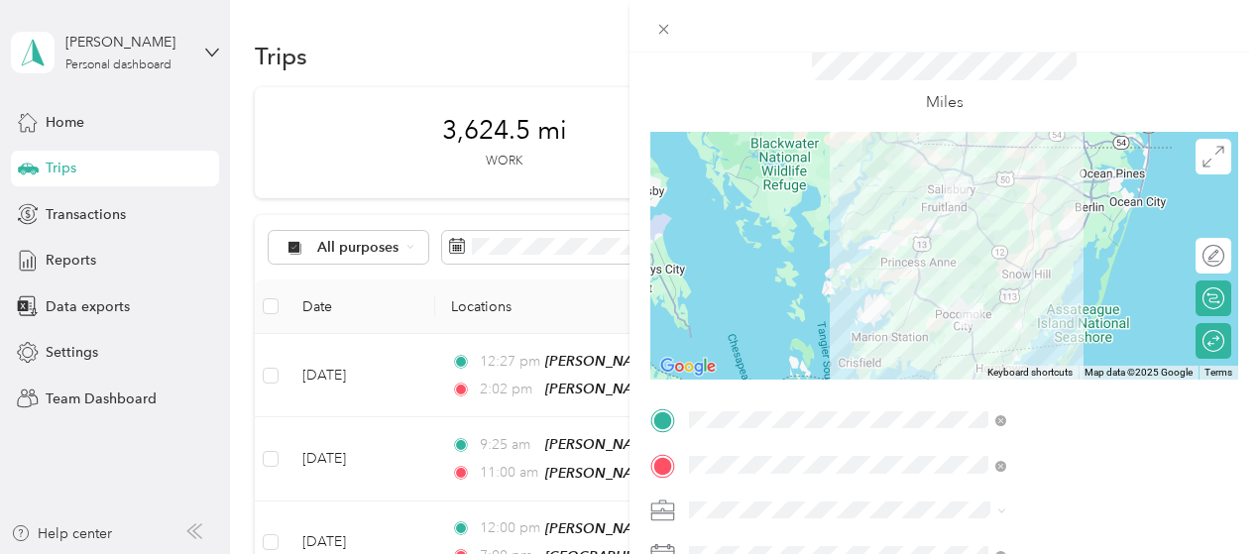
click at [1013, 291] on div at bounding box center [945, 256] width 588 height 248
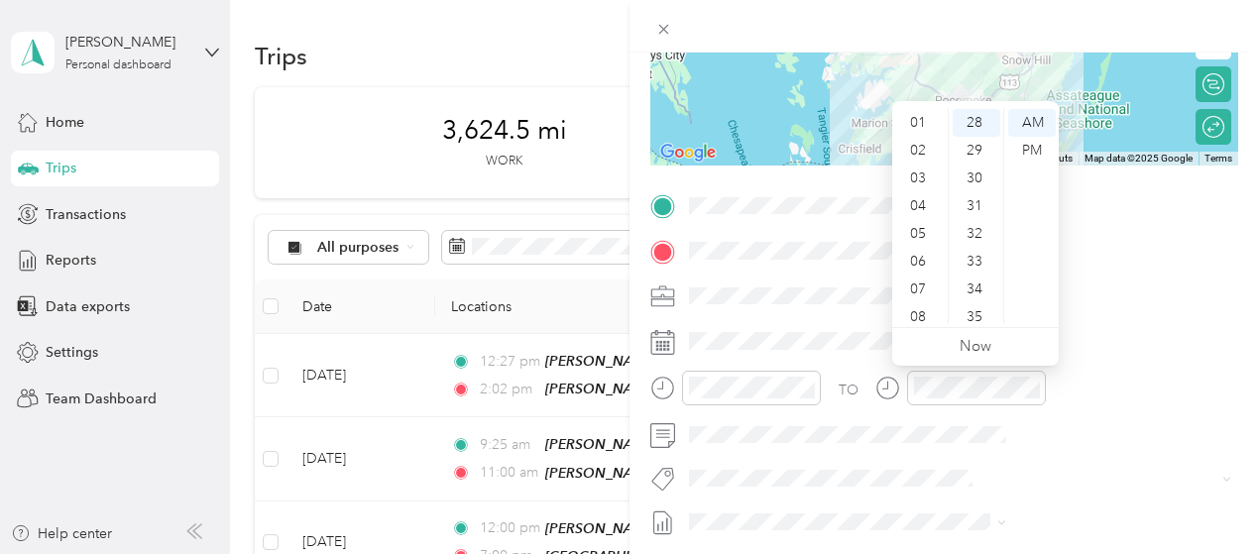
scroll to position [19, 0]
click at [924, 132] on div "01" at bounding box center [920, 132] width 48 height 28
click at [980, 120] on div "00" at bounding box center [977, 123] width 48 height 28
click at [1030, 150] on div "PM" at bounding box center [1032, 151] width 48 height 28
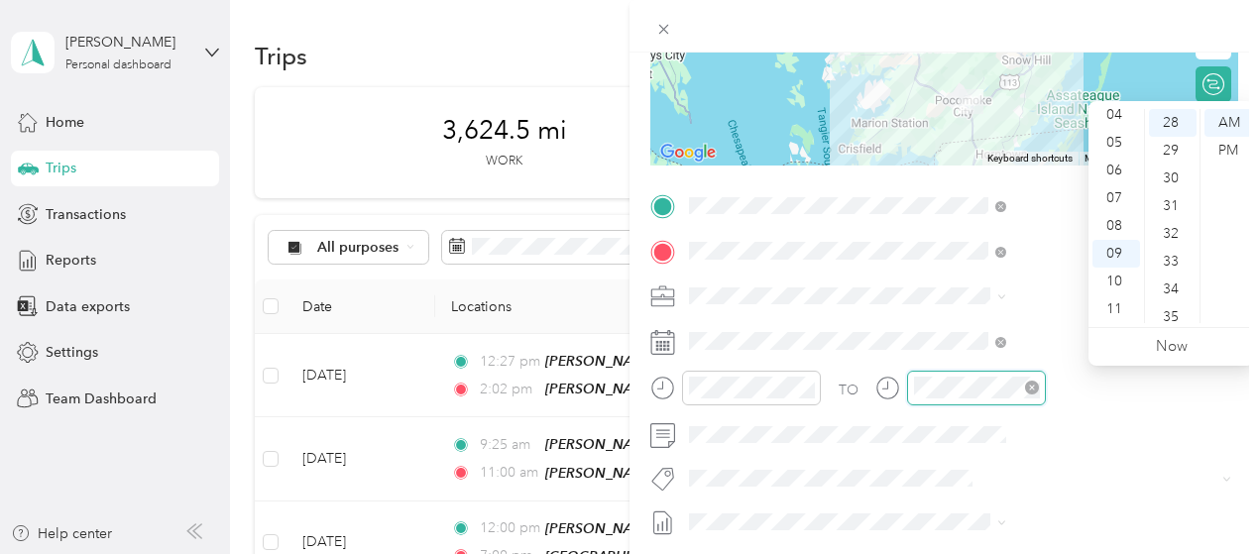
scroll to position [777, 0]
click at [1116, 162] on div "02" at bounding box center [1117, 168] width 48 height 28
drag, startPoint x: 1171, startPoint y: 178, endPoint x: 1180, endPoint y: 169, distance: 12.6
click at [1171, 176] on div "30" at bounding box center [1173, 179] width 48 height 28
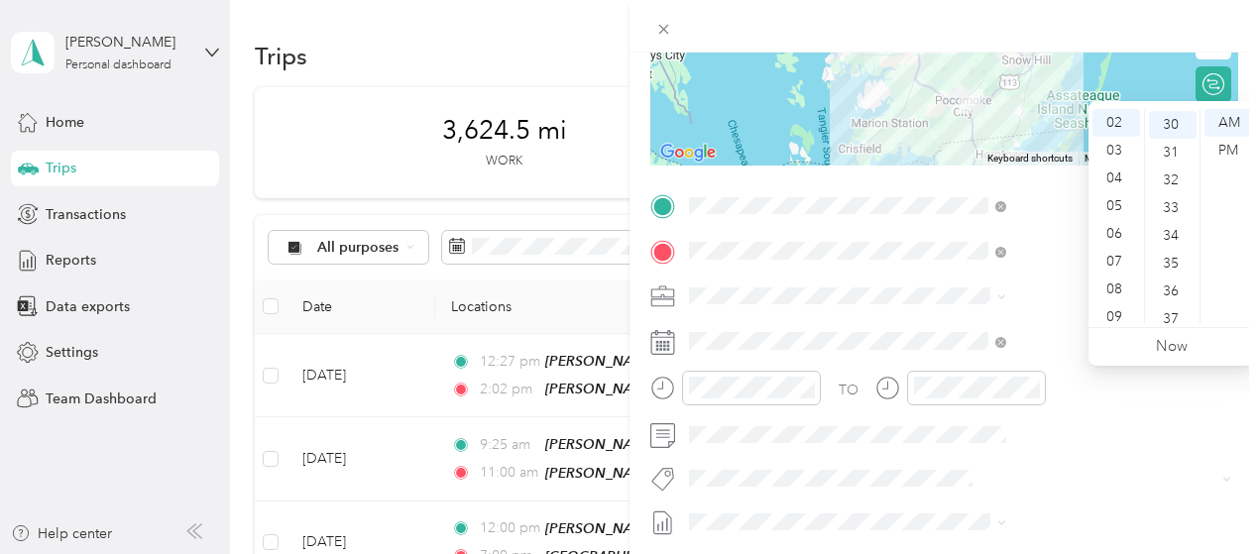
scroll to position [833, 0]
click at [1236, 146] on div "PM" at bounding box center [1229, 151] width 48 height 28
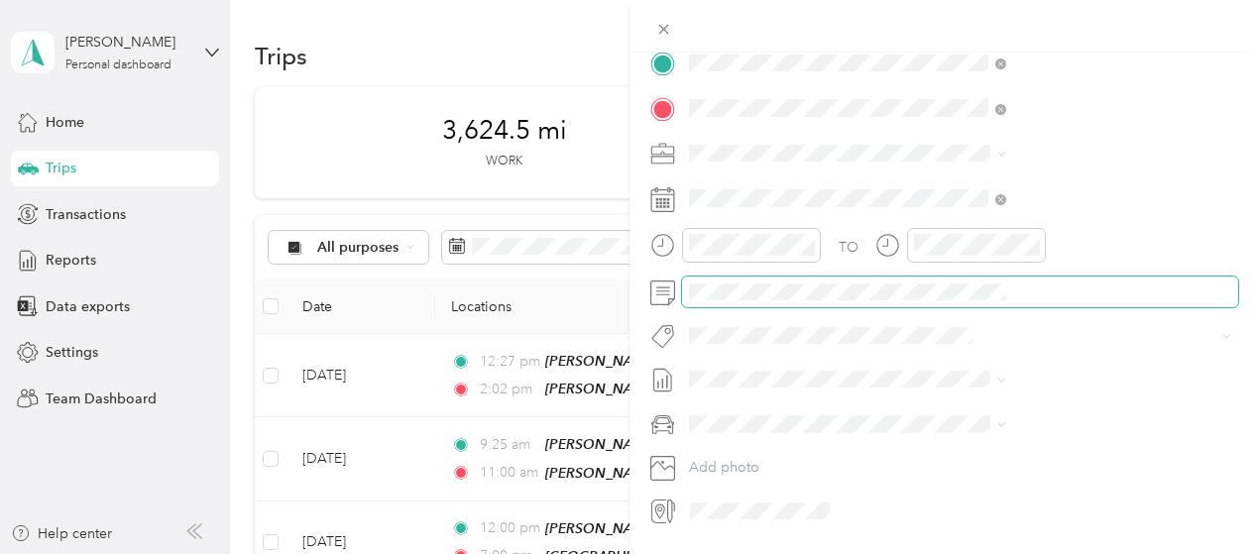
scroll to position [427, 0]
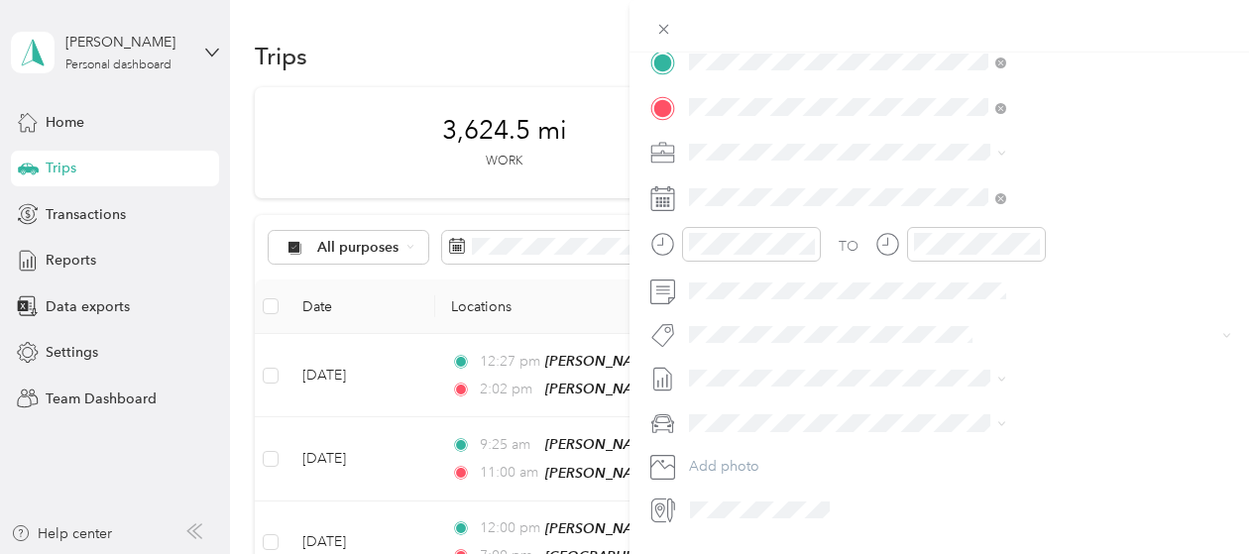
click at [982, 296] on span "3235 - Mileage" at bounding box center [961, 299] width 83 height 18
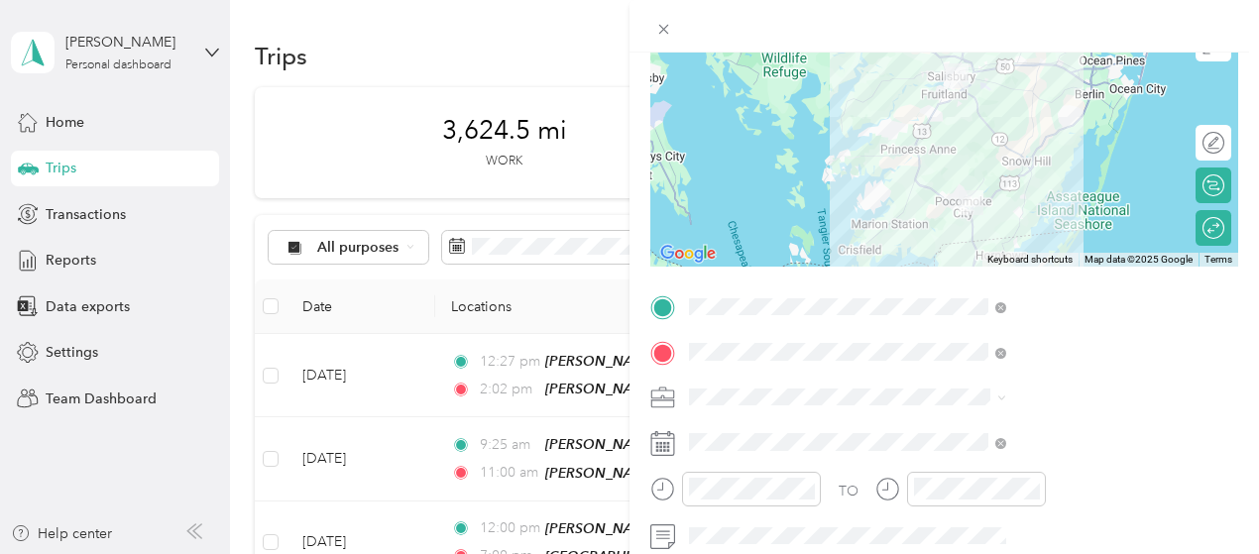
scroll to position [0, 0]
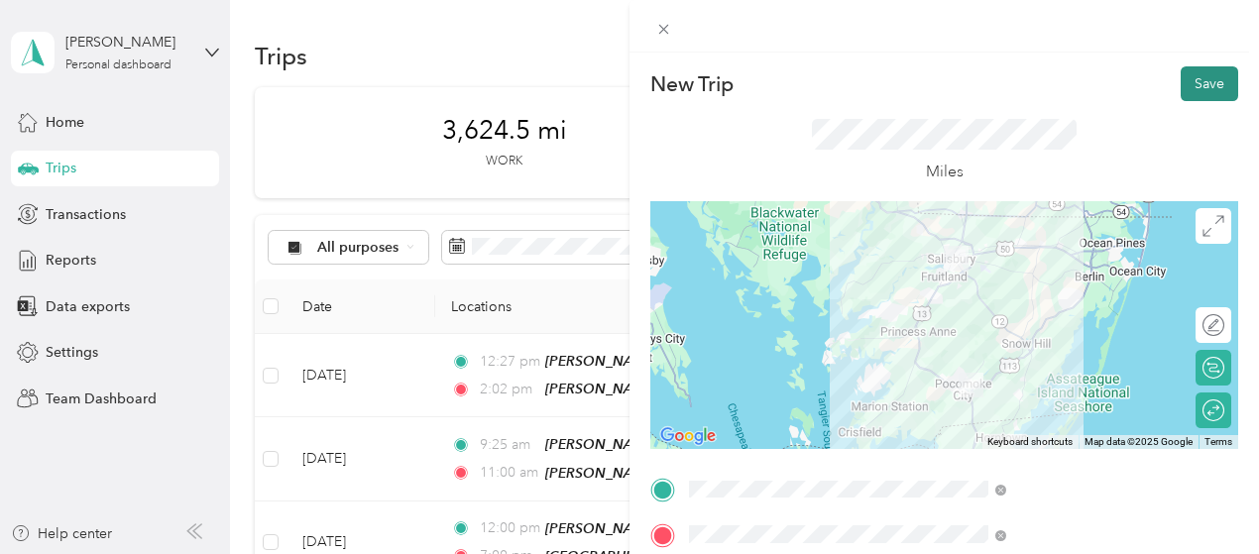
click at [1210, 80] on button "Save" at bounding box center [1210, 83] width 58 height 35
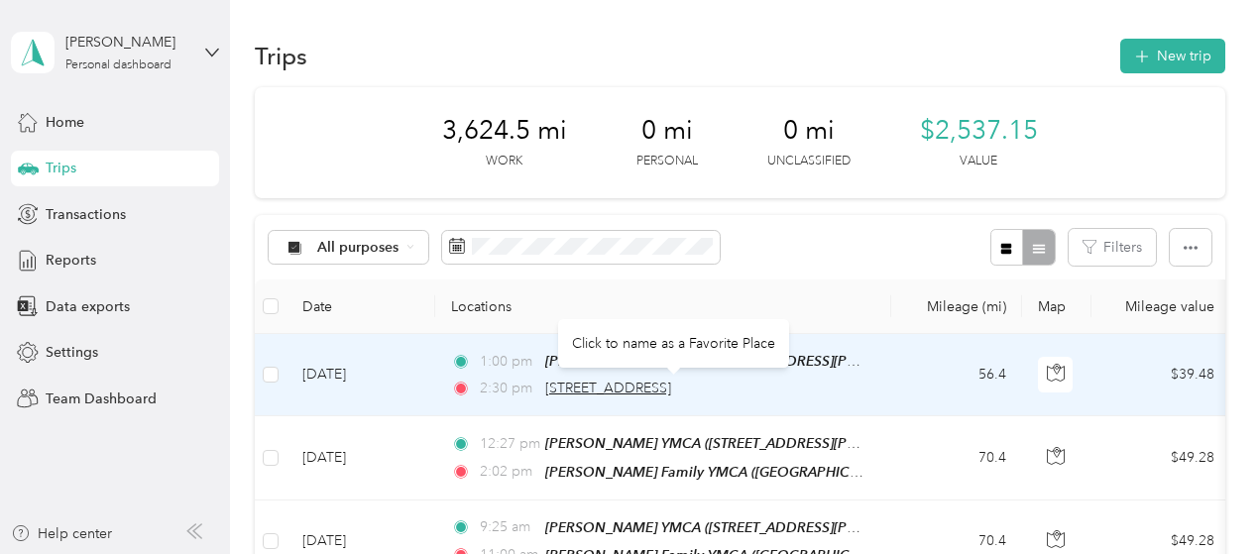
click at [584, 390] on span "1900 Worcester Highway, Pocomoke City" at bounding box center [608, 388] width 126 height 17
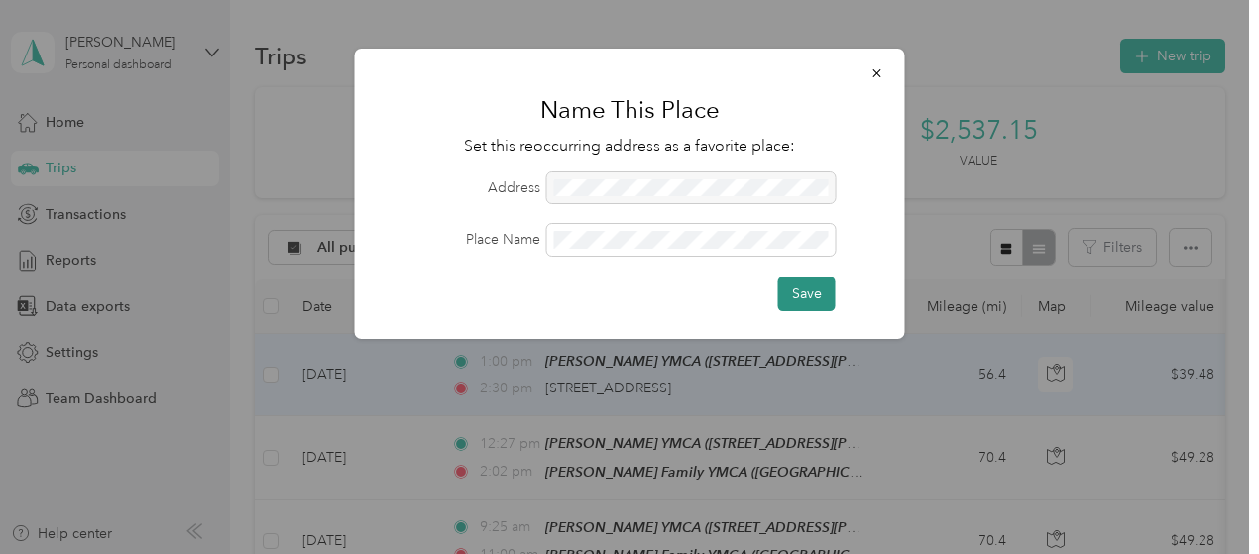
click at [799, 289] on button "Save" at bounding box center [807, 294] width 58 height 35
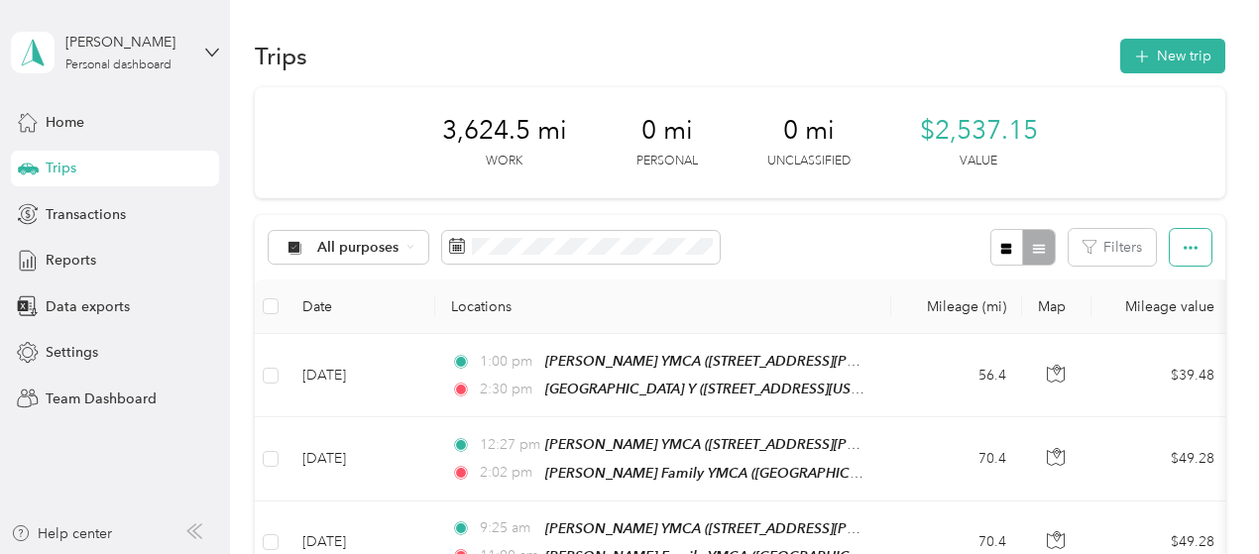
click at [1186, 251] on icon "button" at bounding box center [1191, 248] width 14 height 14
click at [1033, 255] on div at bounding box center [1023, 247] width 64 height 37
click at [1000, 252] on icon "button" at bounding box center [1007, 249] width 14 height 14
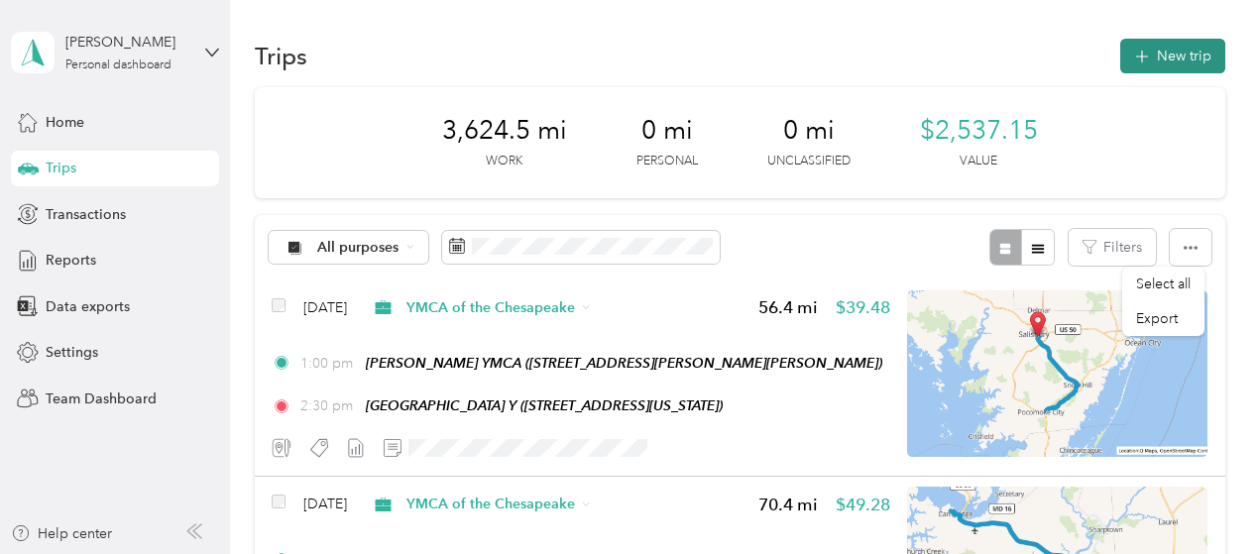
click at [1160, 49] on button "New trip" at bounding box center [1173, 56] width 105 height 35
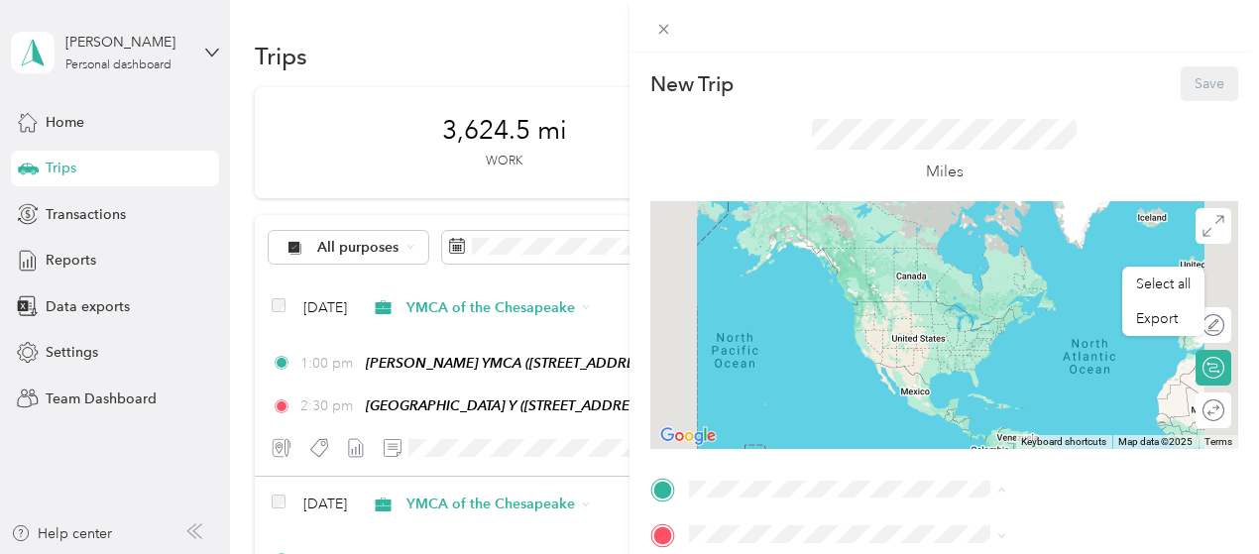
click at [1045, 369] on span "715 South Schumaker Drive, Salisbury S Schumaker Dr, 21804, Salisbury, MD, Unit…" at bounding box center [1054, 350] width 236 height 38
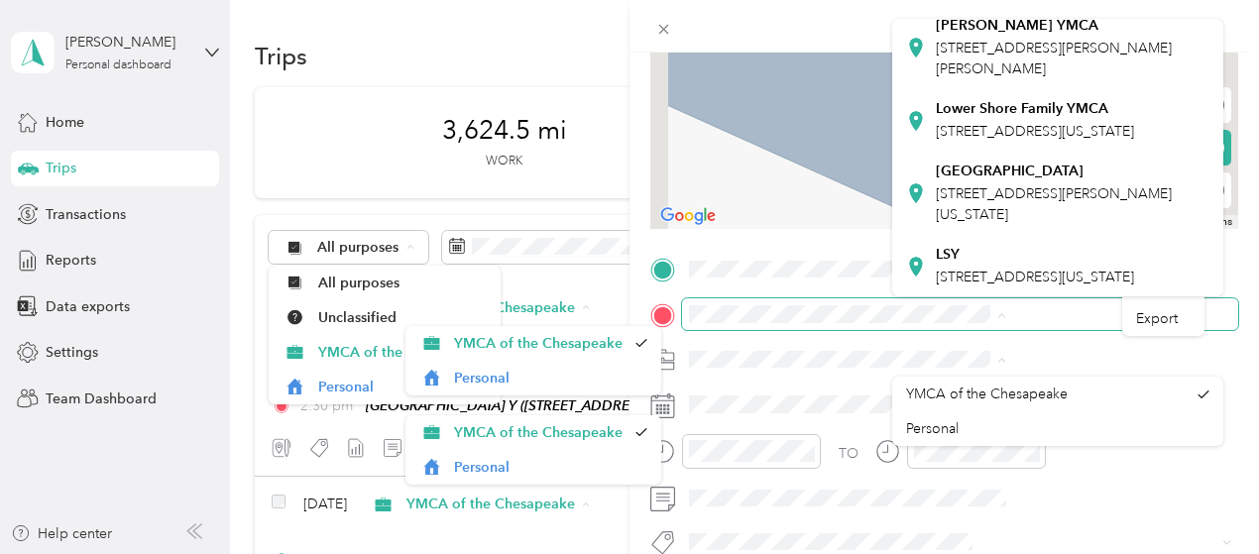
scroll to position [129, 0]
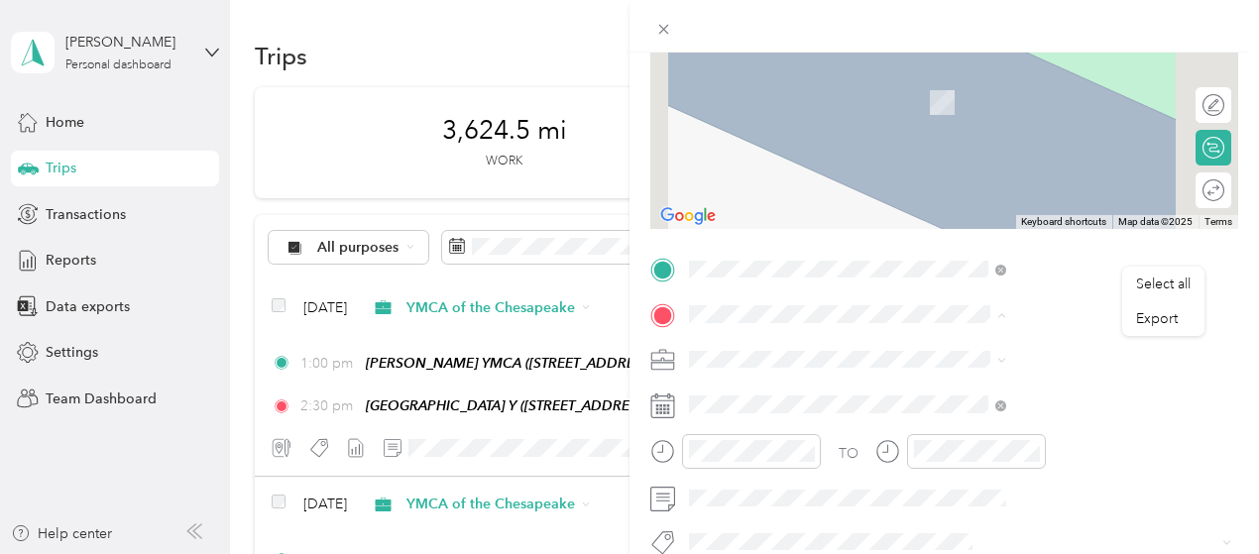
click at [1075, 128] on span "1900 Worcester Highway, Pocomoke City, 21851, Pocomoke City, Maryland, United S…" at bounding box center [1035, 119] width 198 height 17
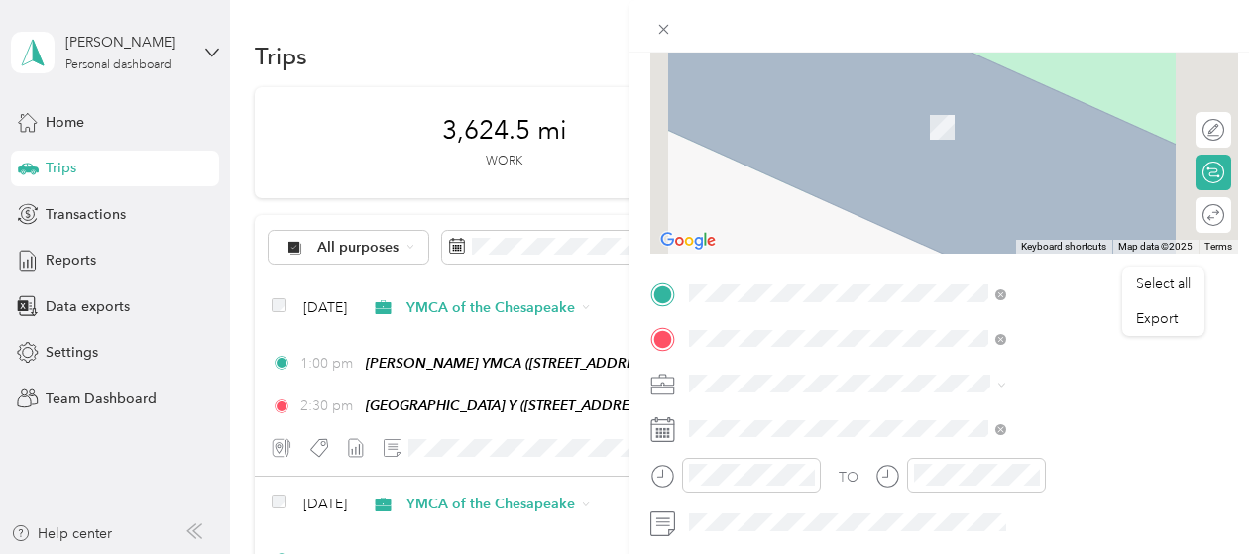
scroll to position [244, 0]
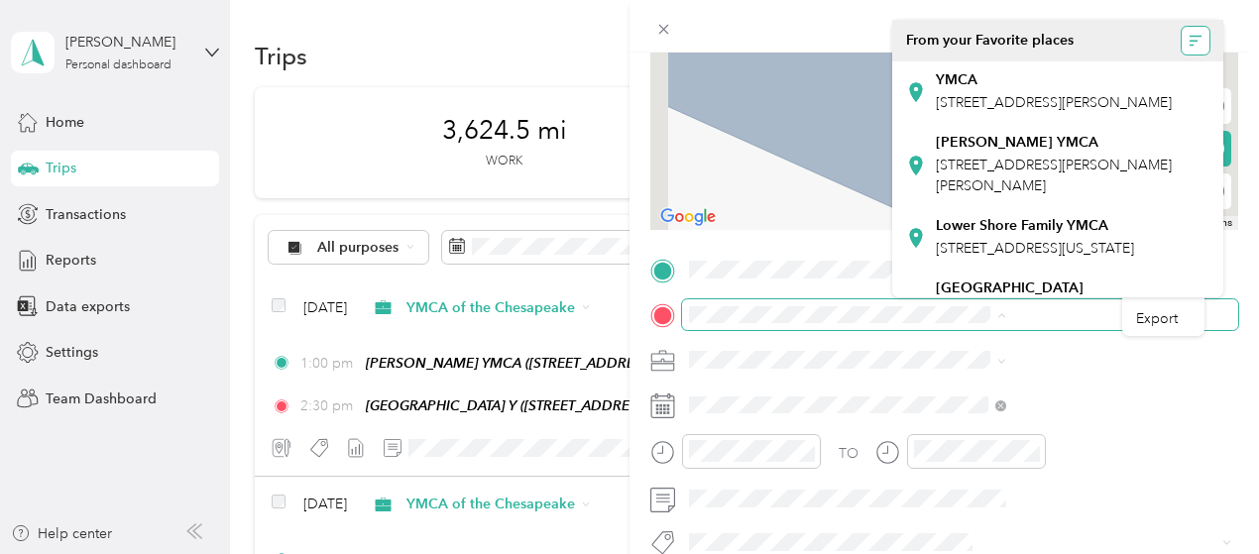
click at [1189, 34] on icon "button" at bounding box center [1196, 41] width 14 height 14
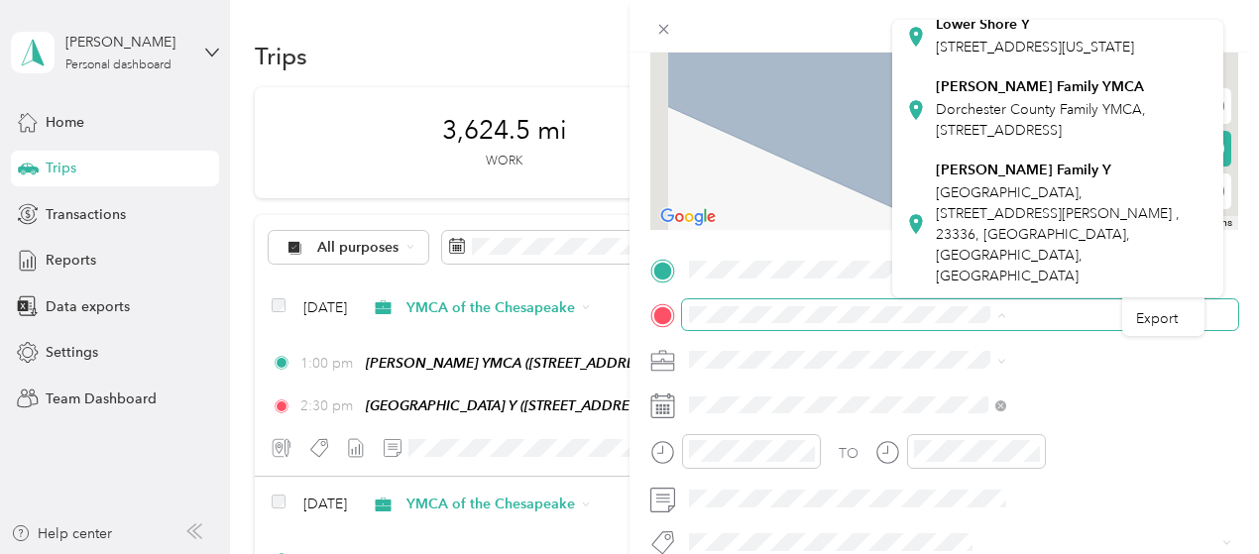
scroll to position [805, 0]
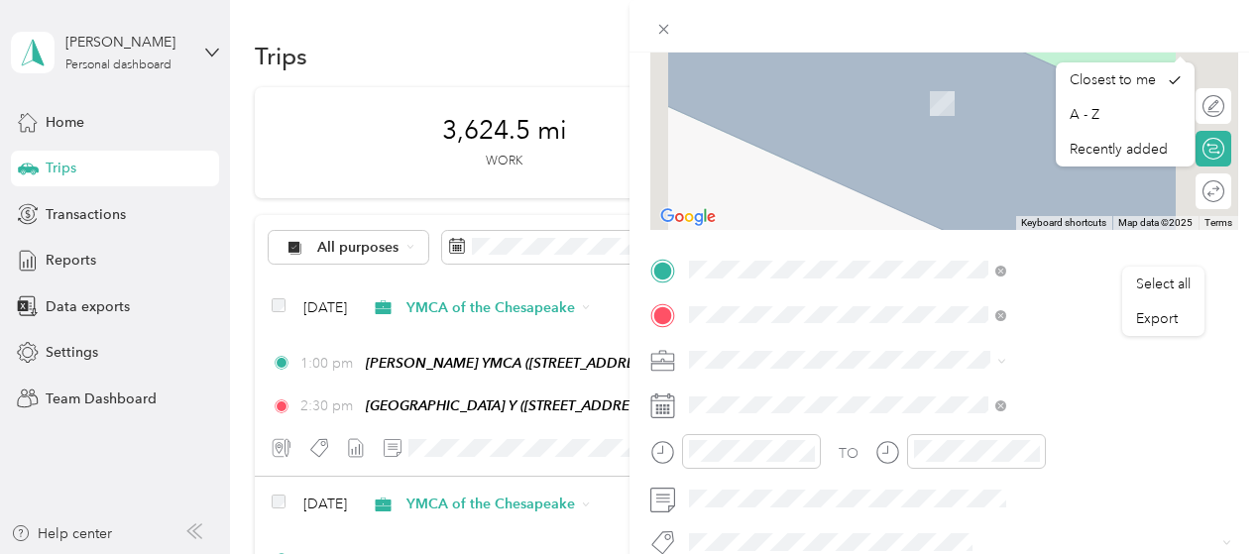
click at [994, 113] on div "Easton Y YMCA, 202 Peachblossom Rd, Easton, MD 21601, United States , 21601, Ea…" at bounding box center [1072, 102] width 273 height 62
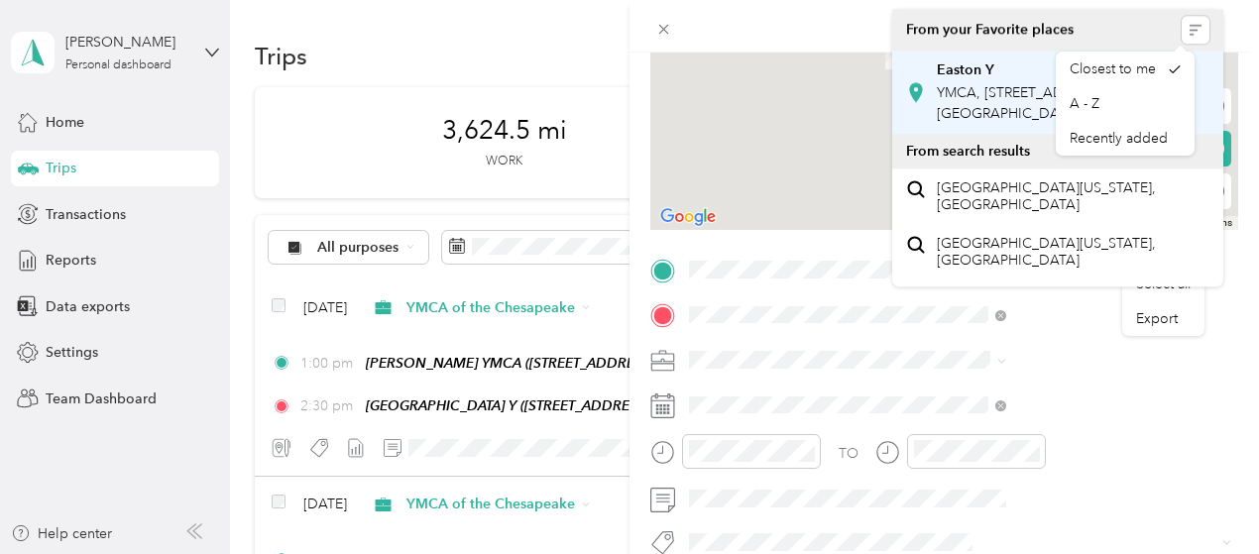
scroll to position [220, 0]
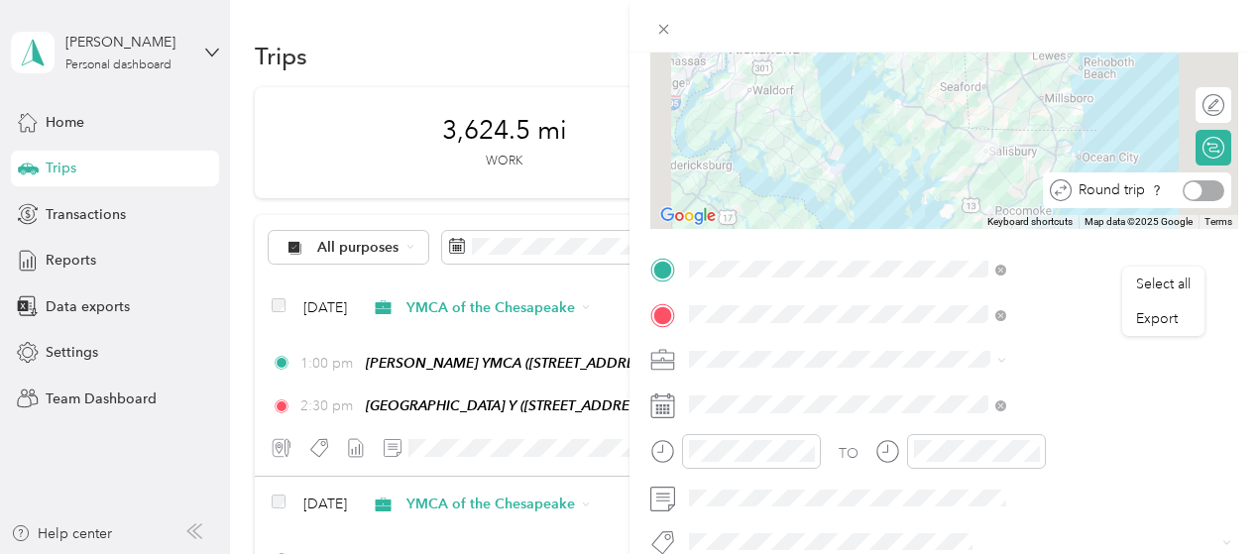
click at [1203, 197] on div at bounding box center [1204, 190] width 42 height 21
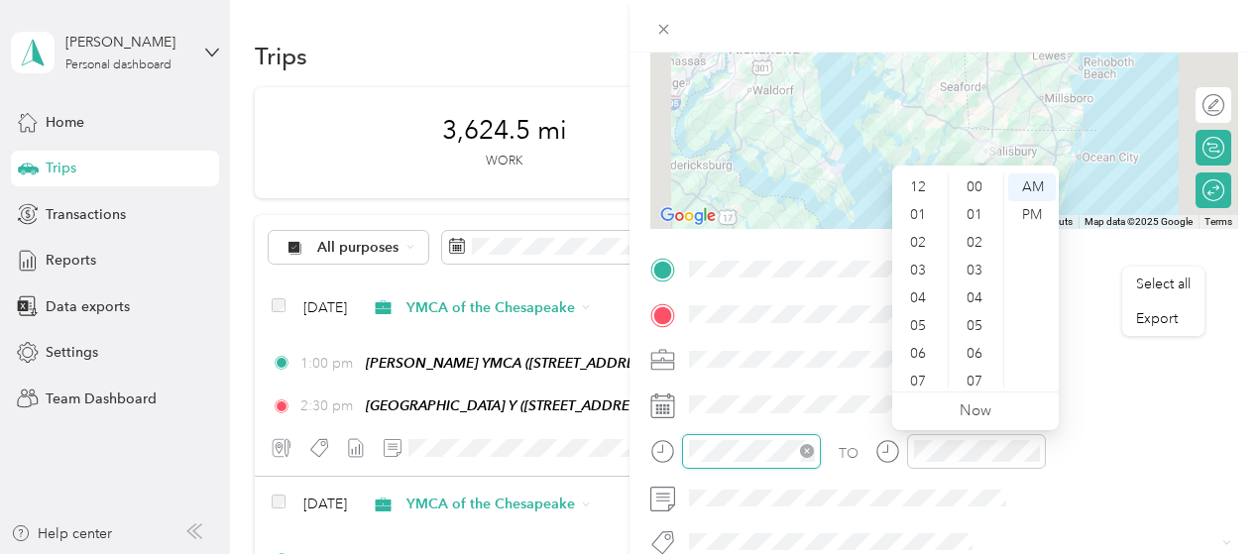
scroll to position [119, 0]
click at [917, 346] on div "10" at bounding box center [920, 346] width 48 height 28
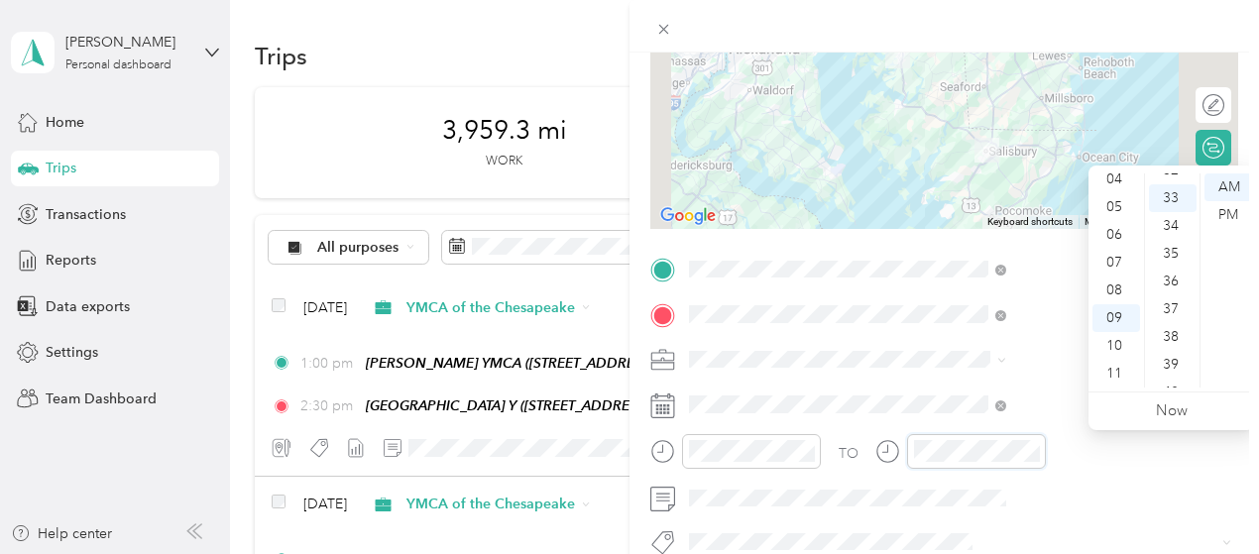
scroll to position [916, 0]
click at [1108, 225] on div "03" at bounding box center [1117, 227] width 48 height 28
drag, startPoint x: 1188, startPoint y: 302, endPoint x: 1191, endPoint y: 271, distance: 31.9
click at [1191, 271] on ul "00 01 02 03 04 05 06 07 08 09 10 11 12 13 14 15 16 17 18 19 20 21 22 23 24 25 2…" at bounding box center [1172, 281] width 56 height 214
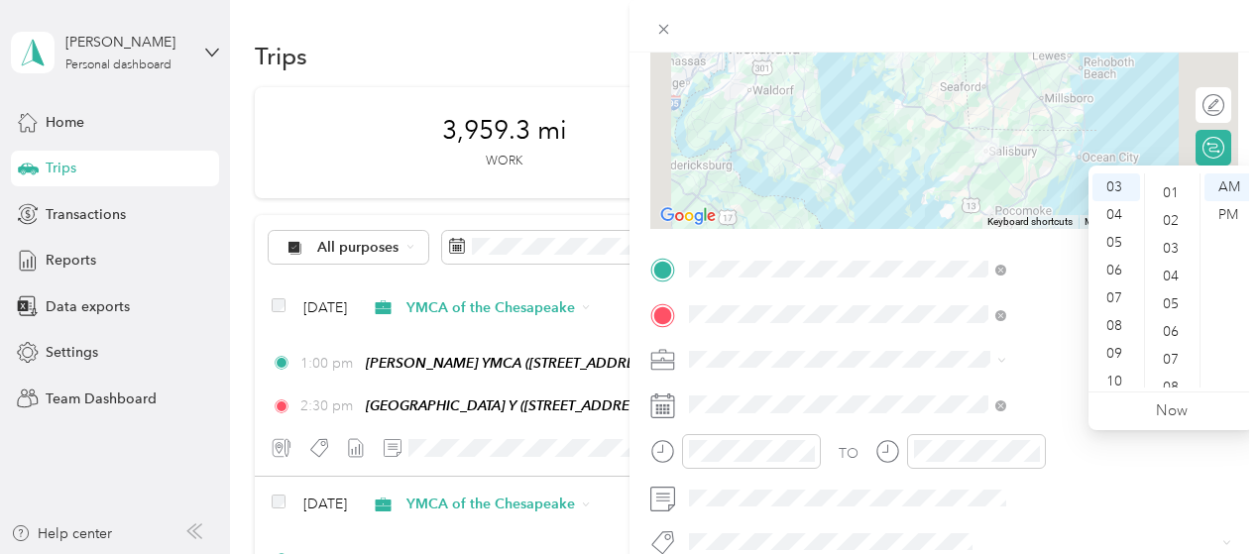
scroll to position [0, 0]
click at [1170, 183] on div "00" at bounding box center [1173, 188] width 48 height 28
click at [1228, 211] on div "PM" at bounding box center [1229, 215] width 48 height 28
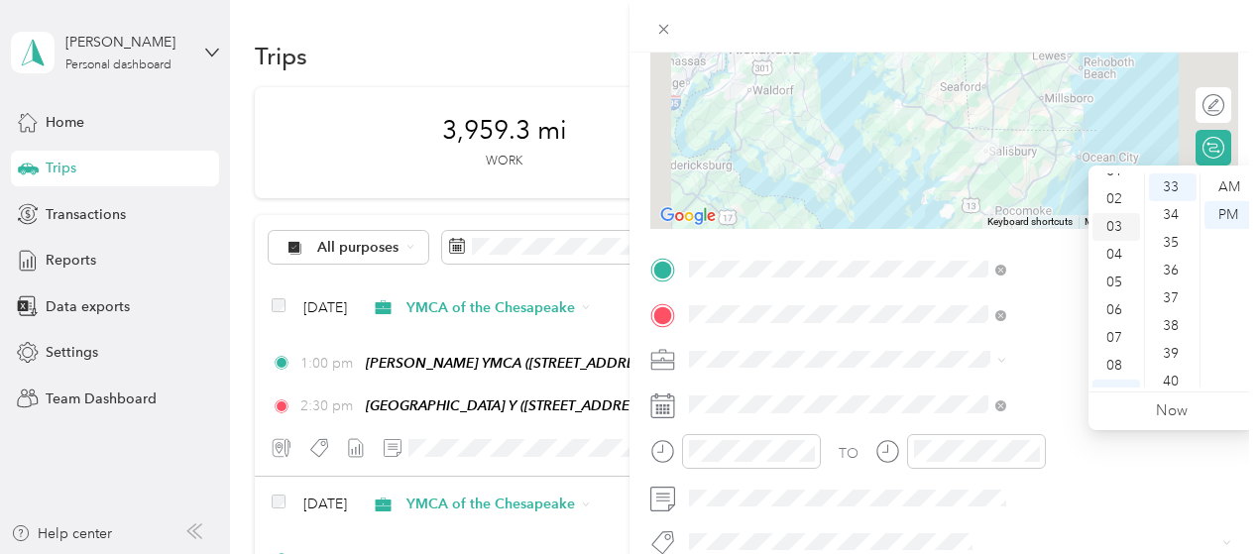
click at [1119, 225] on div "03" at bounding box center [1117, 227] width 48 height 28
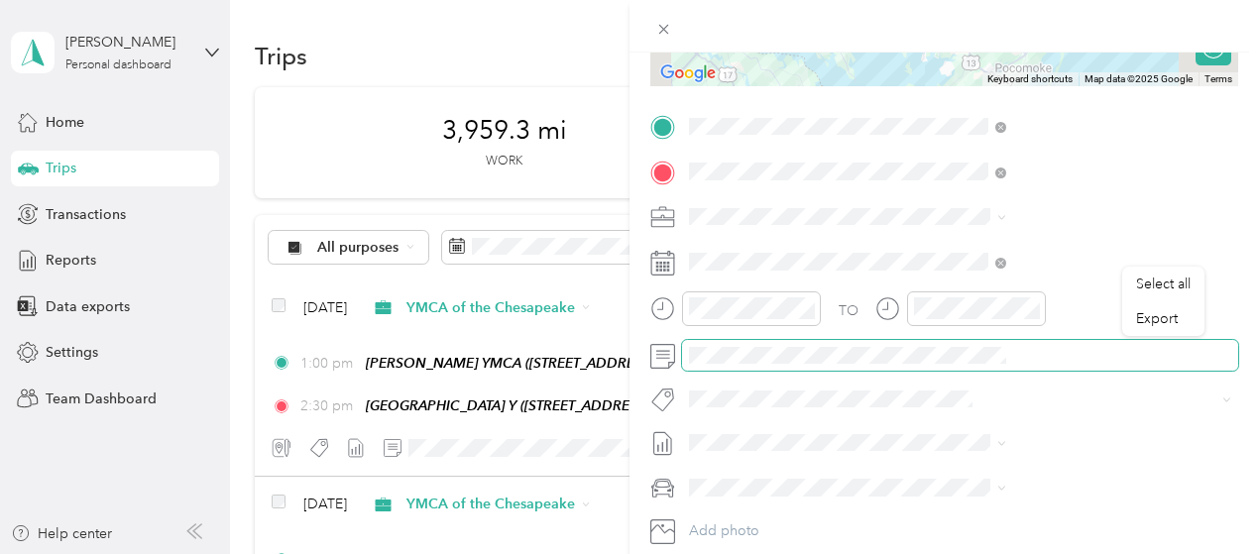
scroll to position [418, 0]
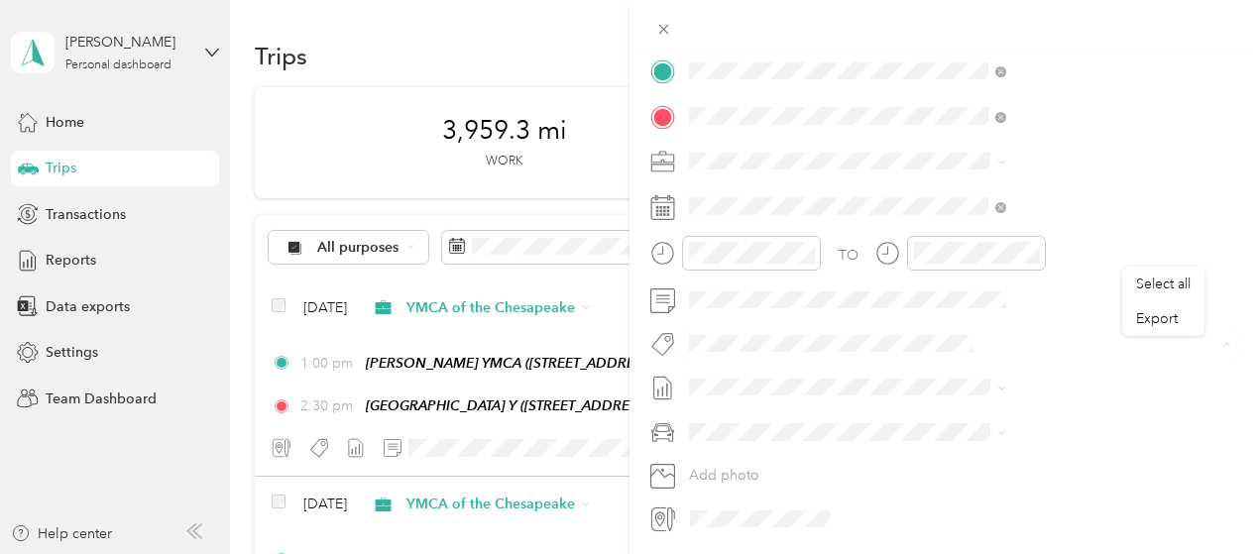
click at [978, 304] on span "3235 - Mileage" at bounding box center [961, 308] width 83 height 18
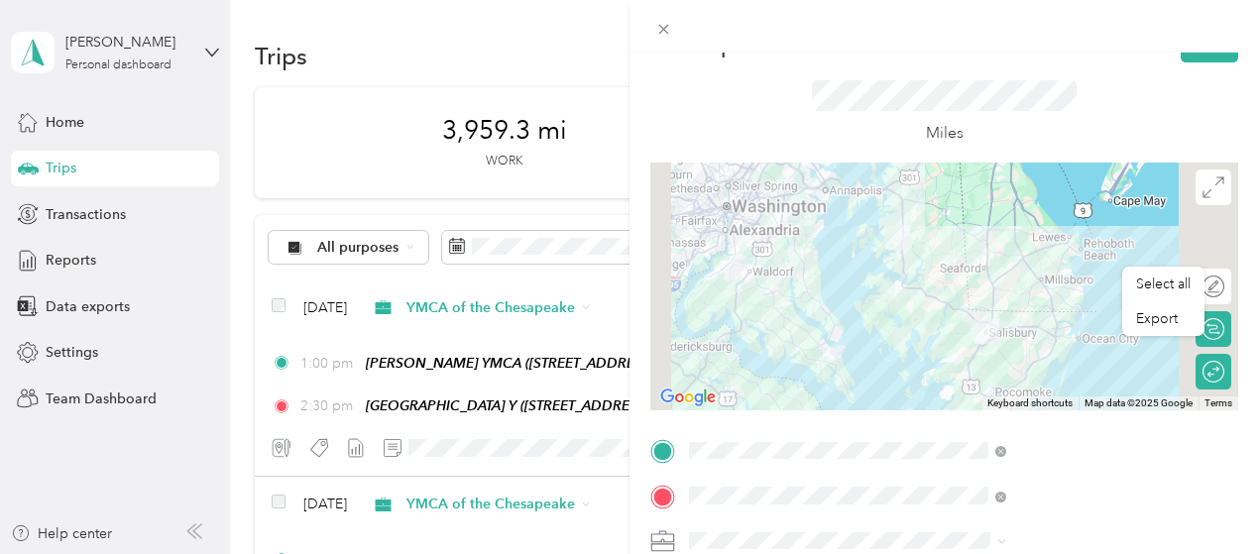
scroll to position [0, 0]
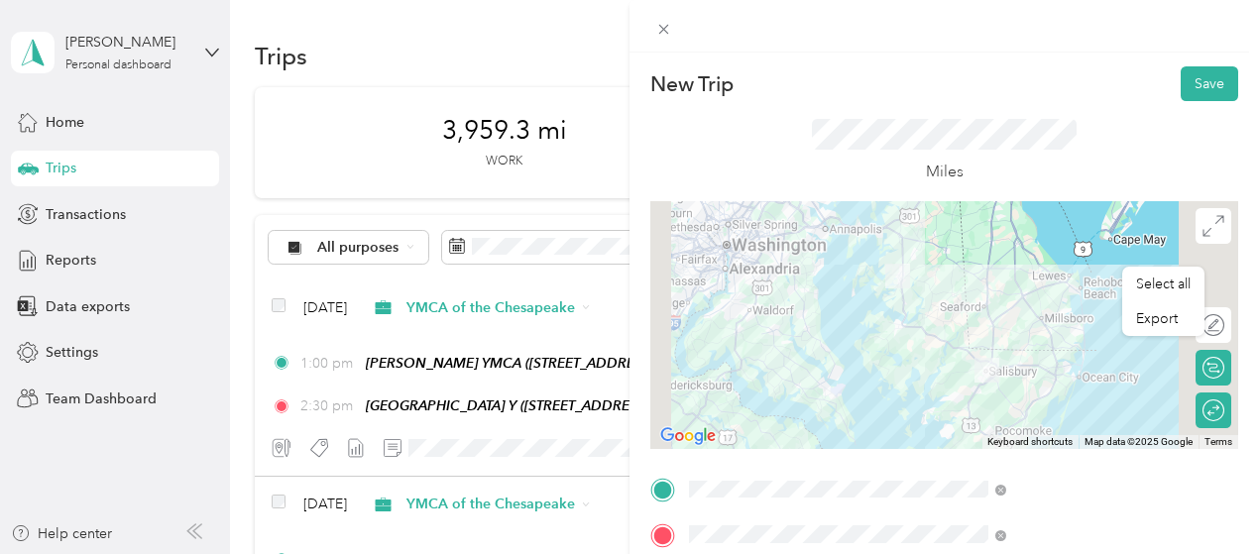
drag, startPoint x: 1207, startPoint y: 86, endPoint x: 1208, endPoint y: 122, distance: 35.7
click at [1206, 86] on button "Save" at bounding box center [1210, 83] width 58 height 35
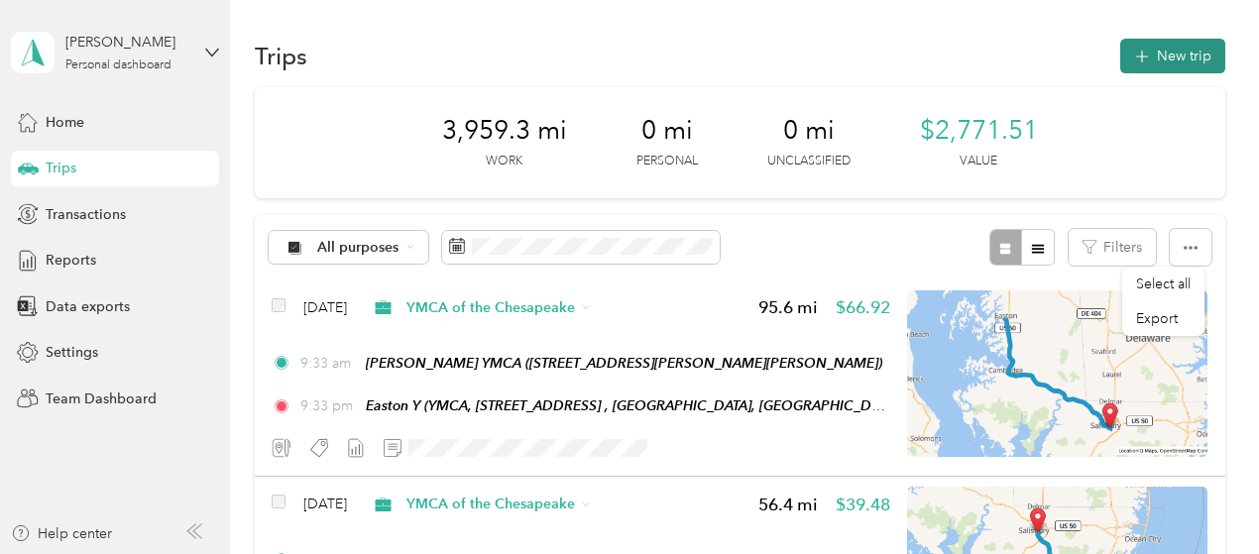
click at [1166, 59] on button "New trip" at bounding box center [1173, 56] width 105 height 35
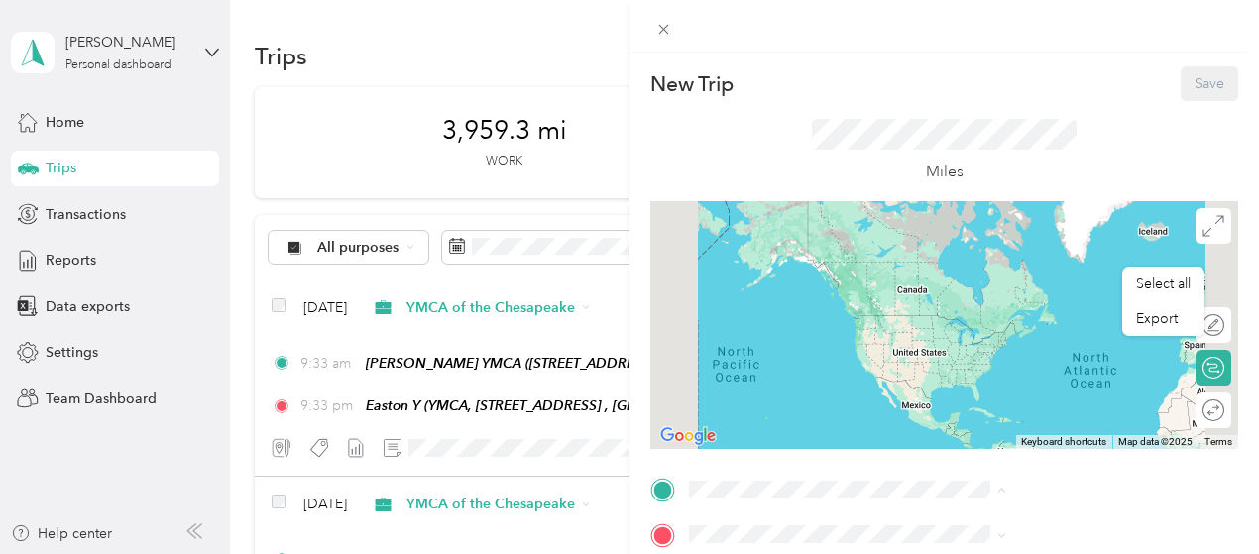
click at [950, 271] on span "715 South Schumaker Drive, Salisbury S Schumaker Dr, 21804, Salisbury, MD, Unit…" at bounding box center [1054, 288] width 236 height 38
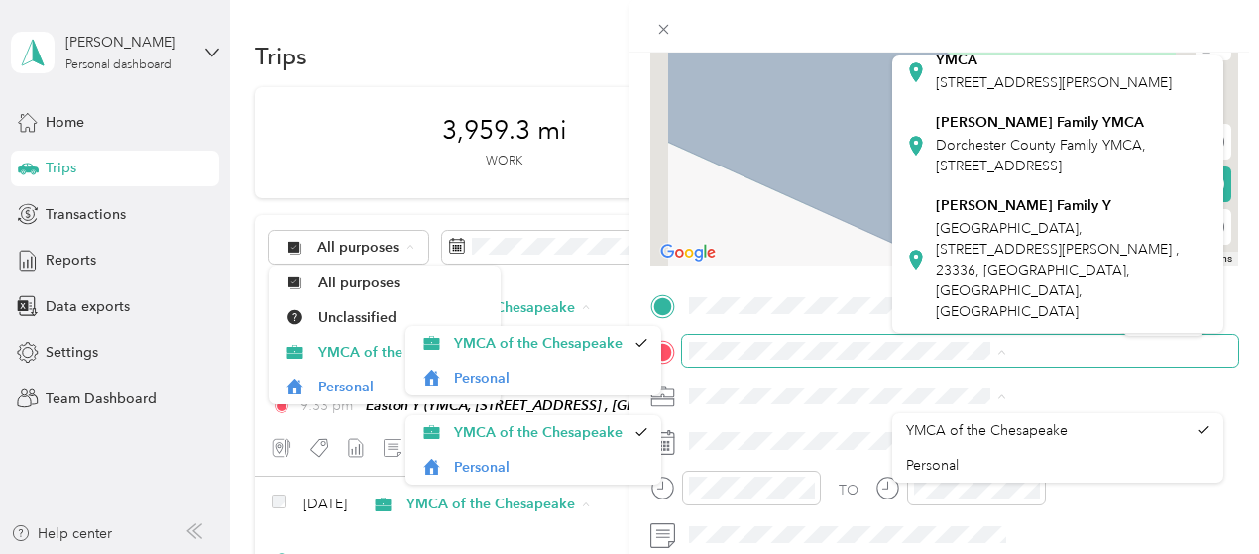
scroll to position [688, 0]
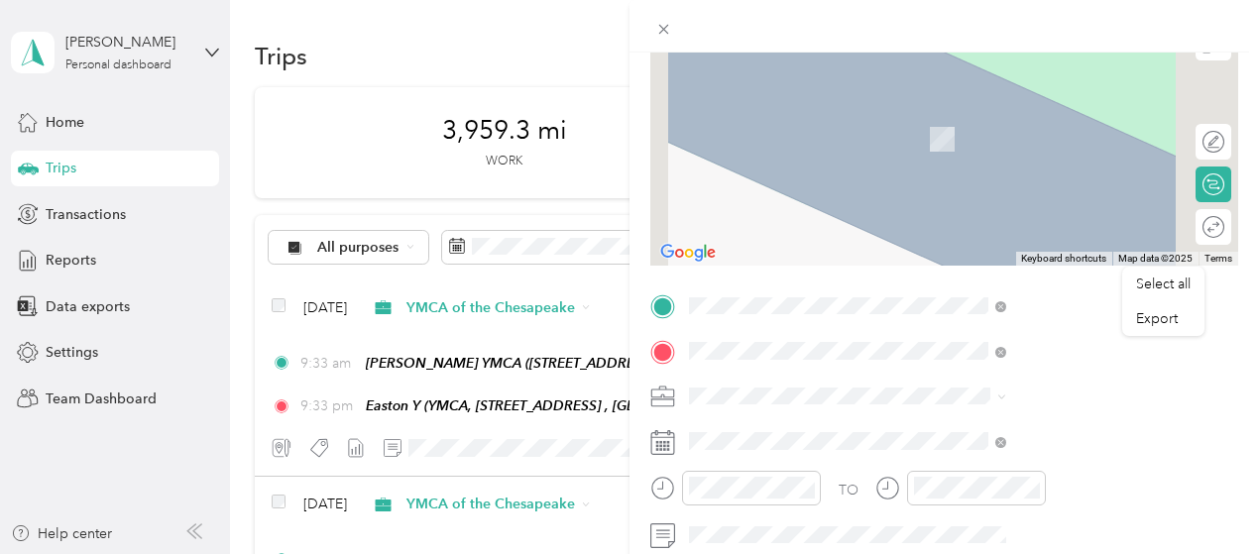
click at [1005, 209] on span "210 Vincit Street, Centreville, 21617, Centreville, Maryland, United States" at bounding box center [1035, 200] width 198 height 17
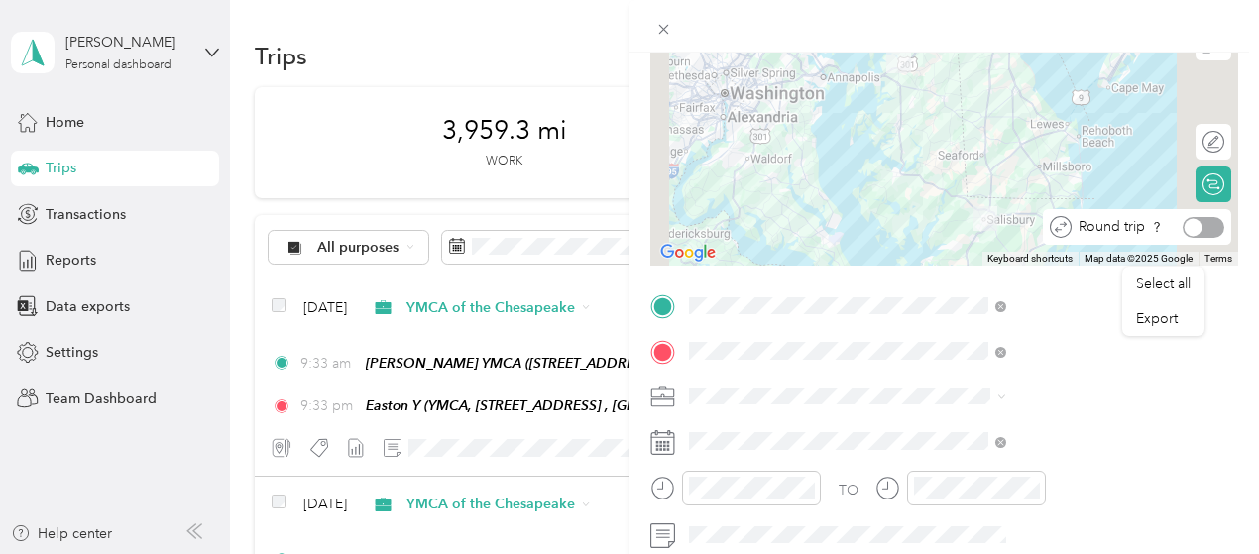
click at [1203, 227] on div at bounding box center [1204, 227] width 42 height 21
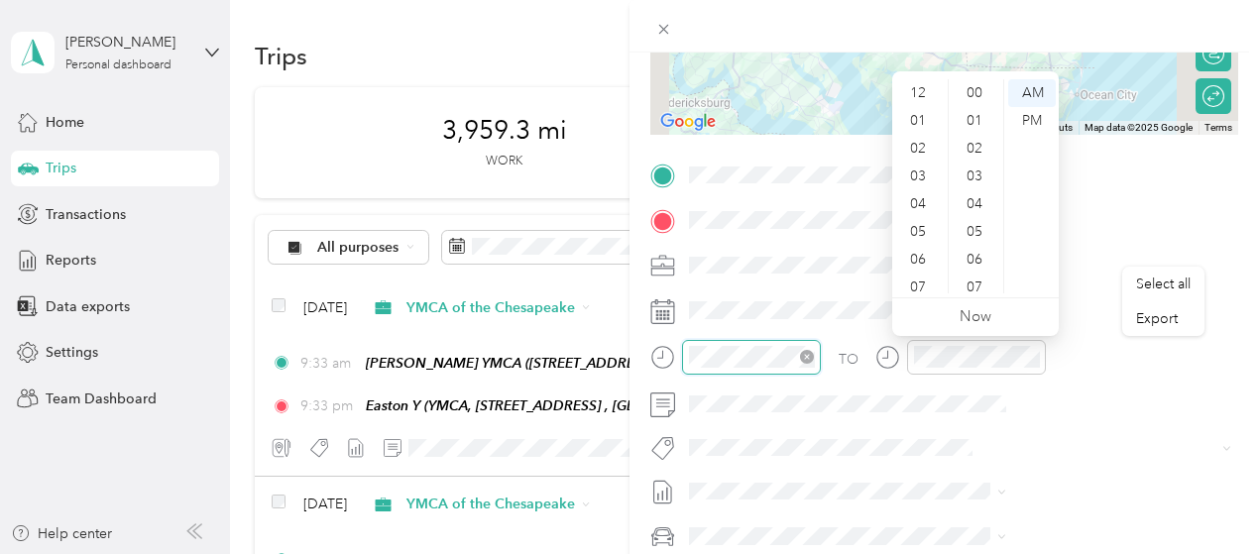
scroll to position [119, 0]
click at [924, 275] on div "11" at bounding box center [920, 280] width 48 height 28
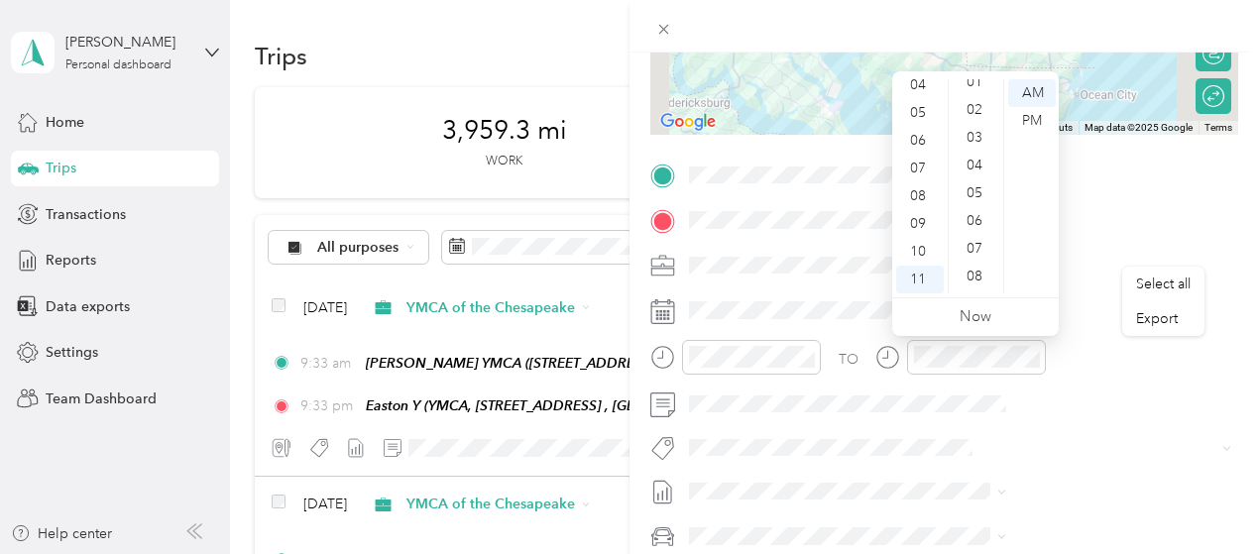
scroll to position [0, 0]
click at [976, 88] on div "00" at bounding box center [977, 93] width 48 height 28
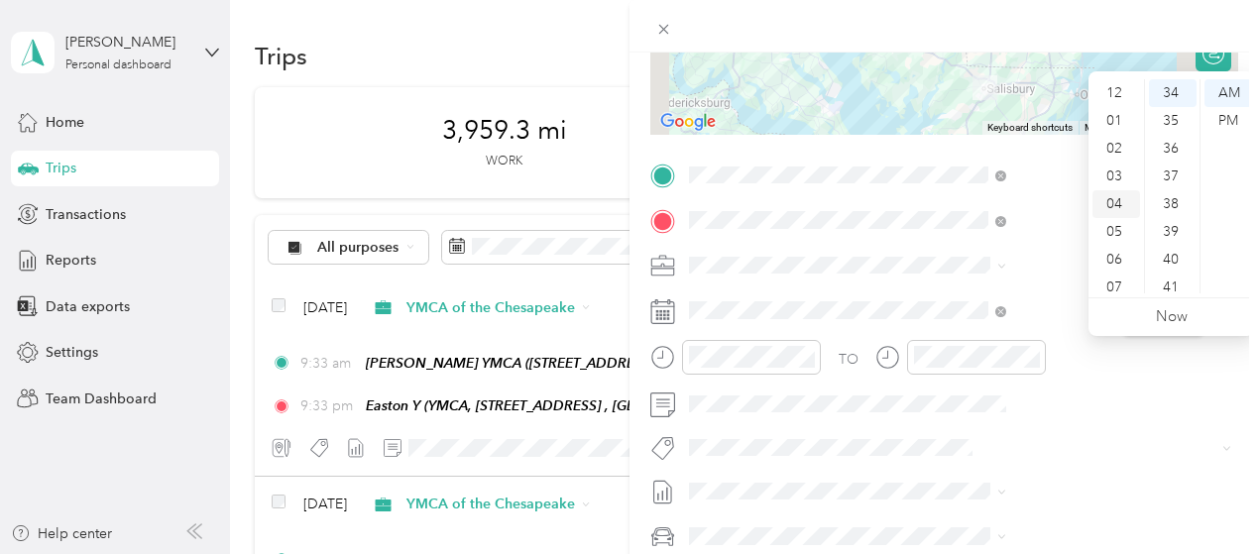
click at [1113, 208] on div "04" at bounding box center [1117, 204] width 48 height 28
click at [1230, 118] on div "PM" at bounding box center [1229, 121] width 48 height 28
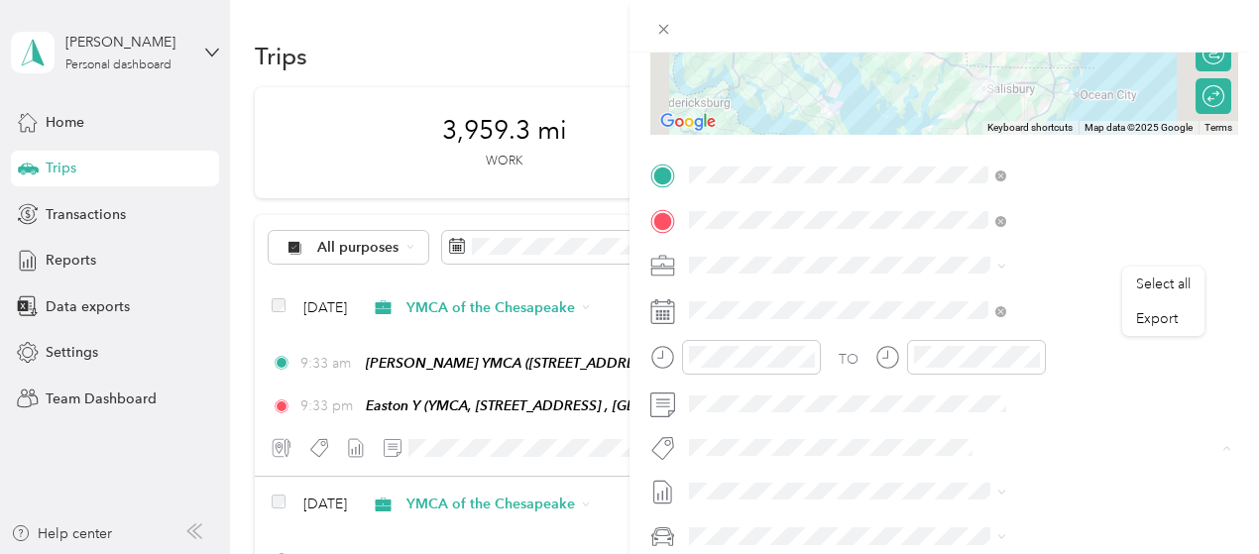
click at [984, 414] on li "3235 - Mileage" at bounding box center [1057, 412] width 331 height 39
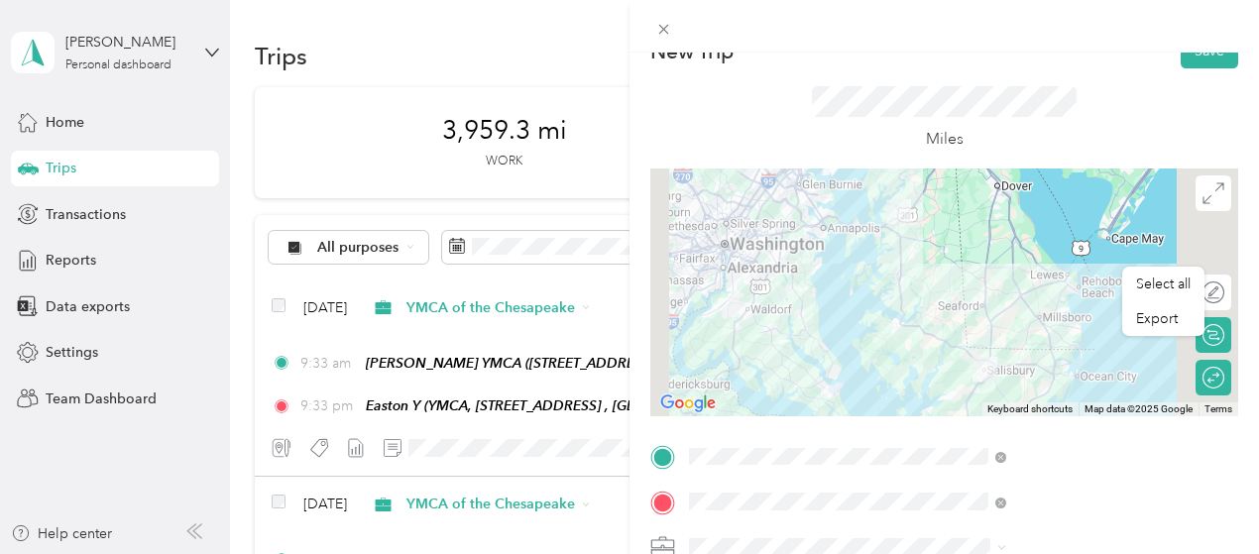
scroll to position [0, 0]
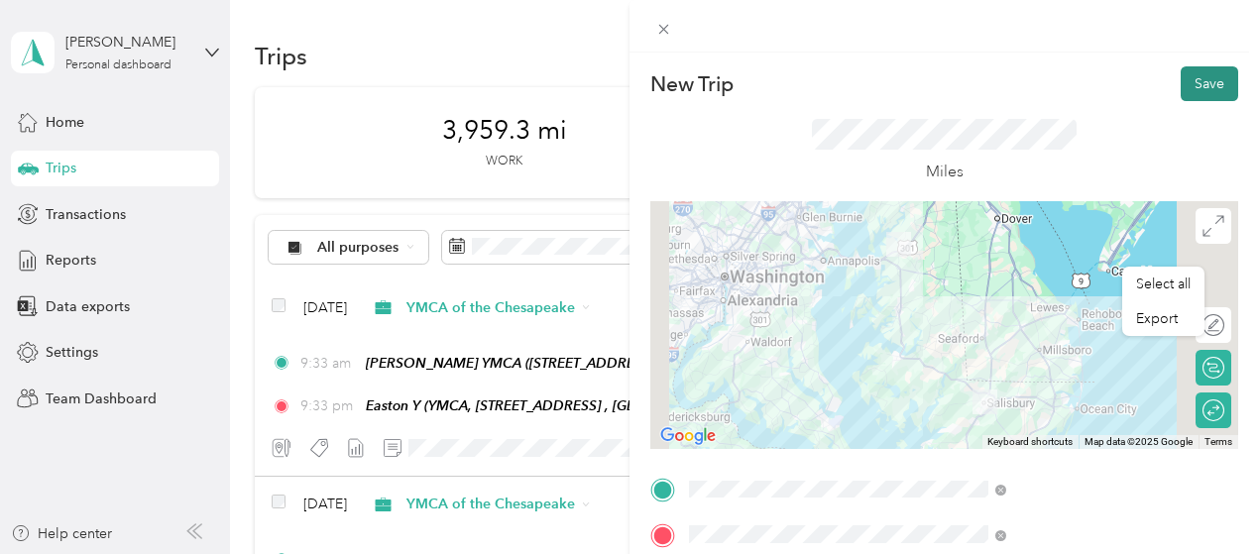
click at [1193, 88] on button "Save" at bounding box center [1210, 83] width 58 height 35
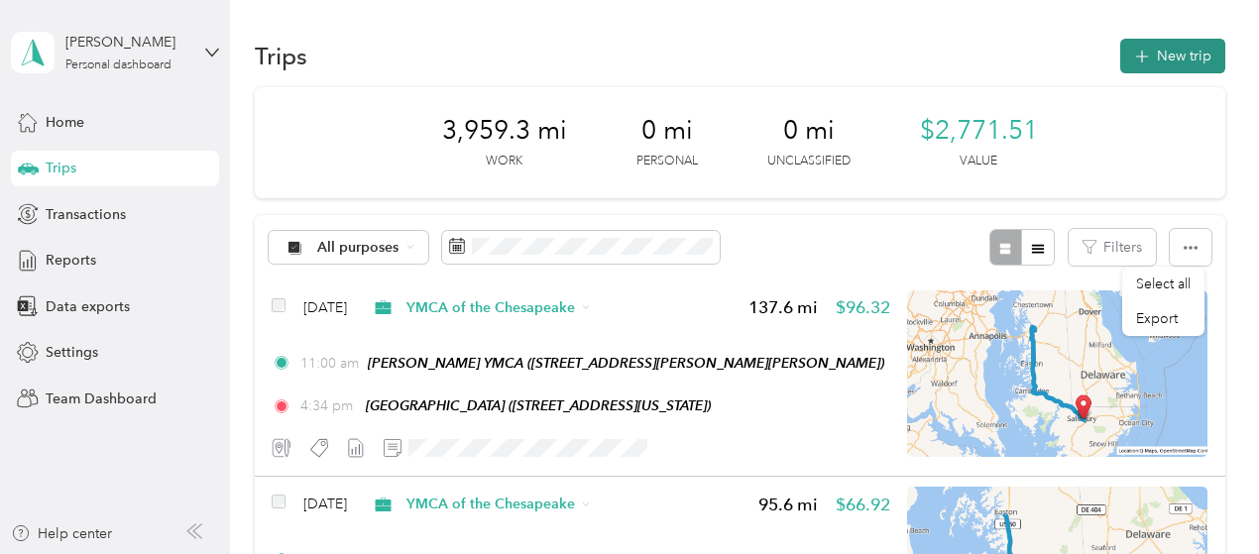
click at [1145, 56] on icon "button" at bounding box center [1141, 57] width 23 height 23
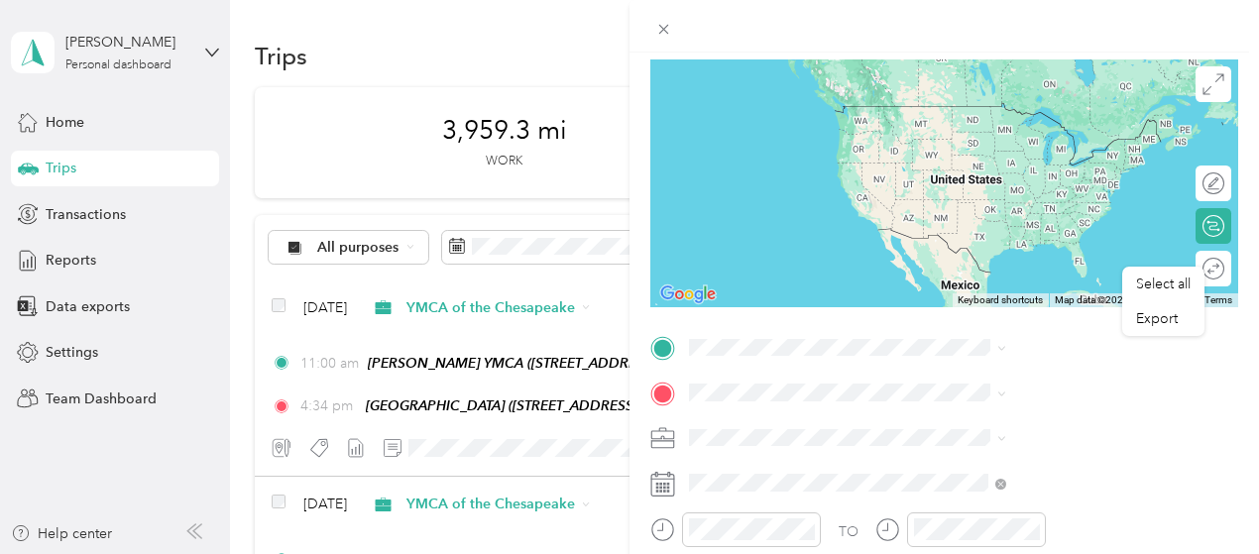
scroll to position [172, 0]
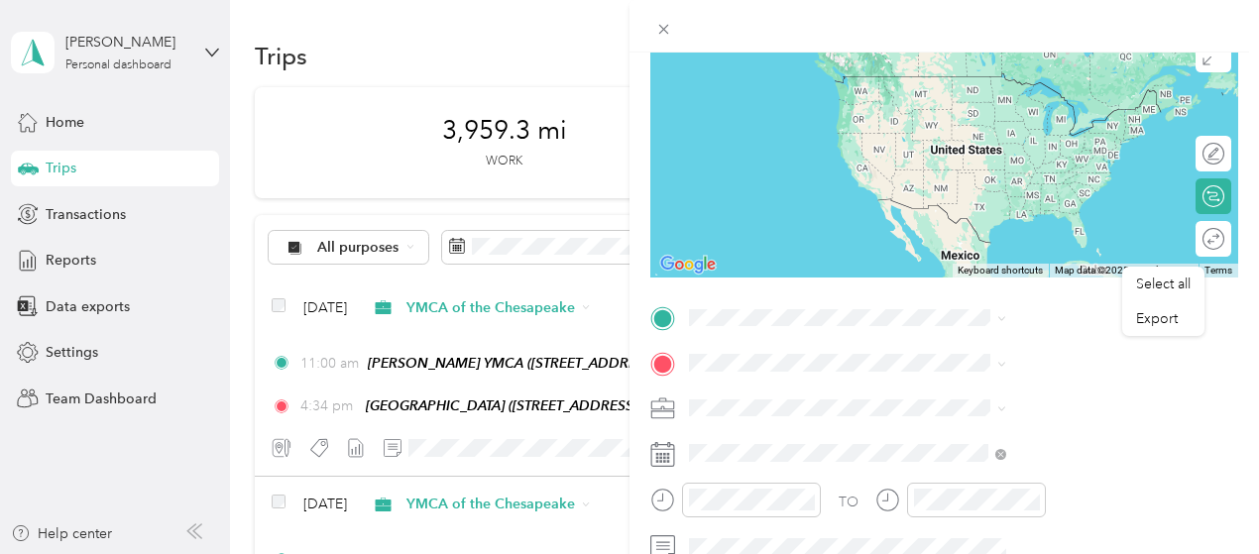
click at [961, 126] on span "715 South Schumaker Drive, Salisbury S Schumaker Dr, 21804, Salisbury, MD, Unit…" at bounding box center [1054, 114] width 236 height 38
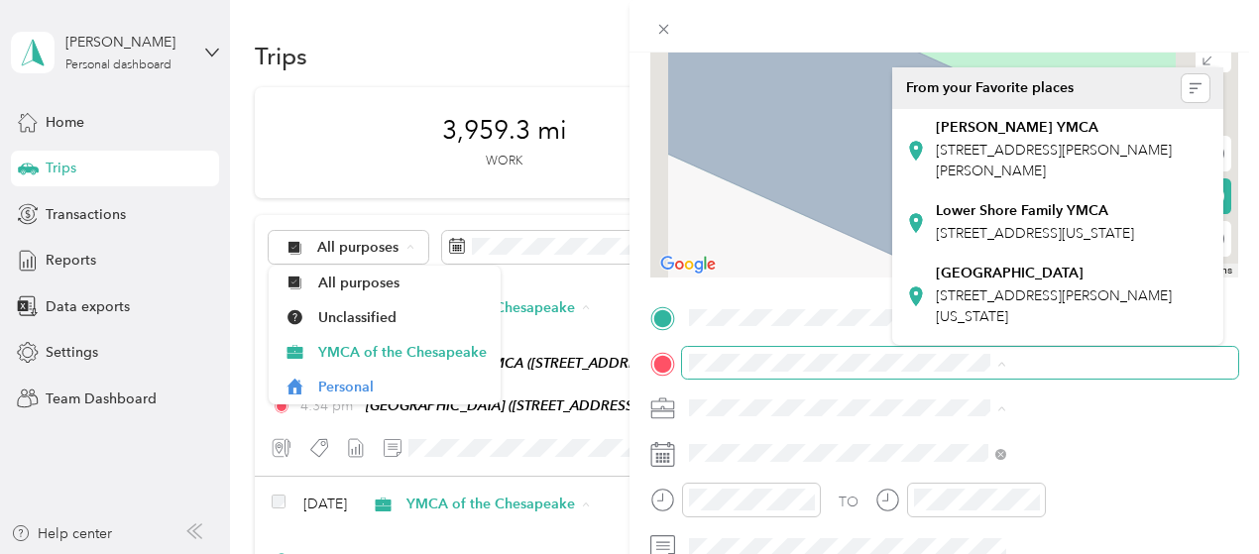
scroll to position [1, 0]
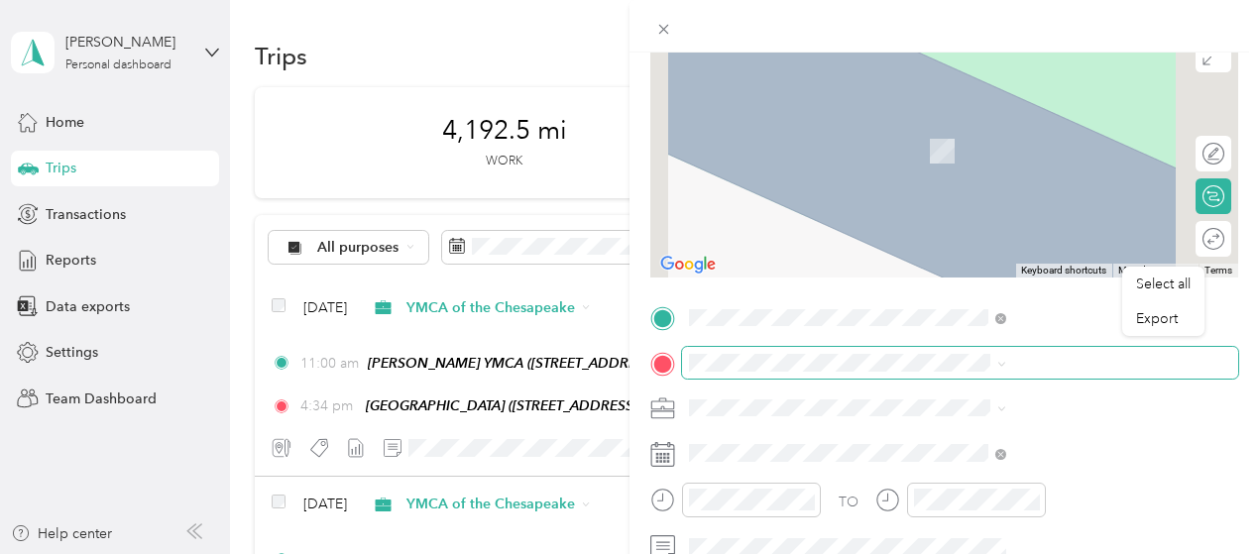
click at [1002, 373] on span at bounding box center [960, 363] width 556 height 32
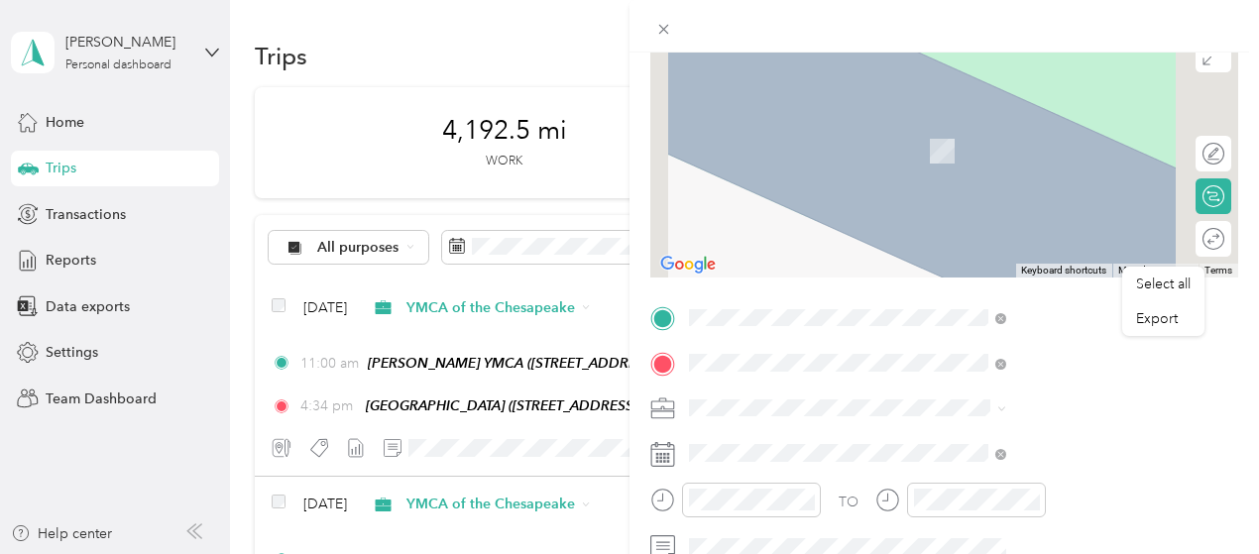
click at [1008, 437] on span "8610 Commerce Drive Easton, Maryland 21601, United States" at bounding box center [1035, 434] width 198 height 18
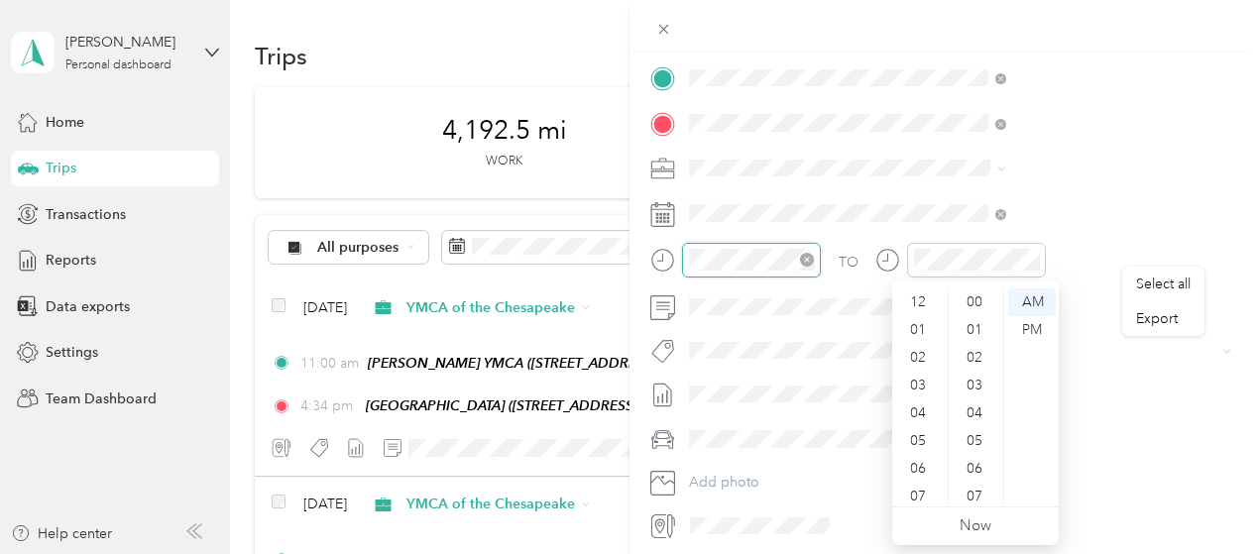
scroll to position [119, 0]
click at [916, 407] on div "08" at bounding box center [920, 406] width 48 height 28
click at [1006, 455] on ul "AM PM" at bounding box center [1032, 396] width 56 height 214
click at [967, 303] on div "00" at bounding box center [977, 303] width 48 height 28
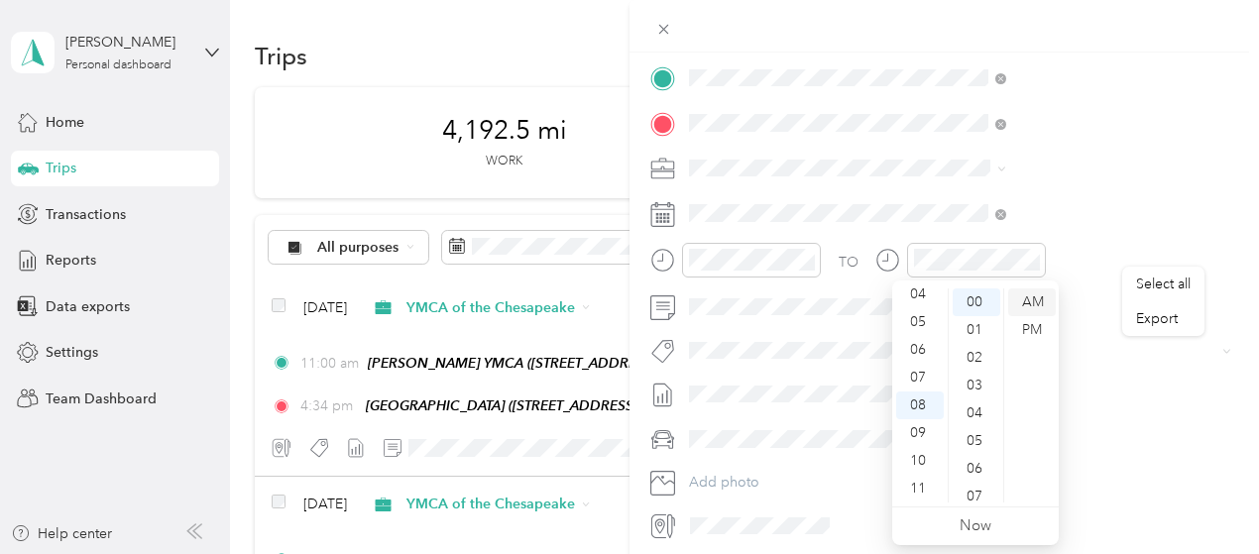
click at [1033, 303] on div "AM" at bounding box center [1032, 303] width 48 height 28
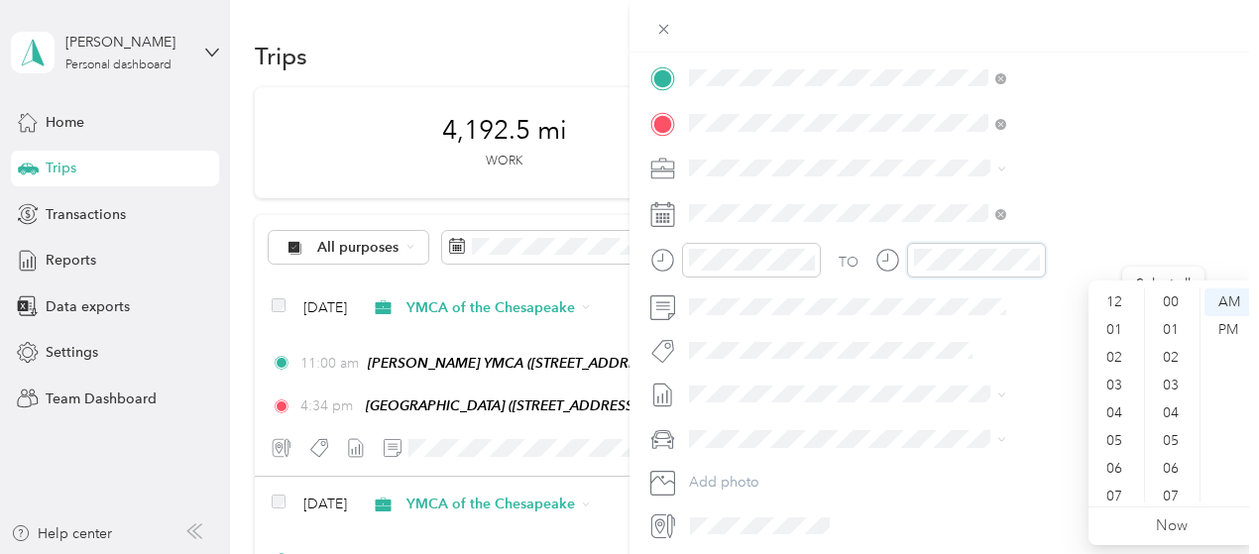
scroll to position [119, 0]
click at [1122, 459] on div "10" at bounding box center [1117, 461] width 48 height 28
click at [1171, 296] on div "00" at bounding box center [1173, 293] width 48 height 28
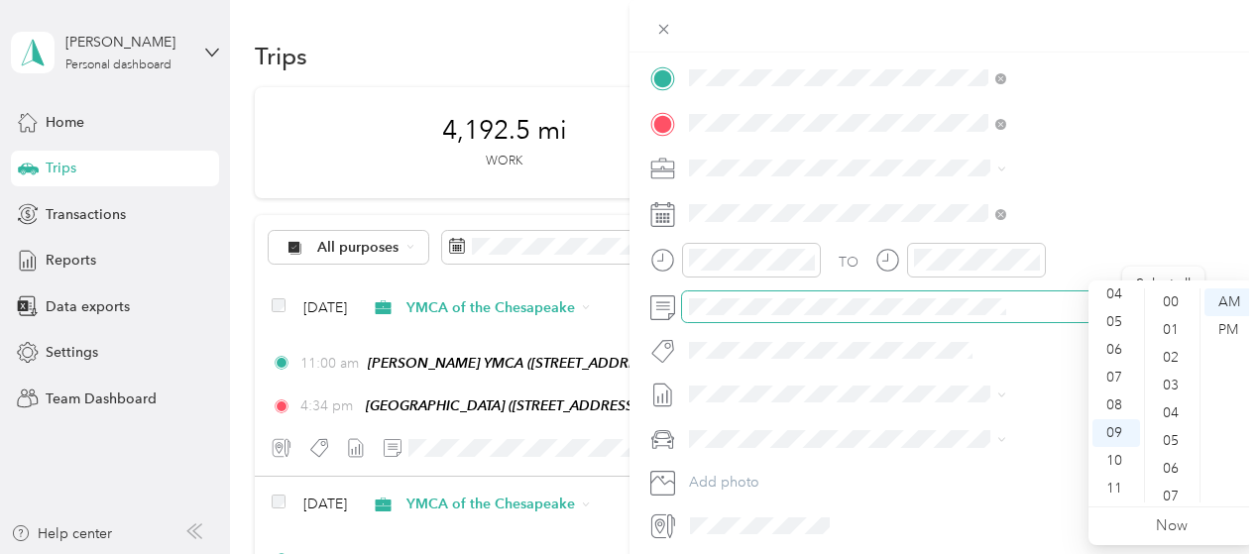
click at [930, 296] on span at bounding box center [960, 308] width 556 height 32
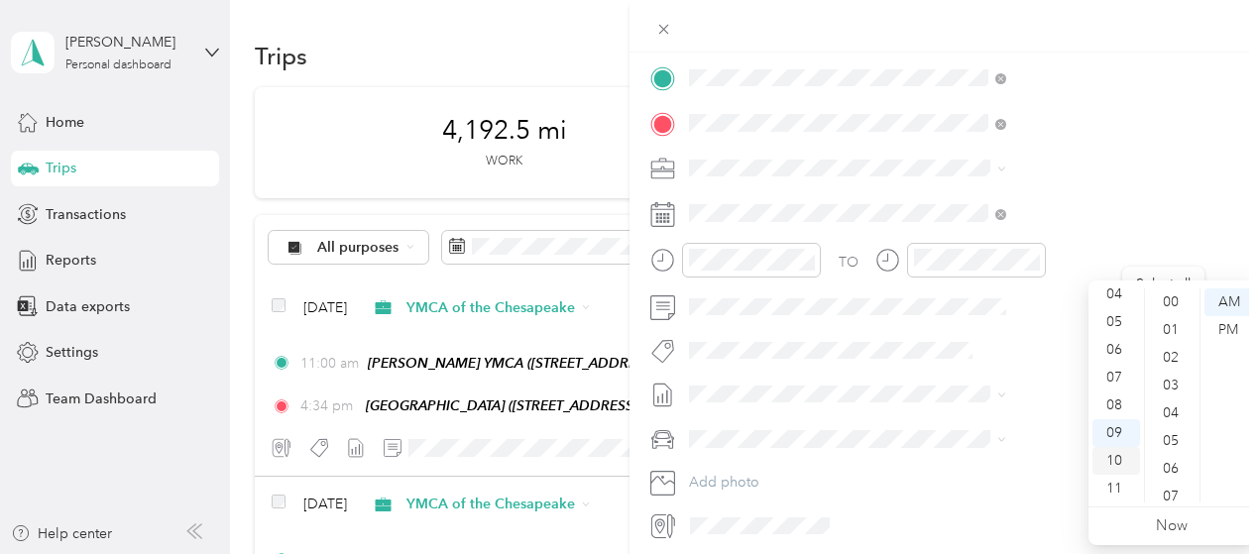
click at [1125, 467] on div "10" at bounding box center [1117, 461] width 48 height 28
click at [1106, 457] on div "10" at bounding box center [1117, 461] width 48 height 28
click at [1173, 300] on div "00" at bounding box center [1173, 303] width 48 height 28
click at [1121, 466] on div "10" at bounding box center [1117, 461] width 48 height 28
click at [1046, 261] on div at bounding box center [961, 260] width 171 height 35
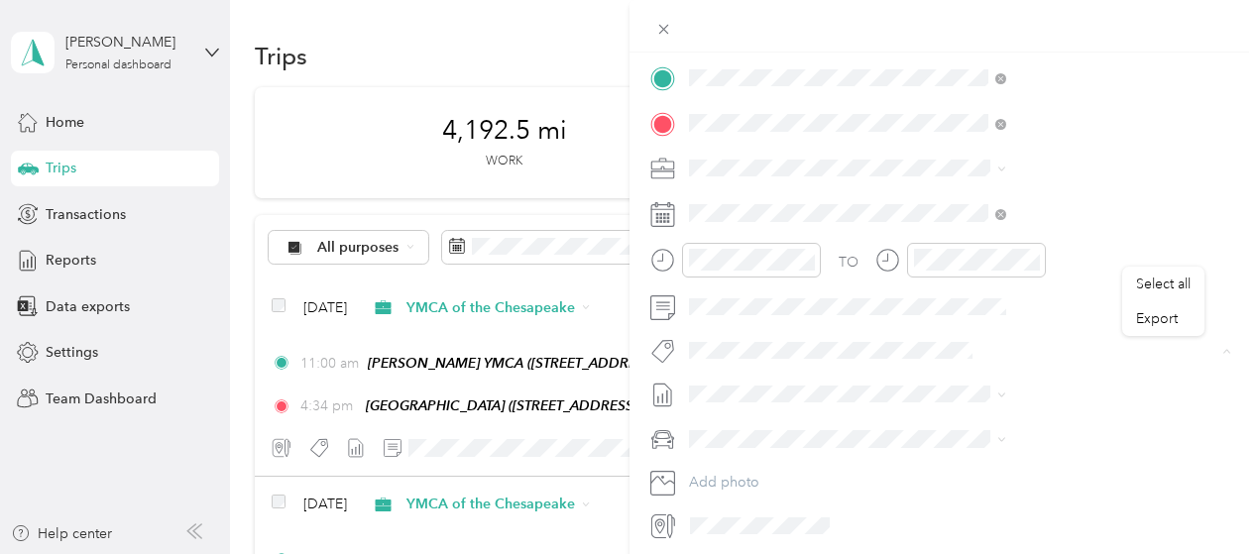
click at [965, 313] on span "3235 - Mileage" at bounding box center [961, 314] width 83 height 18
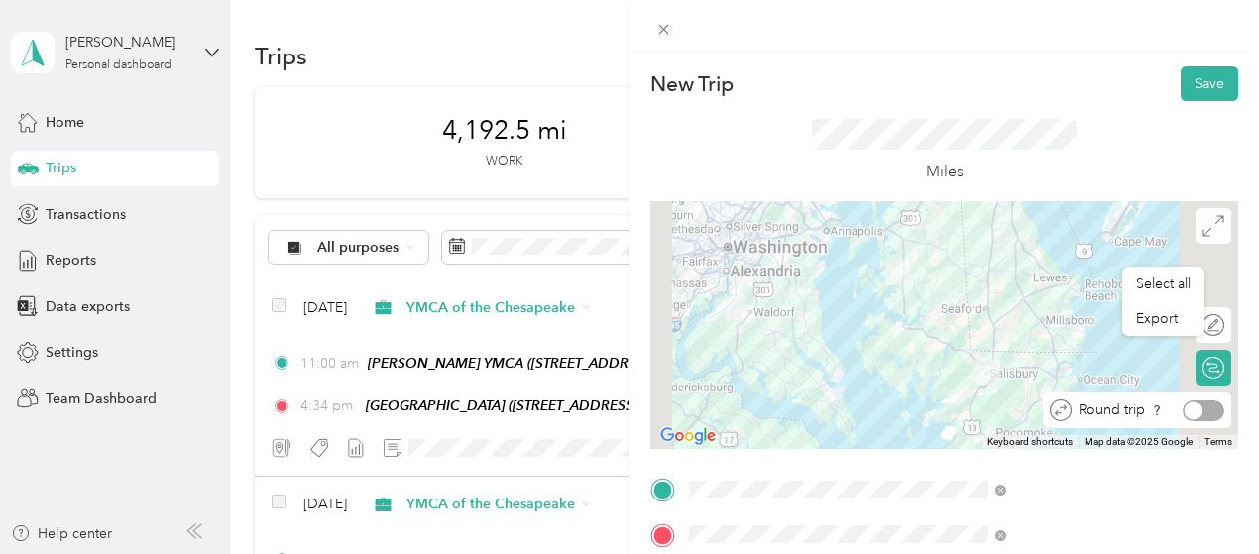
click at [1202, 410] on div at bounding box center [1204, 411] width 42 height 21
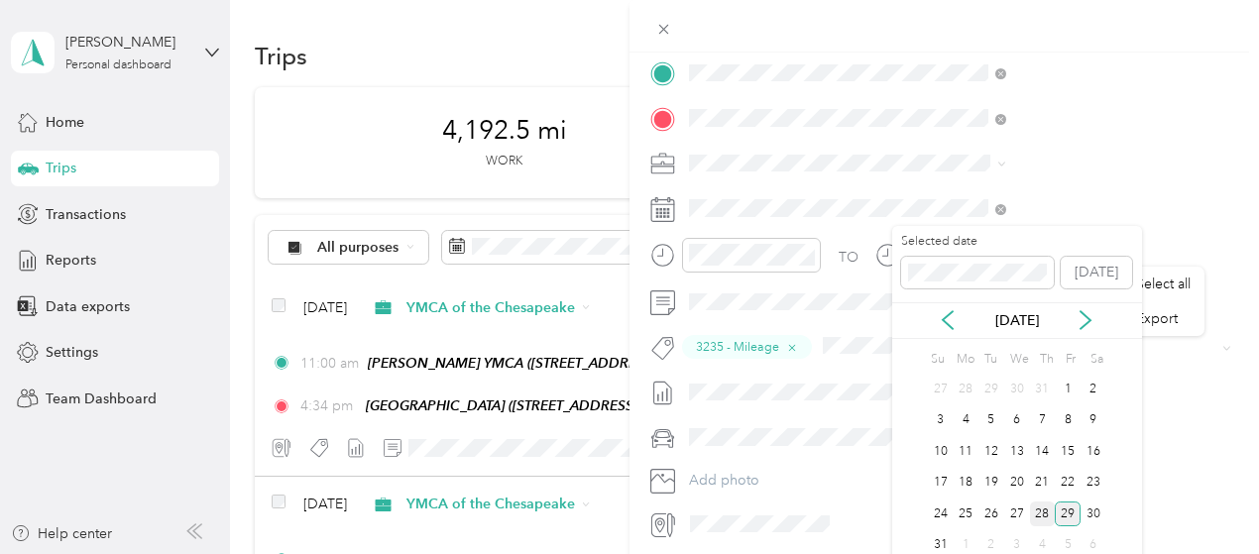
click at [1038, 511] on div "28" at bounding box center [1043, 514] width 26 height 25
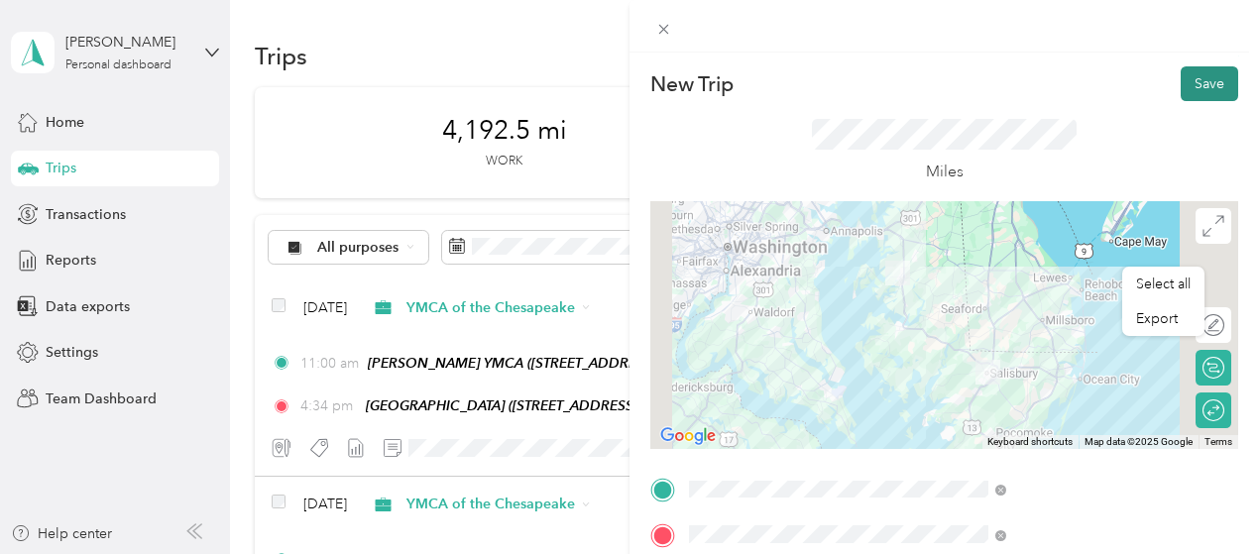
drag, startPoint x: 1193, startPoint y: 84, endPoint x: 1192, endPoint y: 102, distance: 17.9
click at [1193, 85] on button "Save" at bounding box center [1210, 83] width 58 height 35
